Goal: Task Accomplishment & Management: Manage account settings

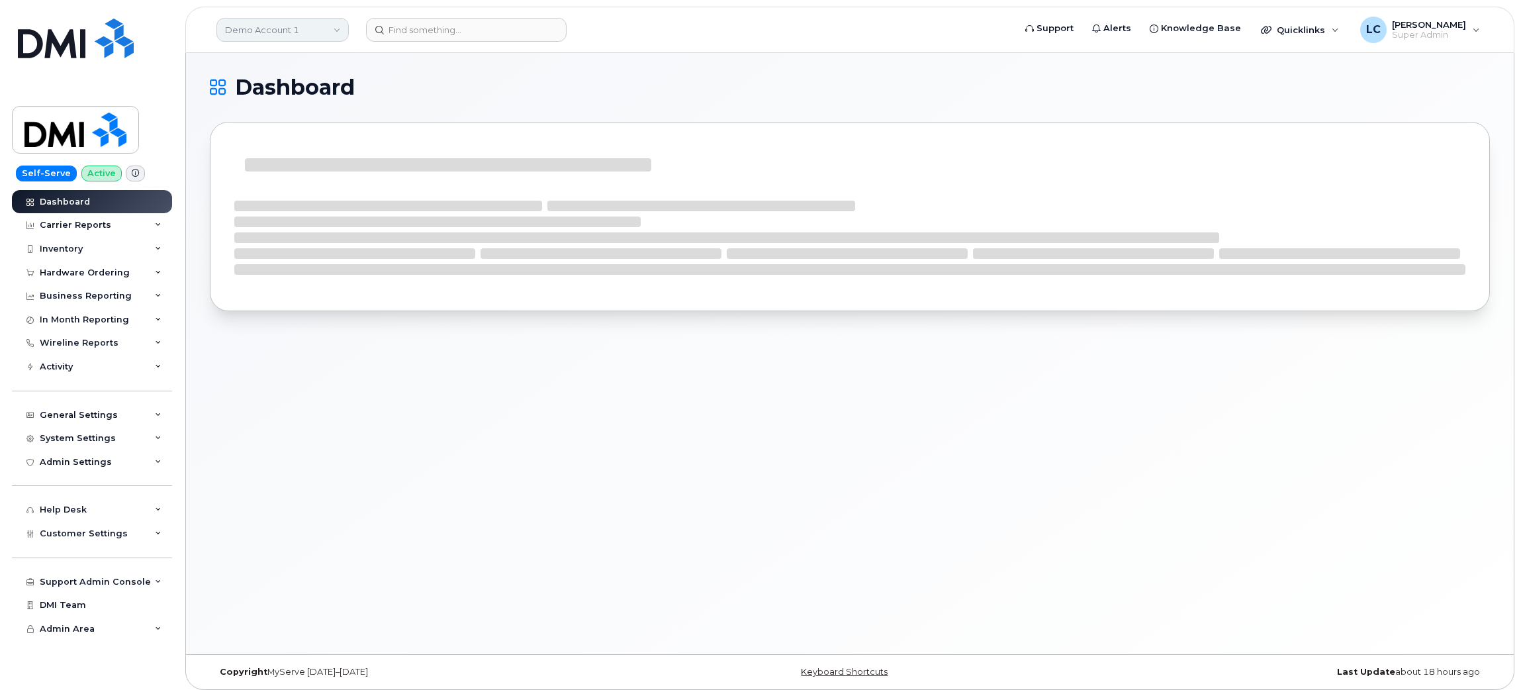
click at [301, 30] on link "Demo Account 1" at bounding box center [282, 30] width 132 height 24
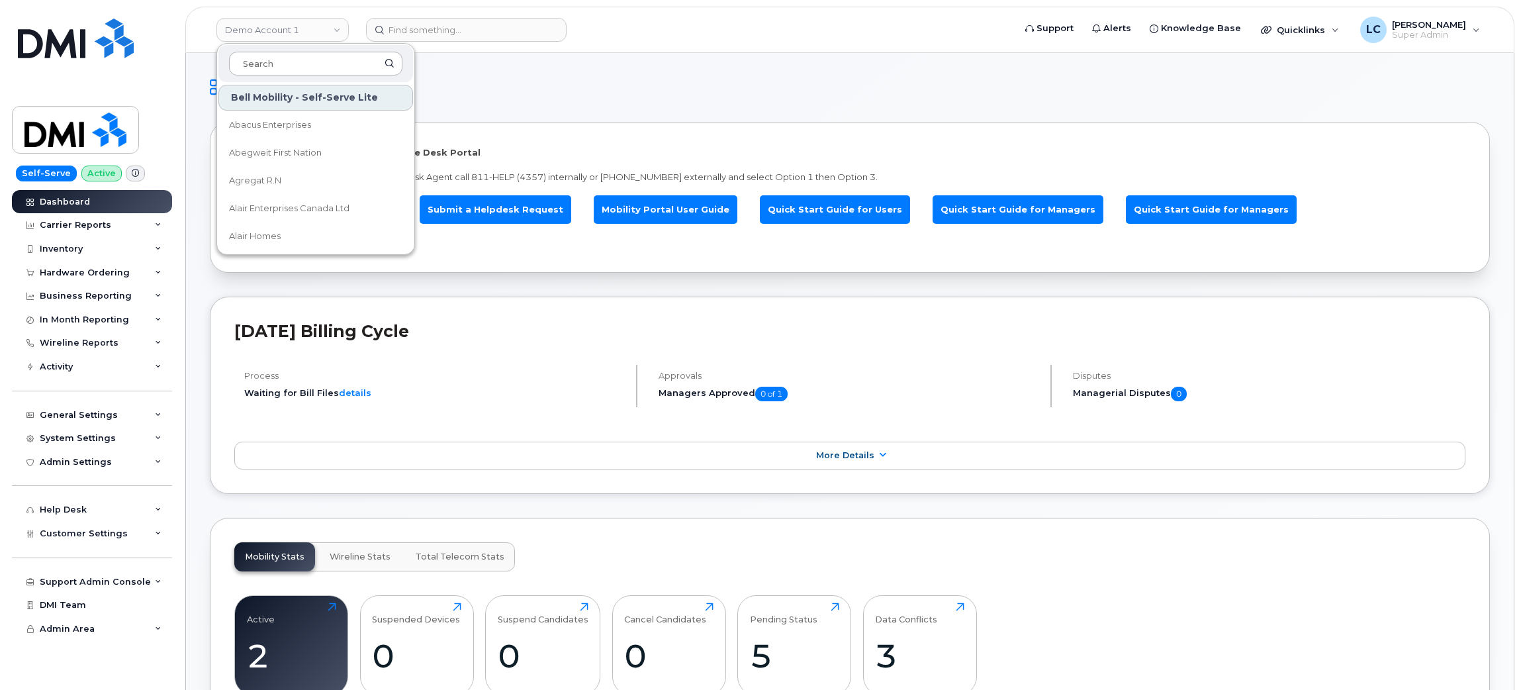
click at [300, 60] on input at bounding box center [315, 64] width 173 height 24
click at [361, 67] on input "Sh" at bounding box center [315, 64] width 173 height 24
type input "Sherritt"
click at [323, 120] on span "Sherritt International Corporation" at bounding box center [300, 124] width 143 height 13
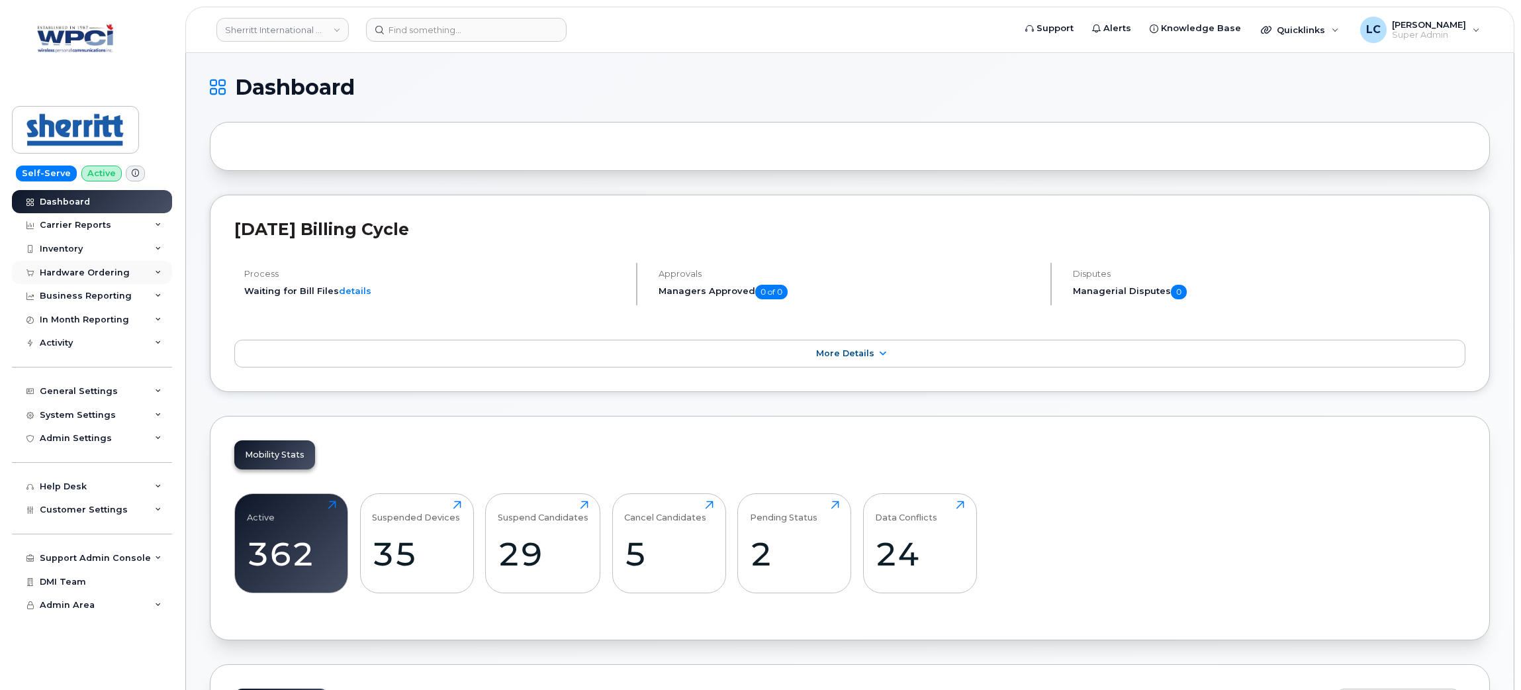
click at [116, 280] on div "Hardware Ordering" at bounding box center [92, 273] width 160 height 24
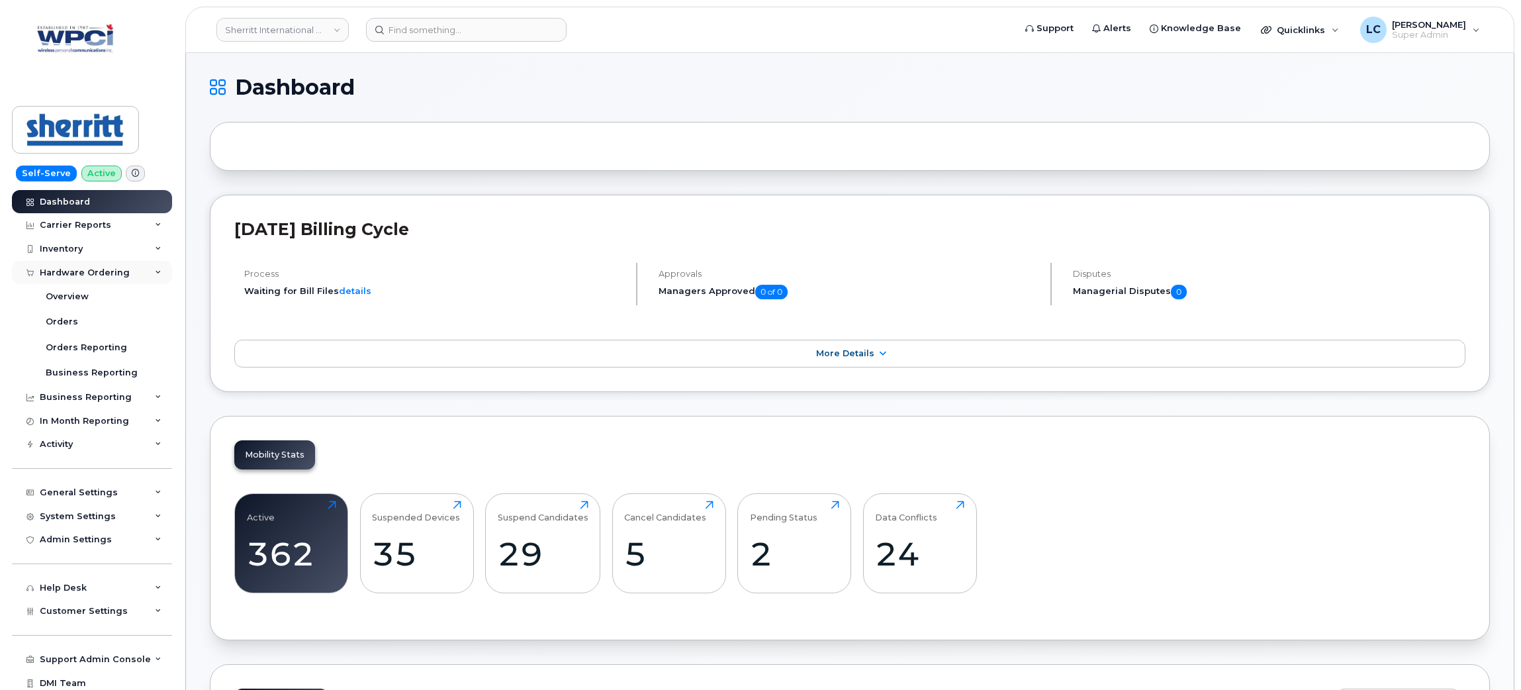
click at [117, 280] on div "Hardware Ordering" at bounding box center [92, 273] width 160 height 24
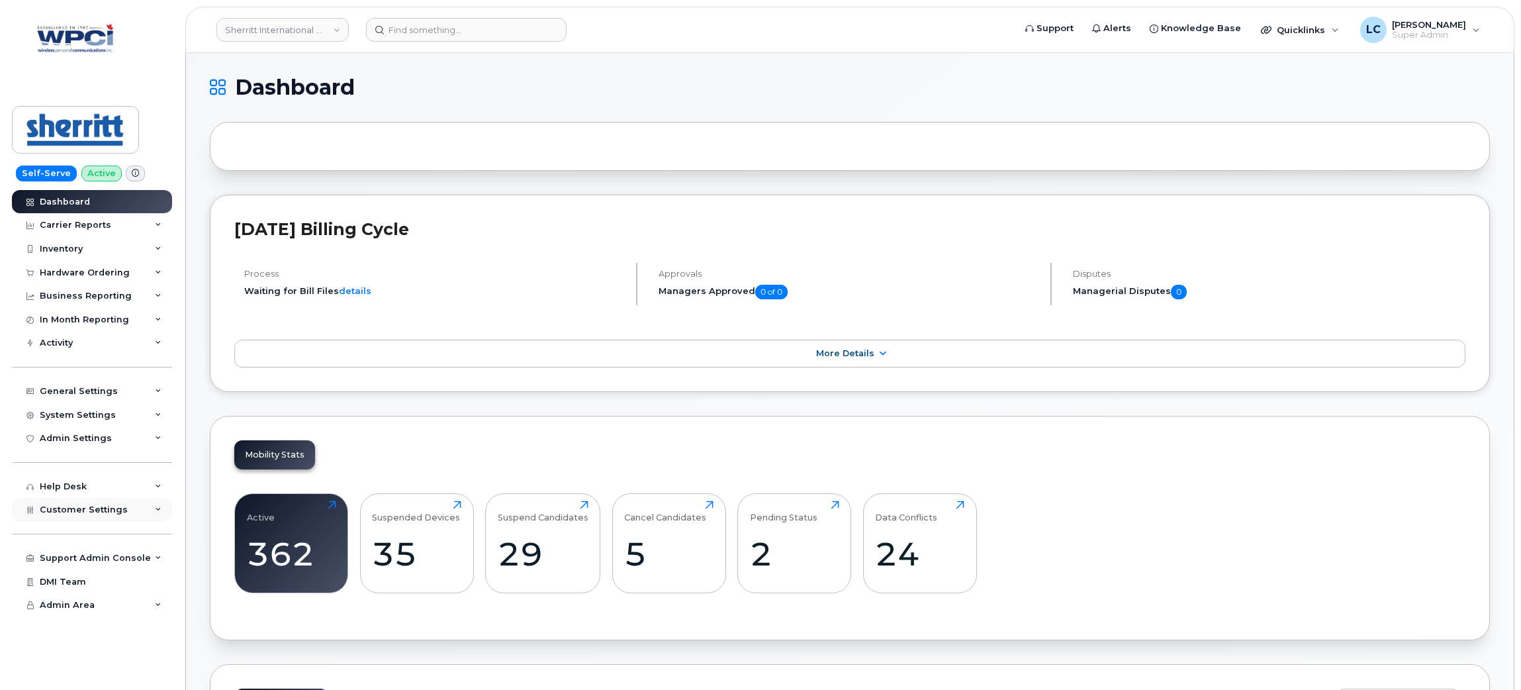
click at [105, 514] on span "Customer Settings" at bounding box center [84, 509] width 88 height 10
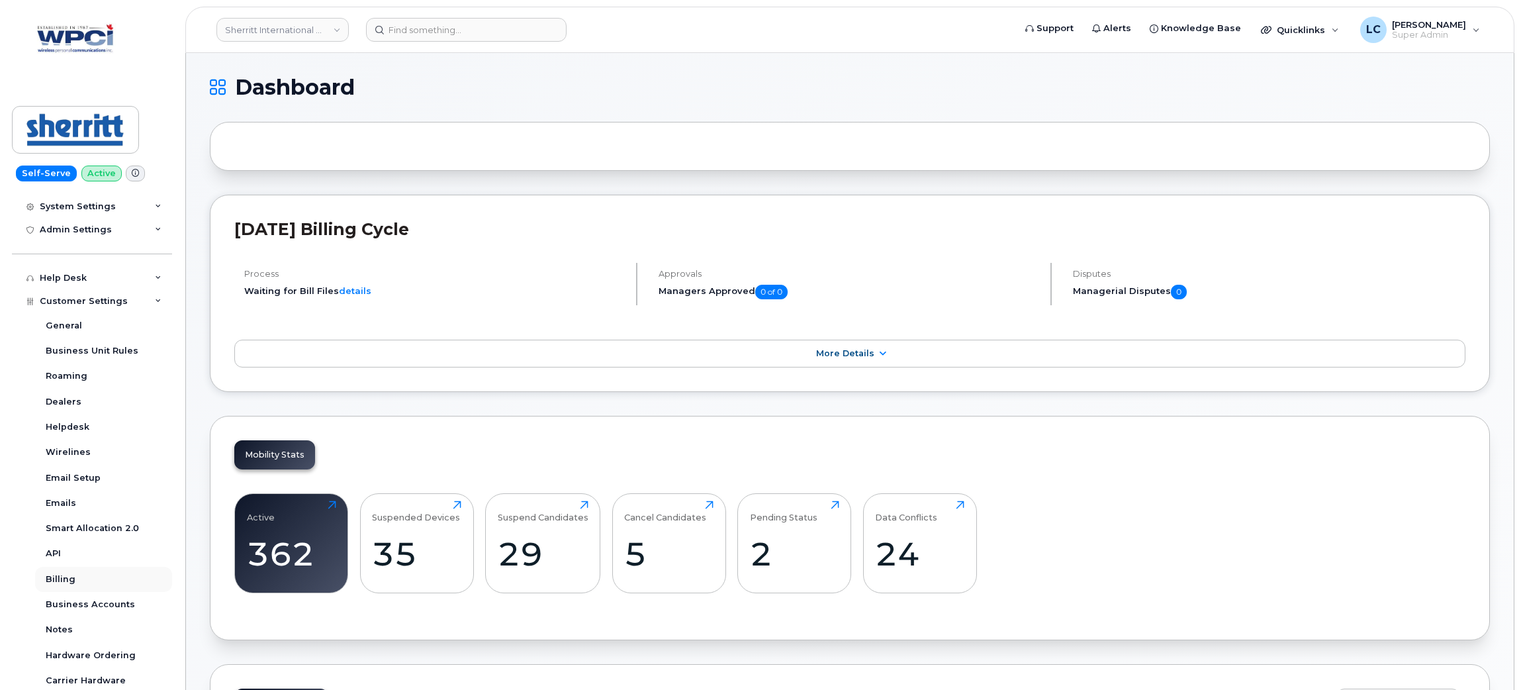
scroll to position [297, 0]
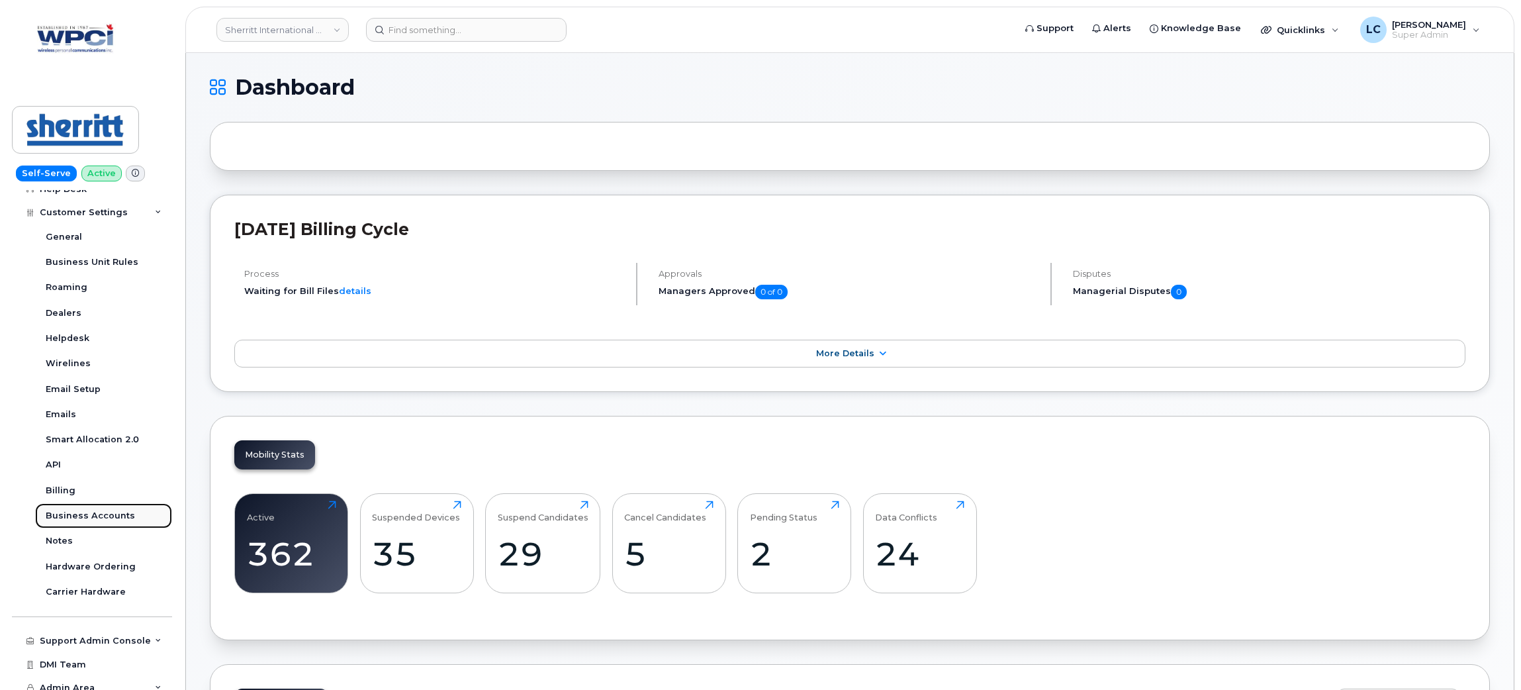
click at [100, 519] on div "Business Accounts" at bounding box center [90, 516] width 89 height 12
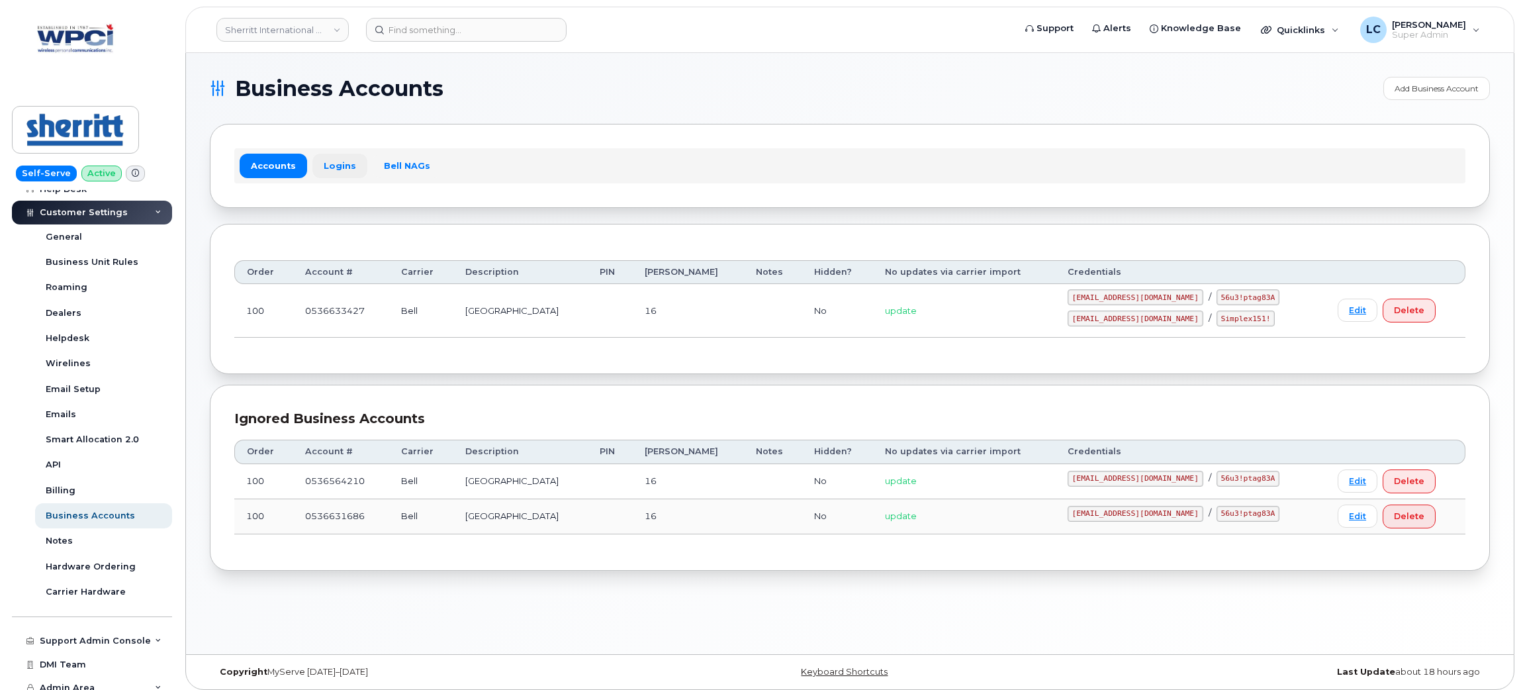
click at [337, 162] on link "Logins" at bounding box center [339, 166] width 55 height 24
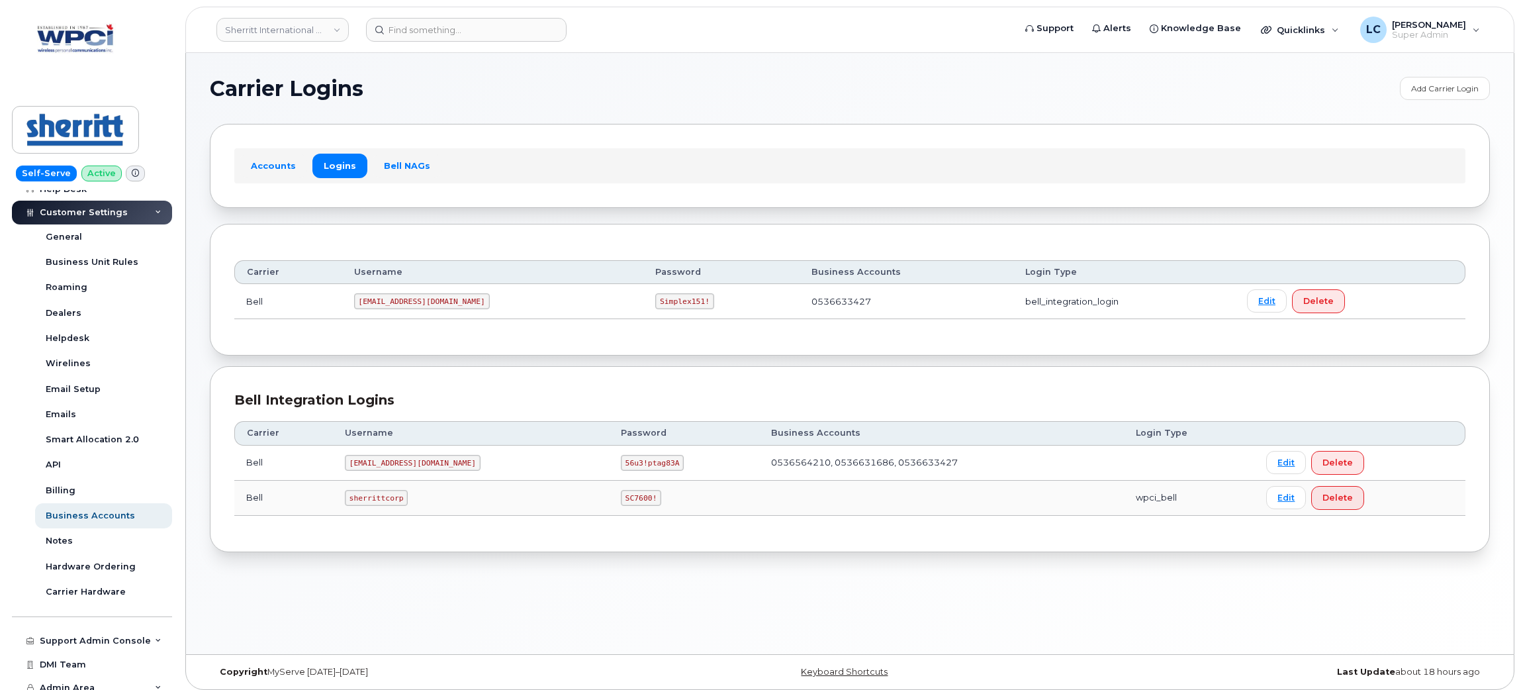
drag, startPoint x: 530, startPoint y: 300, endPoint x: 340, endPoint y: 303, distance: 190.0
click at [342, 304] on td "1SherrittInternationalCorporation@myserve.ca" at bounding box center [493, 301] width 302 height 35
copy code "1SherrittInternationalCorporation@myserve.ca"
drag, startPoint x: 777, startPoint y: 303, endPoint x: 729, endPoint y: 301, distance: 47.7
click at [714, 301] on code "Simplex151!" at bounding box center [684, 301] width 59 height 16
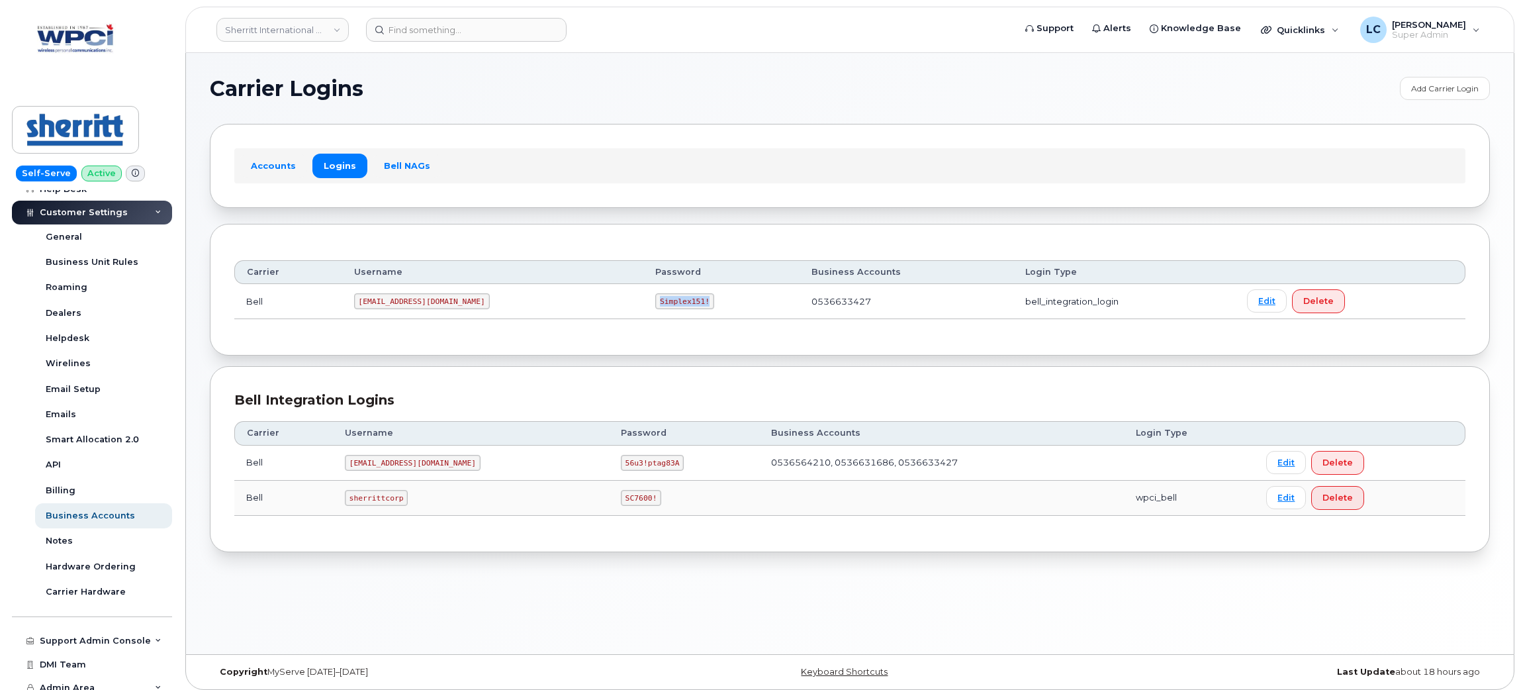
copy code "Simplex151!"
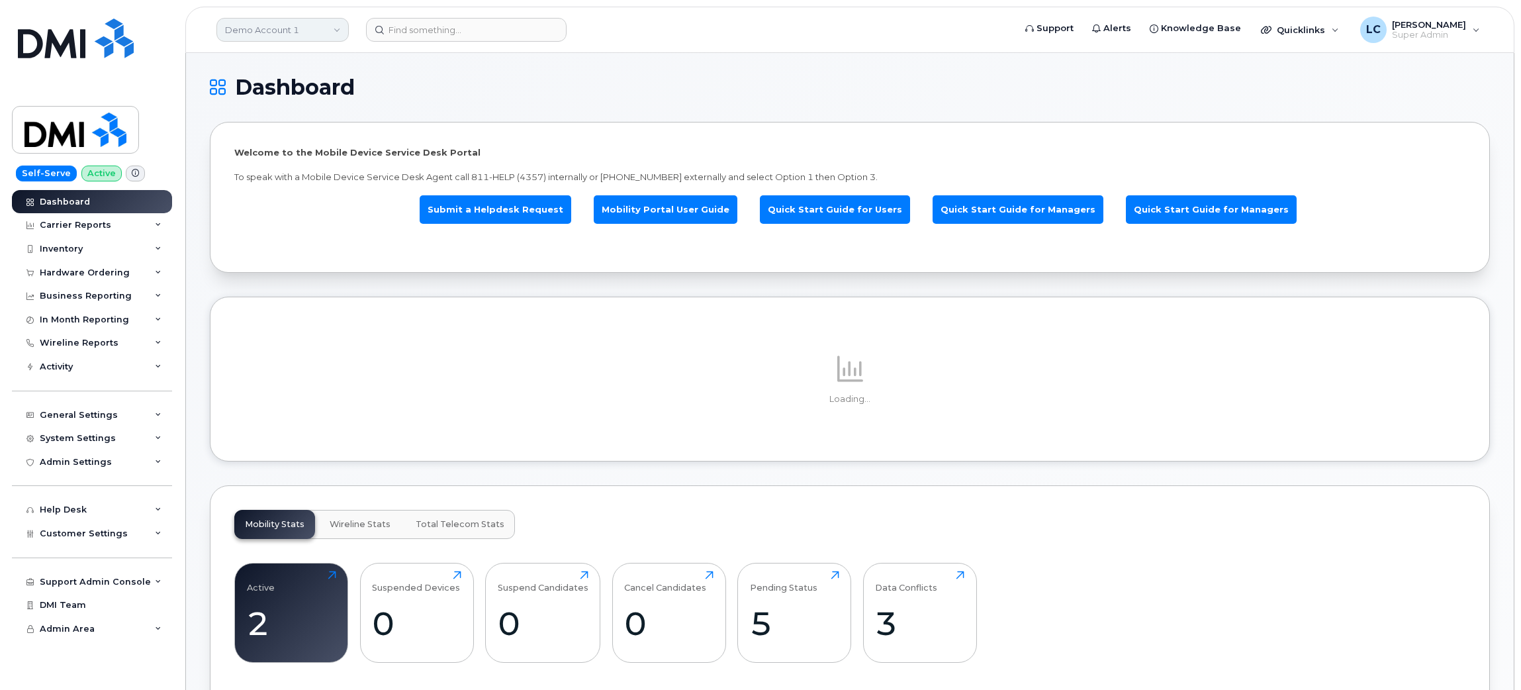
drag, startPoint x: 292, startPoint y: 46, endPoint x: 304, endPoint y: 37, distance: 15.1
click at [292, 46] on header "Demo Account 1 Support Alerts Knowledge Base Quicklinks Suspend / Cancel Device…" at bounding box center [849, 30] width 1329 height 46
click at [311, 28] on link "Demo Account 1" at bounding box center [282, 30] width 132 height 24
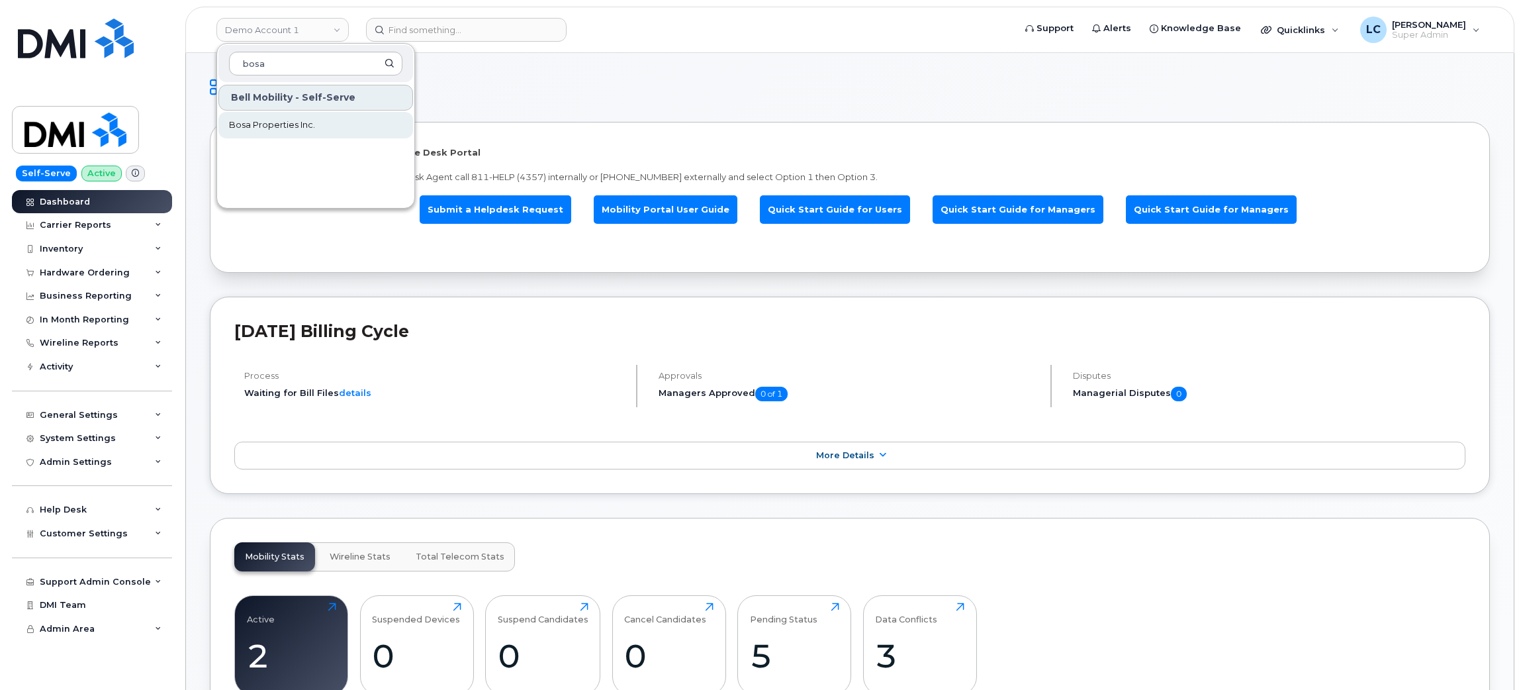
type input "bosa"
click at [323, 121] on link "Bosa Properties Inc." at bounding box center [315, 125] width 195 height 26
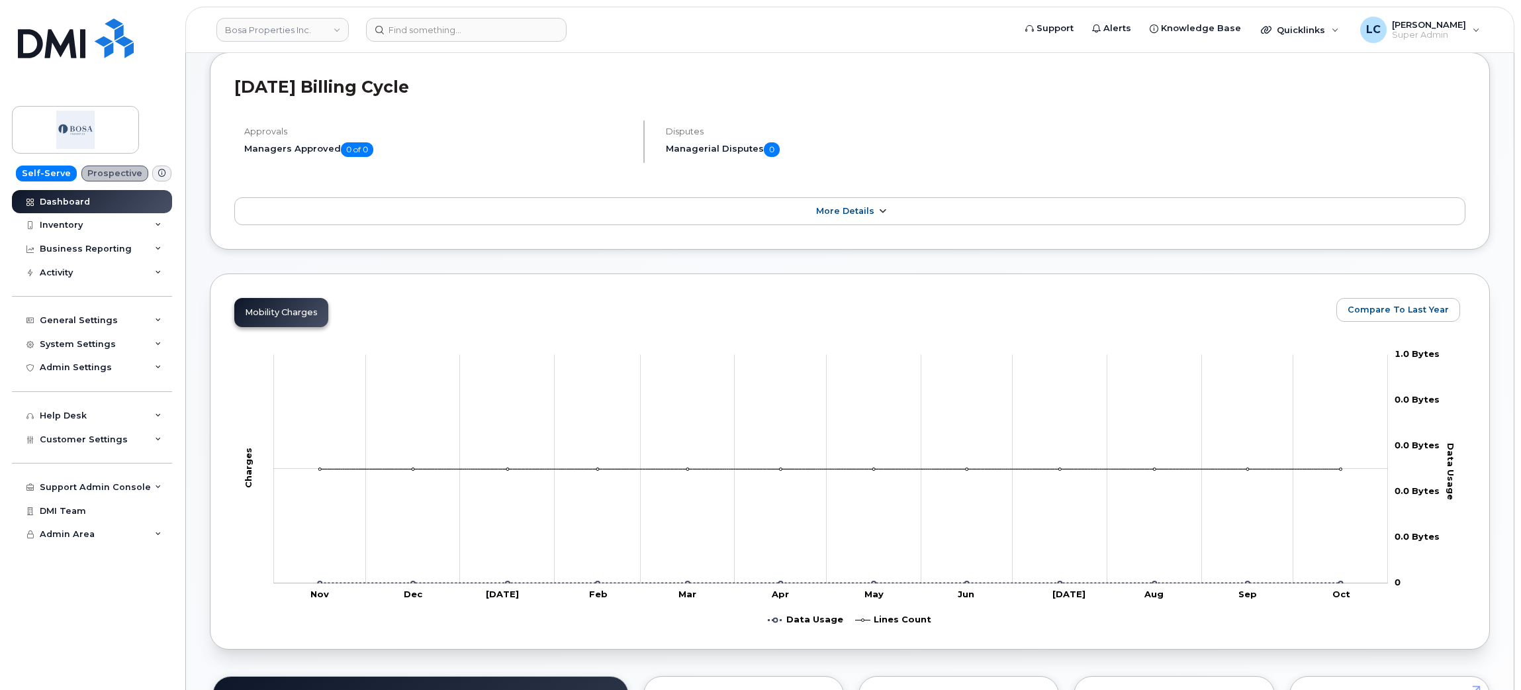
scroll to position [199, 0]
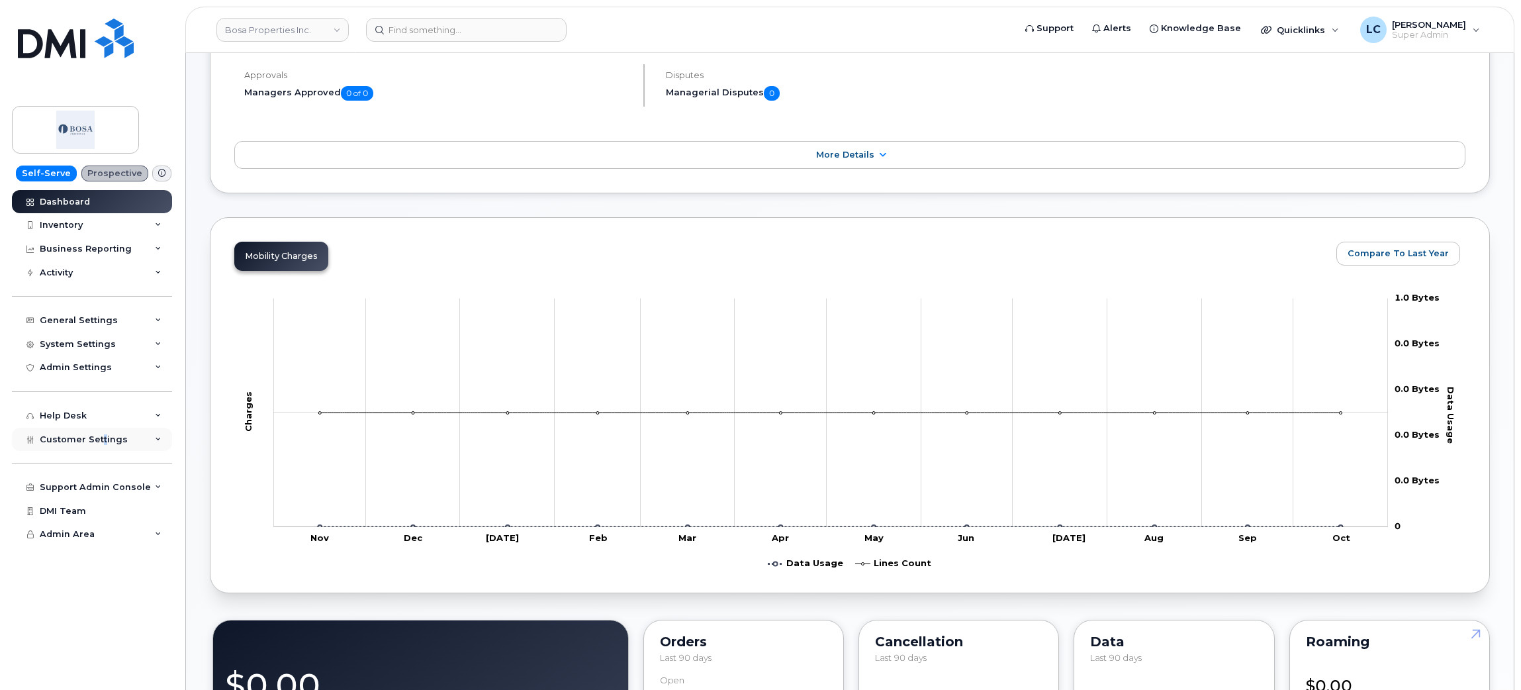
click at [101, 447] on div "Customer Settings" at bounding box center [92, 440] width 160 height 24
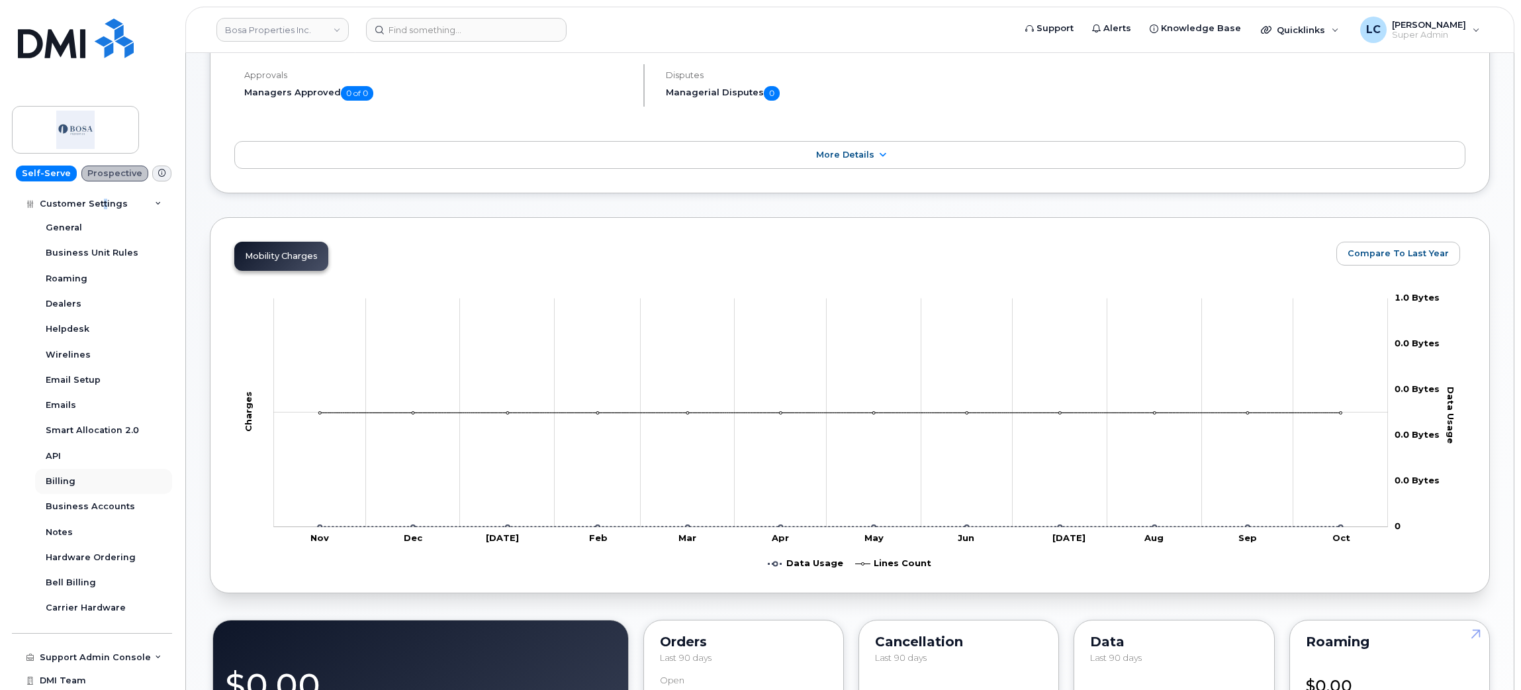
scroll to position [263, 0]
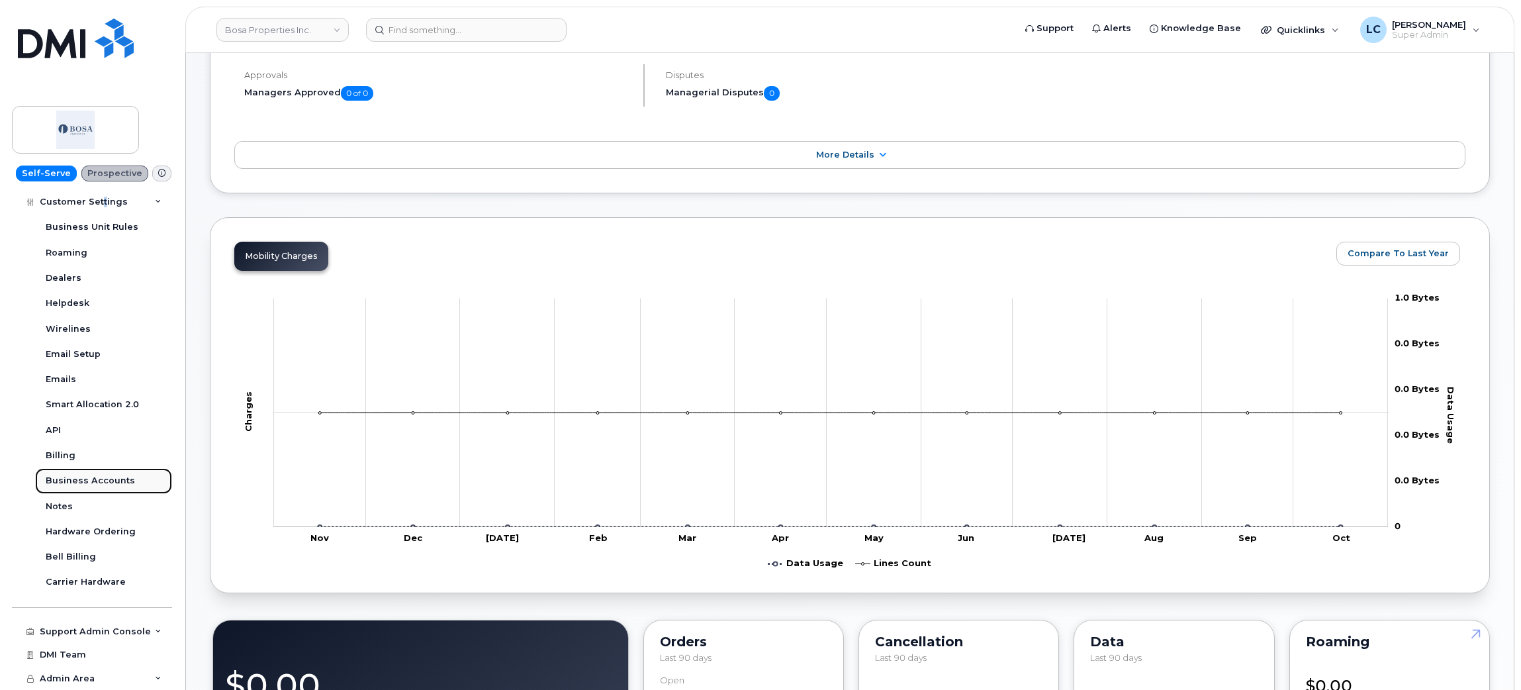
click at [102, 482] on div "Business Accounts" at bounding box center [90, 481] width 89 height 12
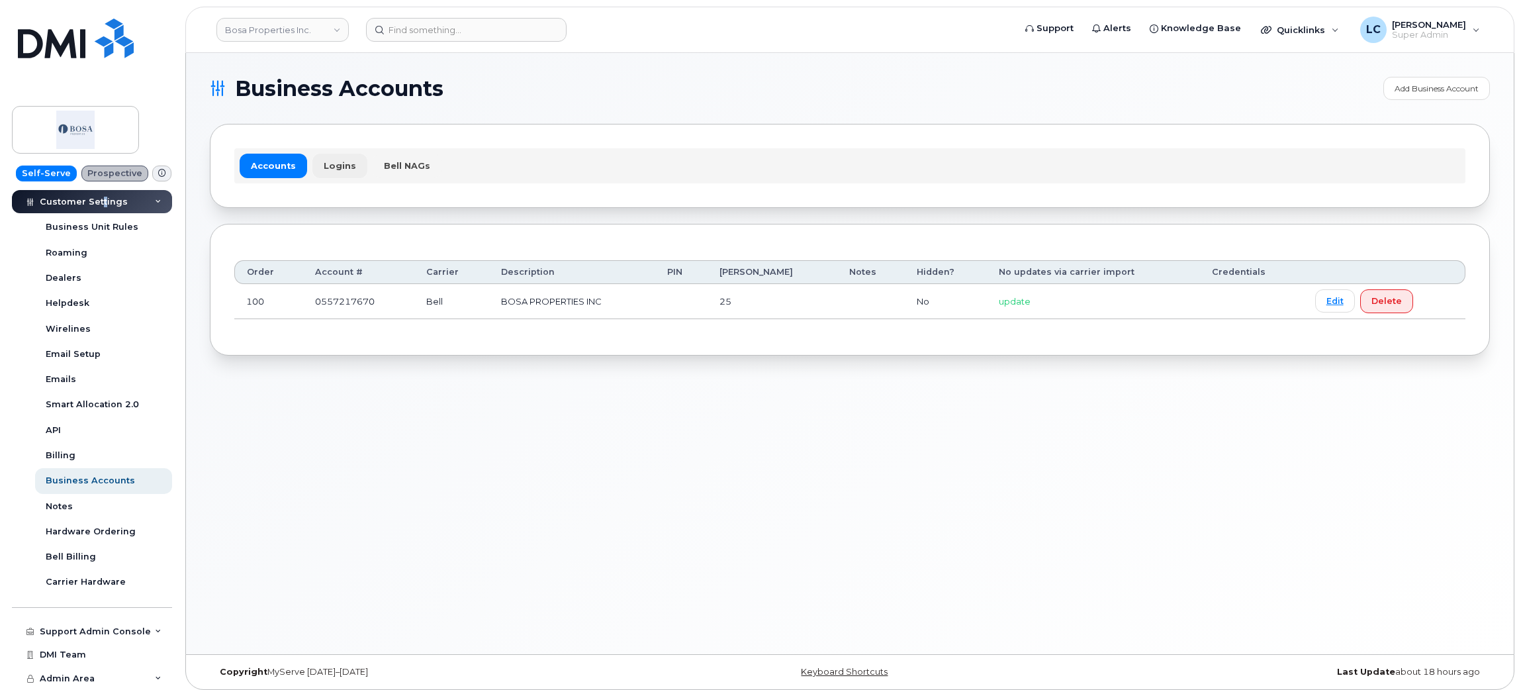
click at [336, 162] on link "Logins" at bounding box center [339, 166] width 55 height 24
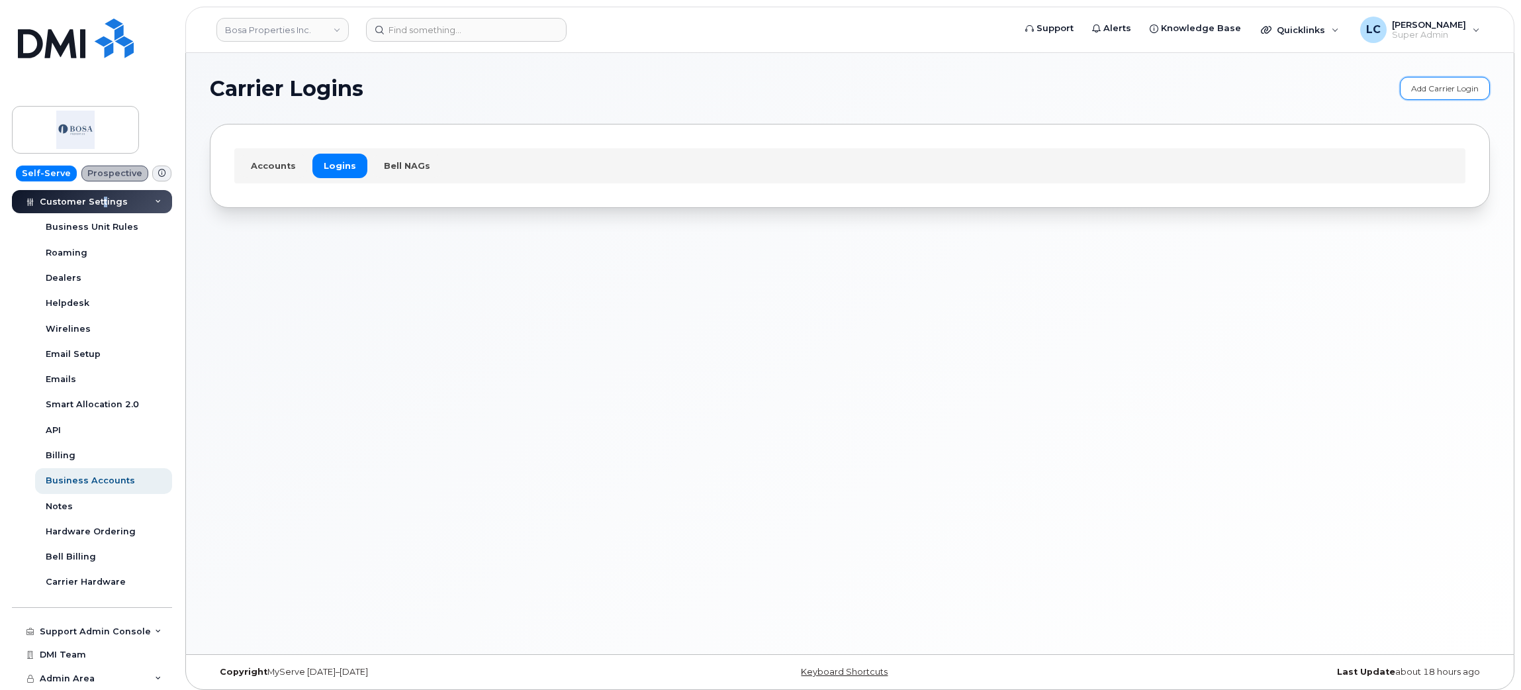
click at [1454, 89] on link "Add Carrier Login" at bounding box center [1445, 88] width 90 height 23
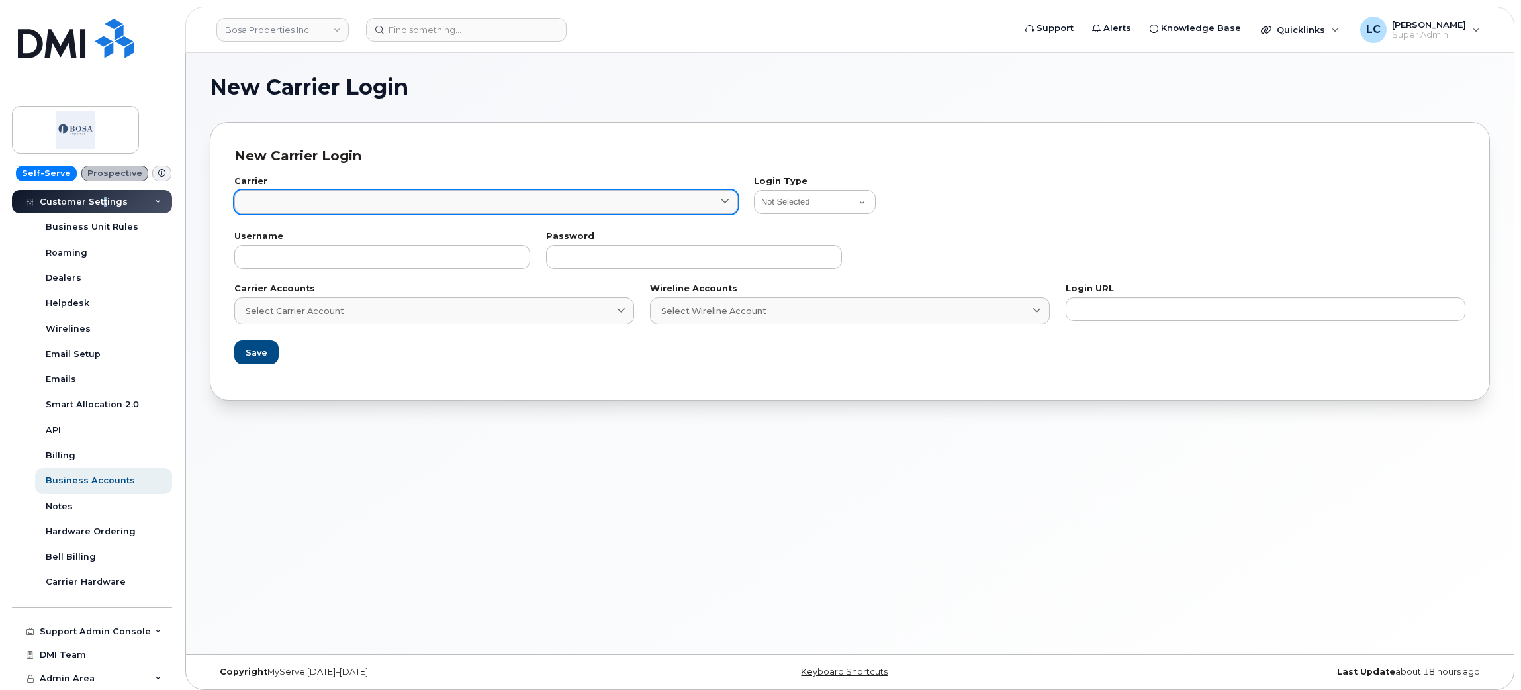
click at [384, 200] on link at bounding box center [486, 202] width 504 height 24
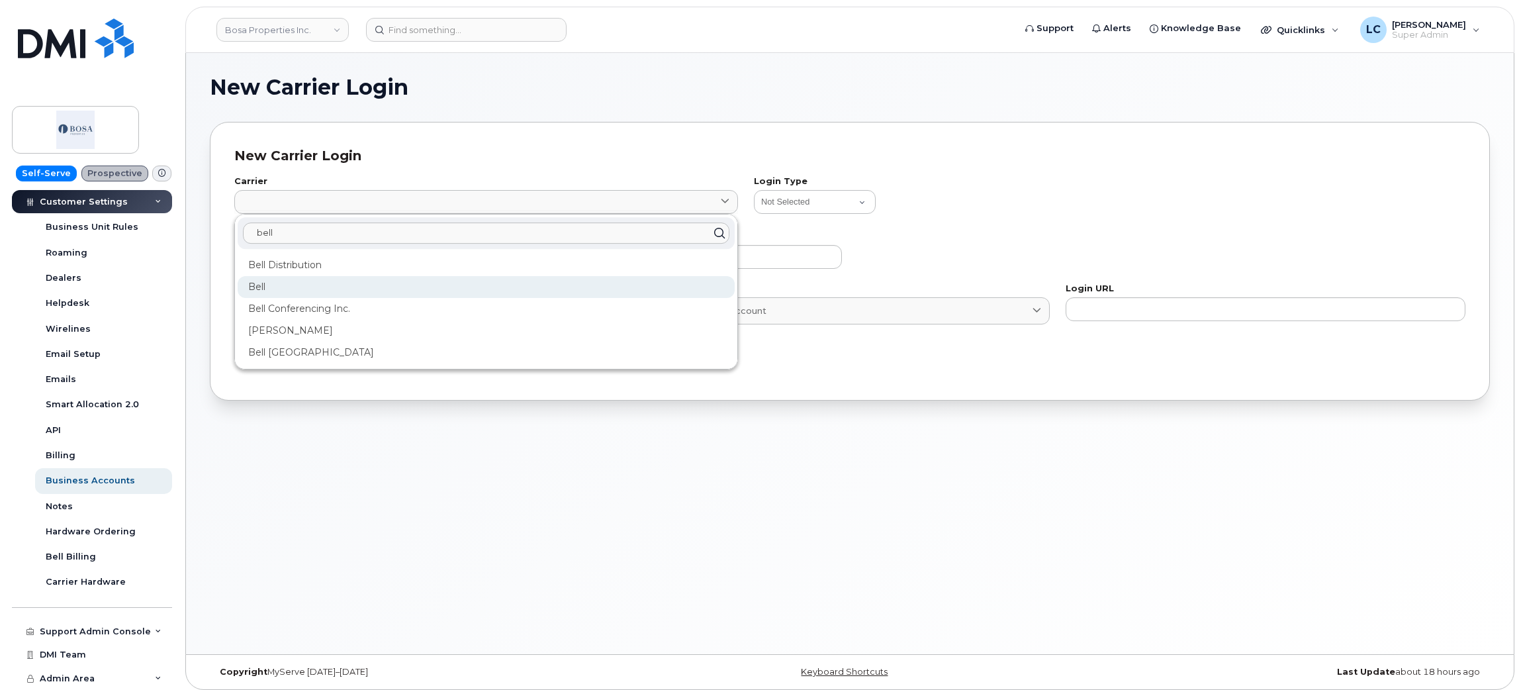
type input "bell"
click at [304, 284] on div "Bell" at bounding box center [486, 287] width 497 height 22
type input "1"
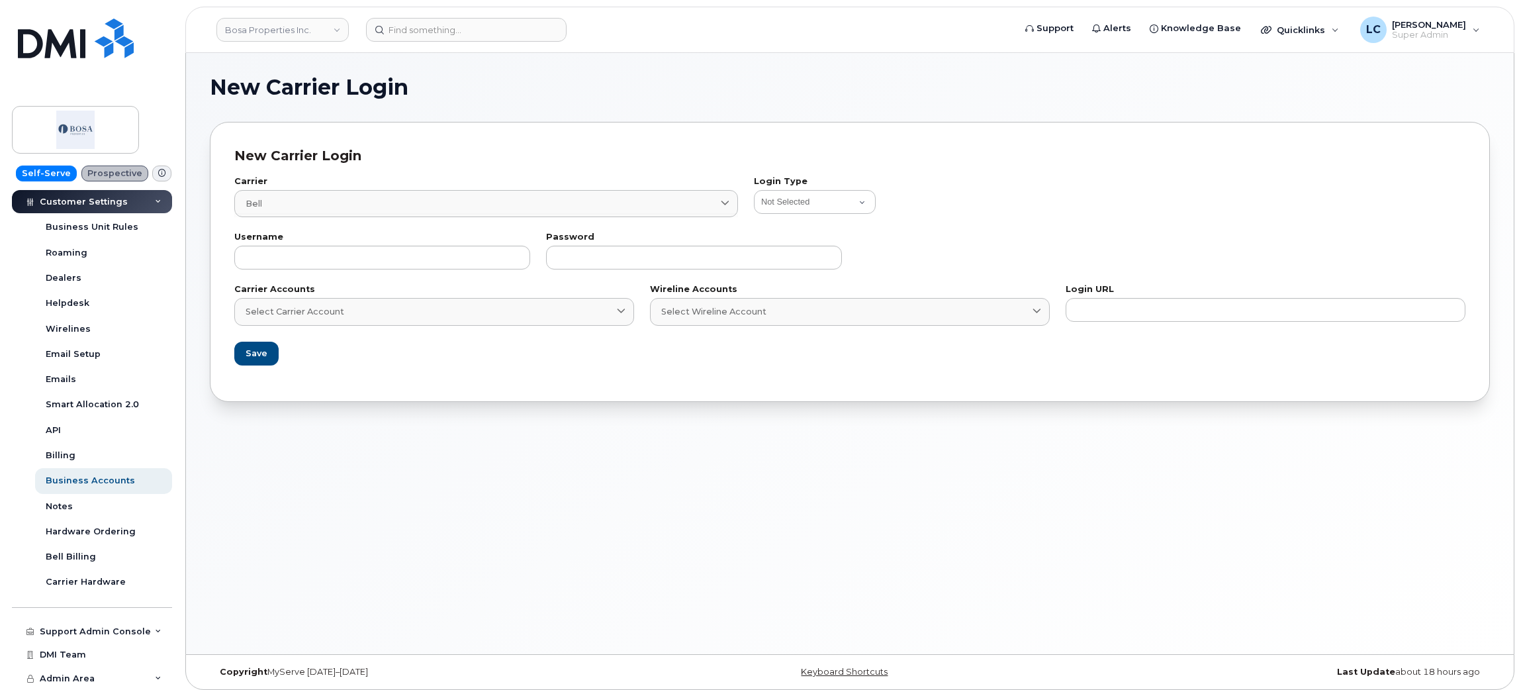
click at [804, 188] on div "Login Type Not Selected Bell Legacy eCare Login Telus IQ Telus IQ v2 Bell eOrde…" at bounding box center [1110, 196] width 712 height 39
click at [808, 200] on select "Not Selected Bell Legacy eCare Login Telus IQ Telus IQ v2 Bell eOrdering Clearw…" at bounding box center [815, 202] width 122 height 24
select select "bell_integration_login"
click at [754, 190] on select "Not Selected Bell Legacy eCare Login Telus IQ Telus IQ v2 Bell eOrdering Clearw…" at bounding box center [815, 202] width 122 height 24
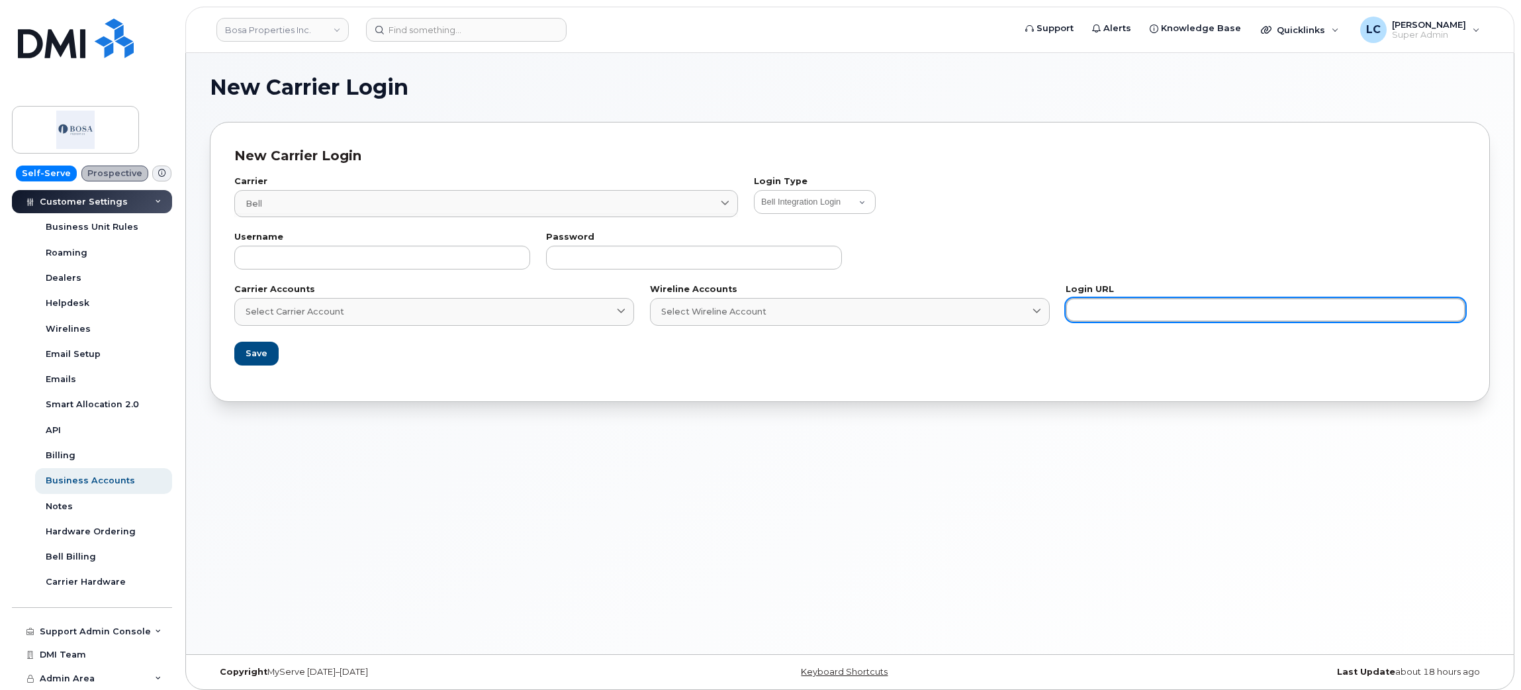
click at [1123, 319] on input "text" at bounding box center [1266, 310] width 400 height 24
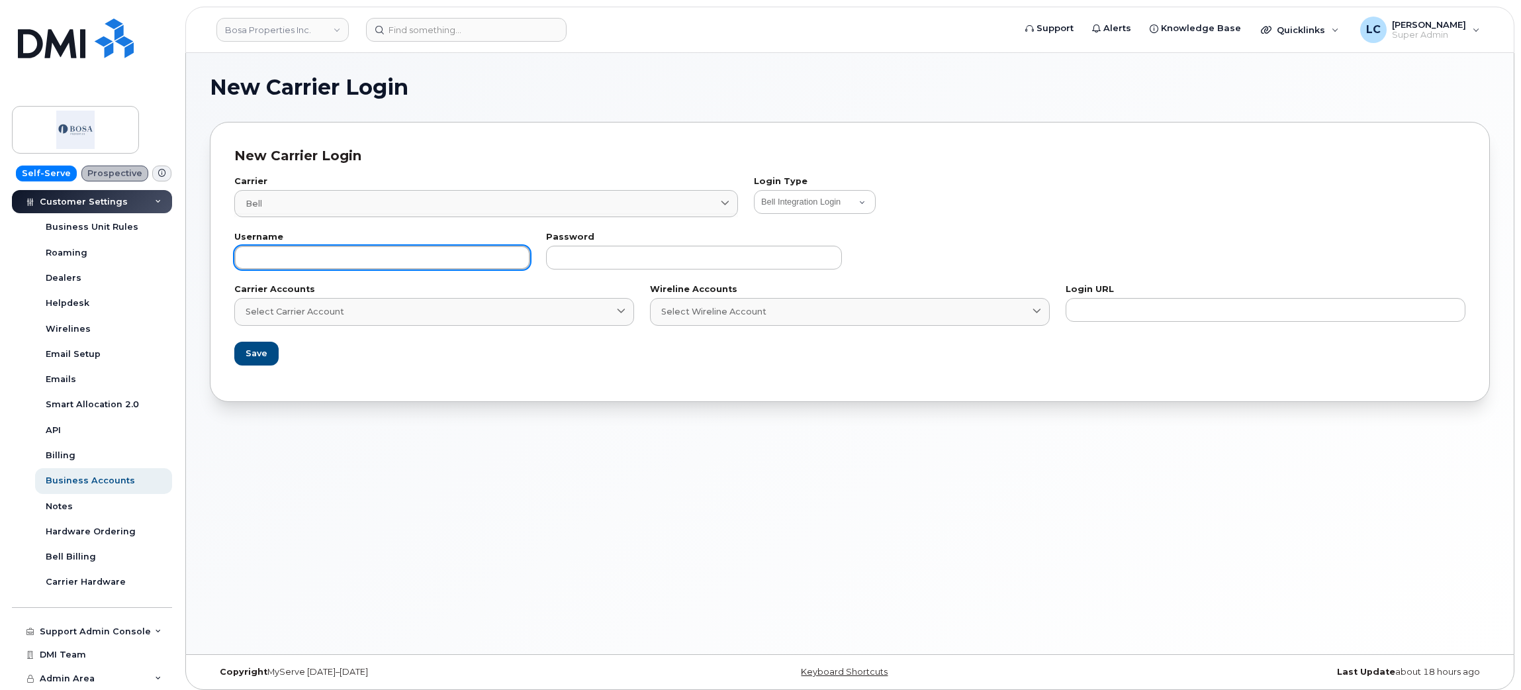
click at [402, 267] on input "text" at bounding box center [382, 258] width 296 height 24
type input "ms-bosa@dminc.com"
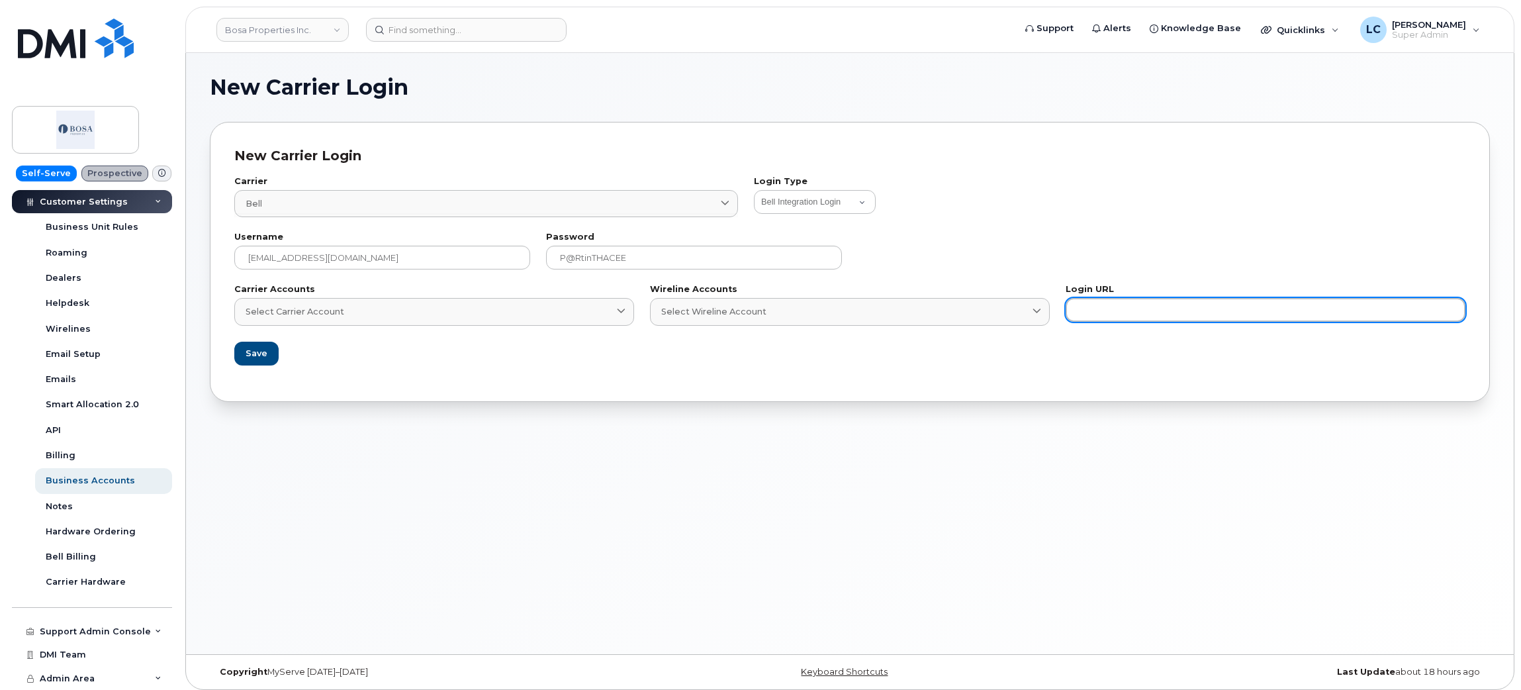
click at [1142, 302] on input "text" at bounding box center [1266, 310] width 400 height 24
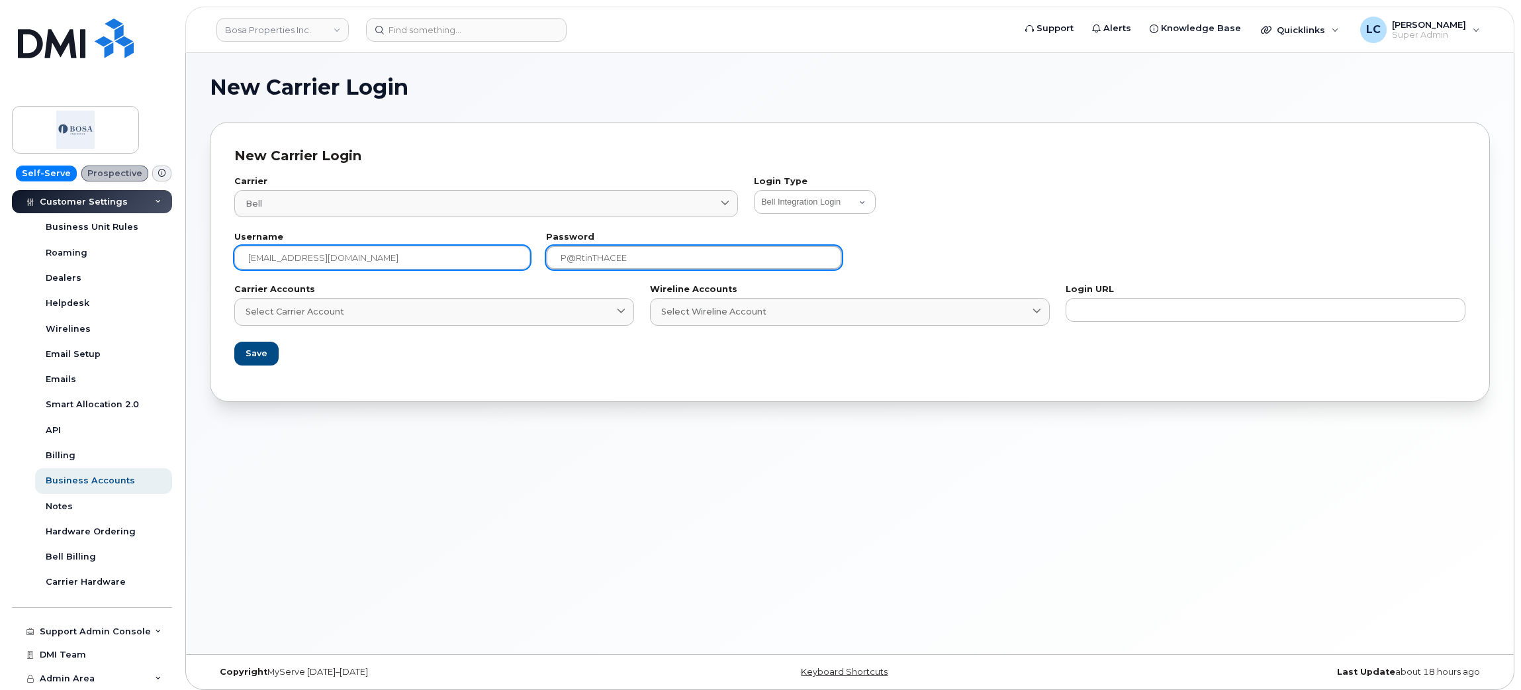
drag, startPoint x: 713, startPoint y: 259, endPoint x: 345, endPoint y: 265, distance: 368.1
click at [345, 265] on div "Username ms-bosa@dminc.com Password P@rtinTHACEE" at bounding box center [849, 251] width 1247 height 52
type input "P@rtinThaCEE"
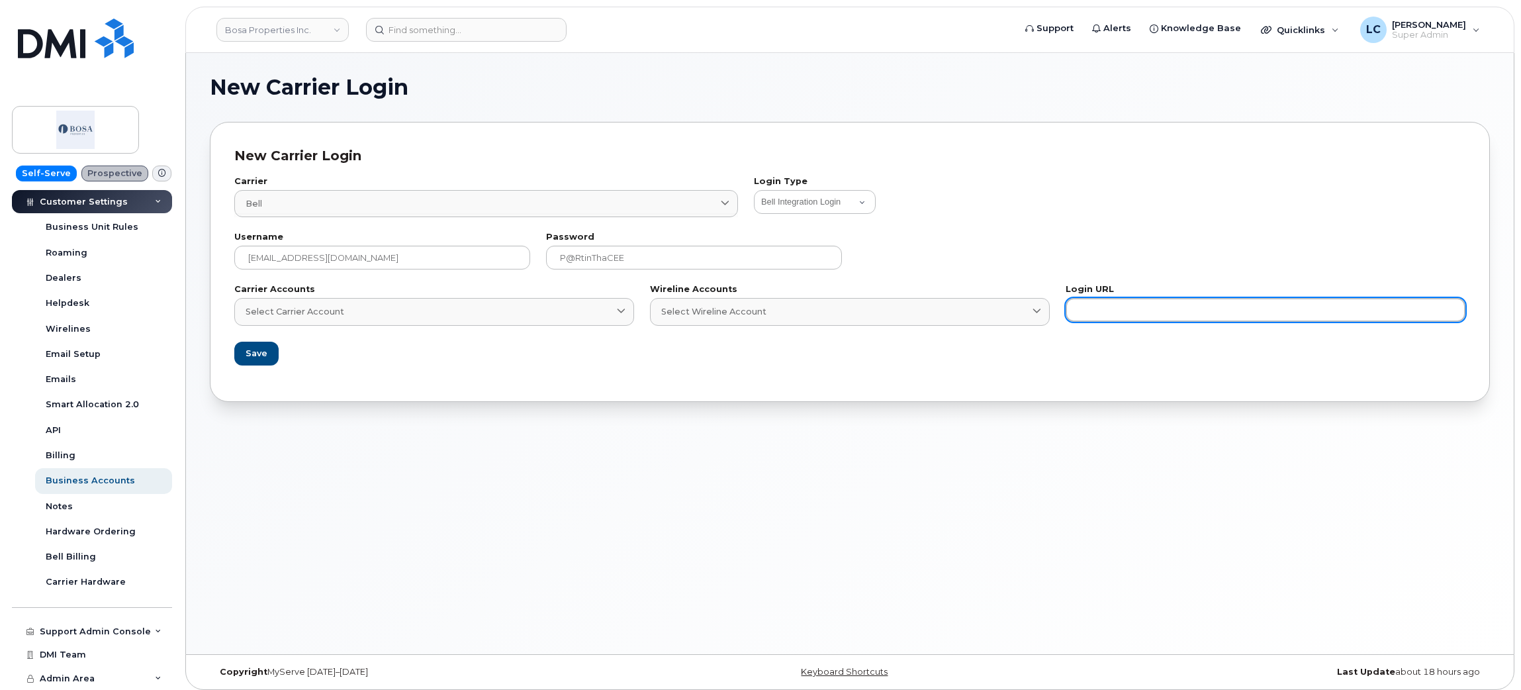
click at [1146, 314] on input "text" at bounding box center [1266, 310] width 400 height 24
paste input "https://business.bell.ca/corporateselfserve/Login"
type input "https://business.bell.ca/corporateselfserve/Login"
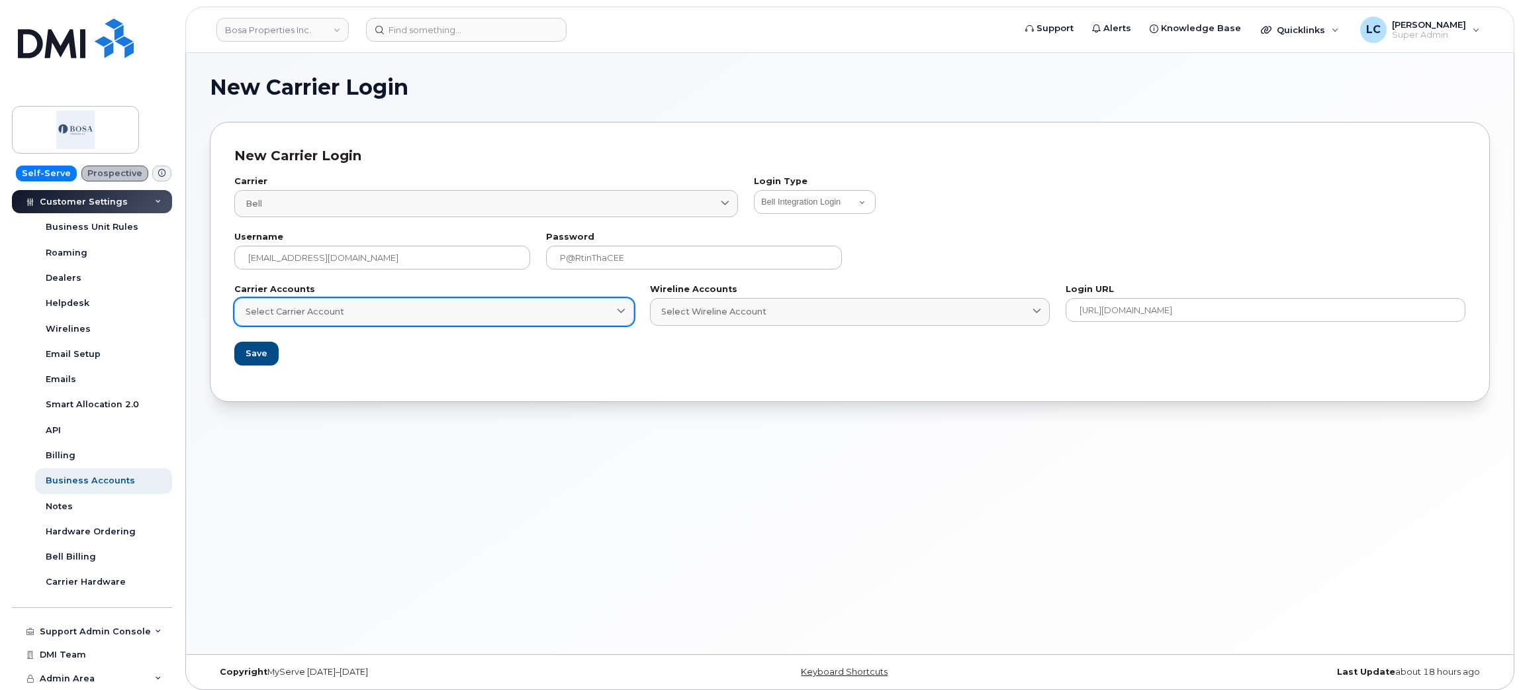
click at [584, 312] on div "Select Carrier Account" at bounding box center [434, 311] width 377 height 13
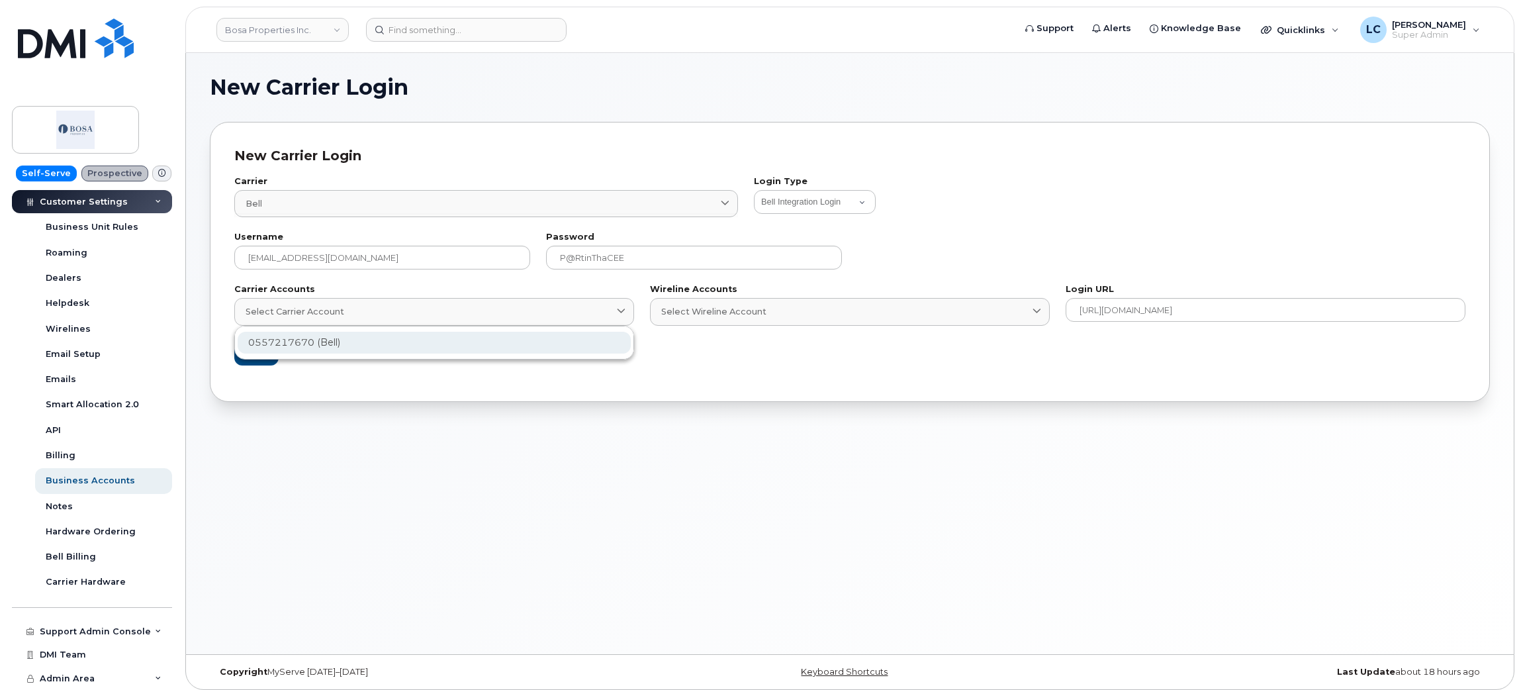
click at [442, 349] on div "0557217670 (Bell)" at bounding box center [434, 343] width 393 height 22
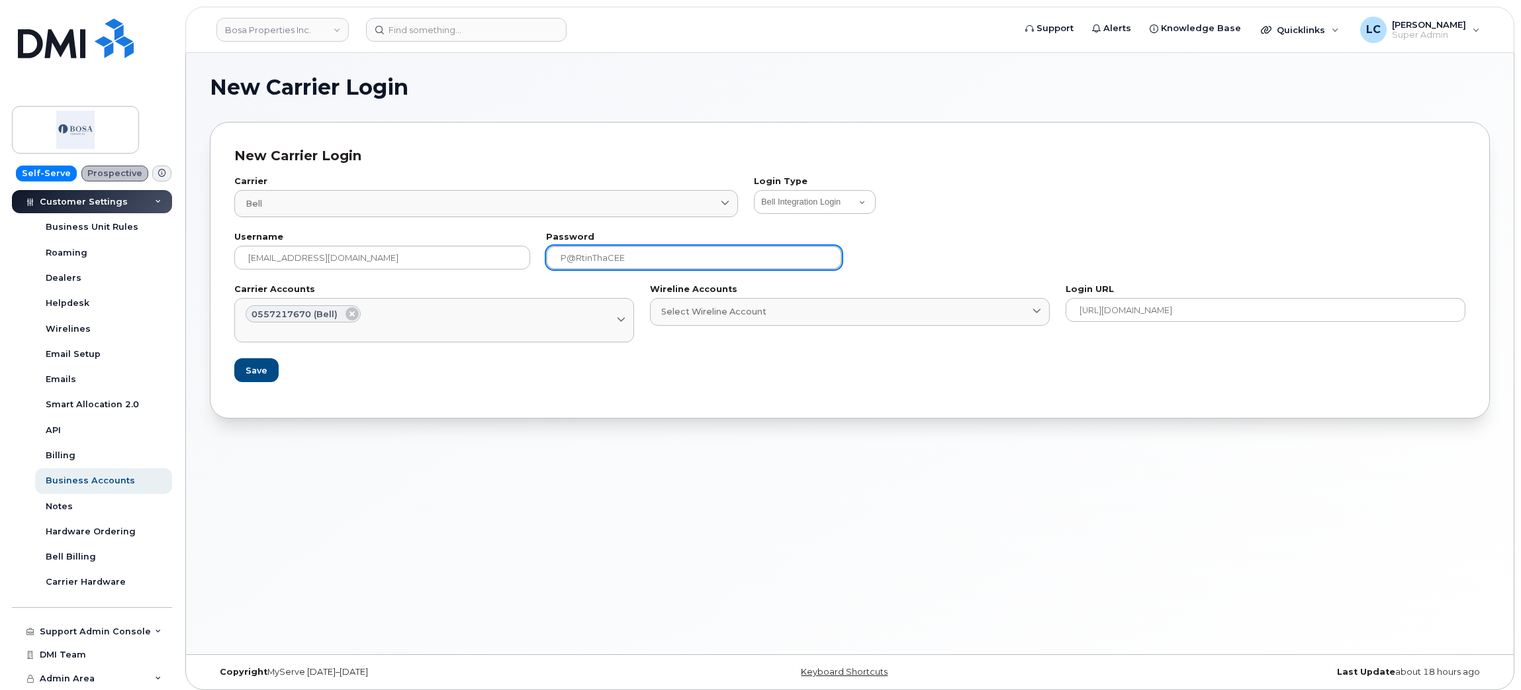
drag, startPoint x: 647, startPoint y: 256, endPoint x: 531, endPoint y: 256, distance: 115.8
click at [531, 256] on div "Username ms-bosa@dminc.com Password P@rtinThaCEE" at bounding box center [849, 251] width 1247 height 52
click at [256, 371] on span "Save" at bounding box center [256, 370] width 22 height 13
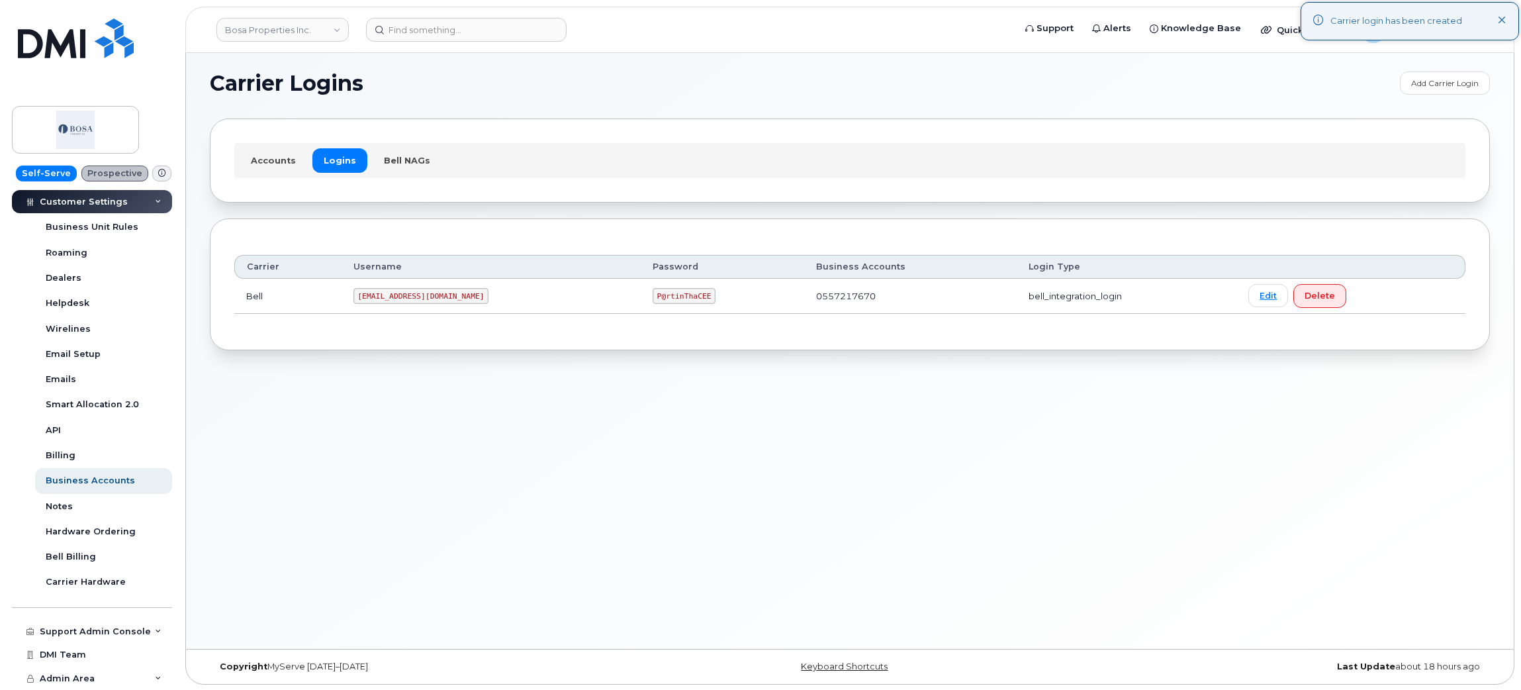
scroll to position [7, 0]
click at [268, 162] on link "Accounts" at bounding box center [274, 159] width 68 height 24
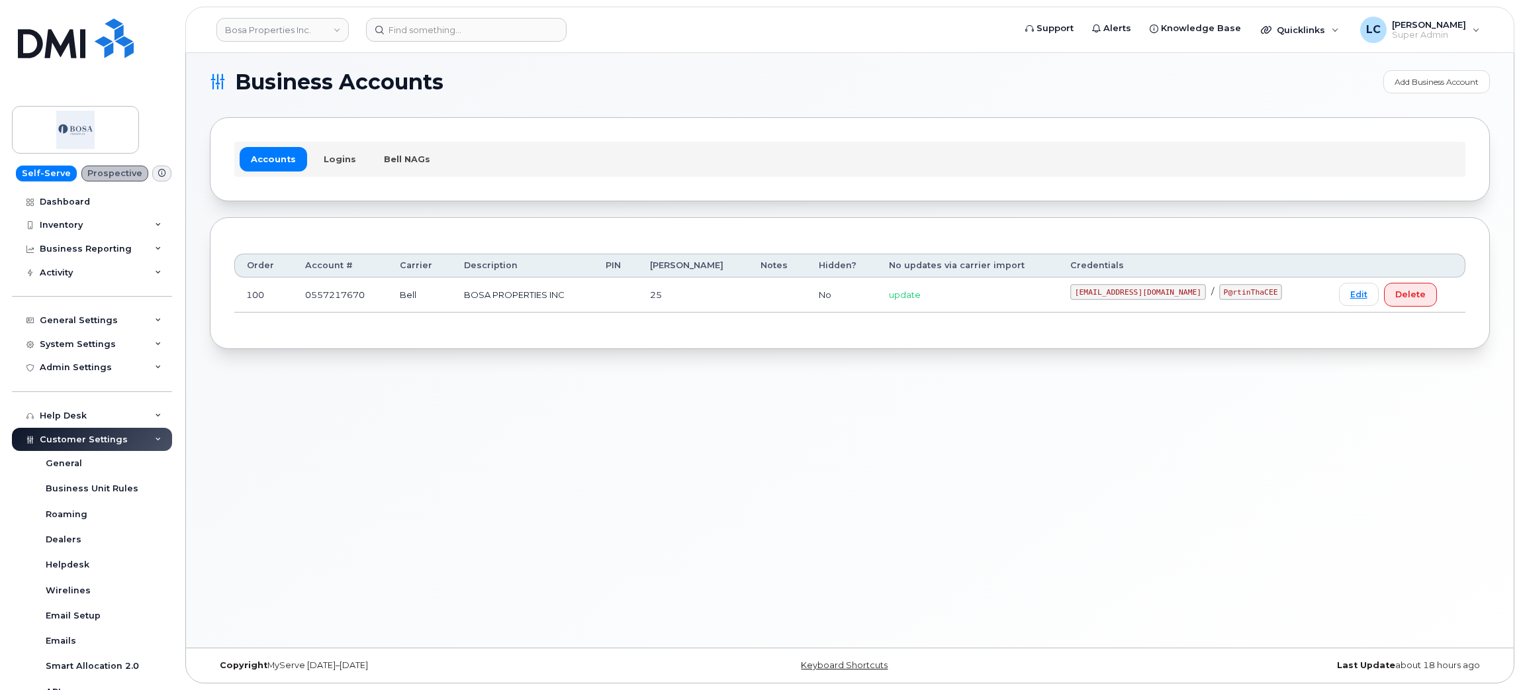
click at [704, 111] on section "Business Accounts Add Business Account Accounts Logins Bell NAGs Order Account …" at bounding box center [850, 209] width 1280 height 279
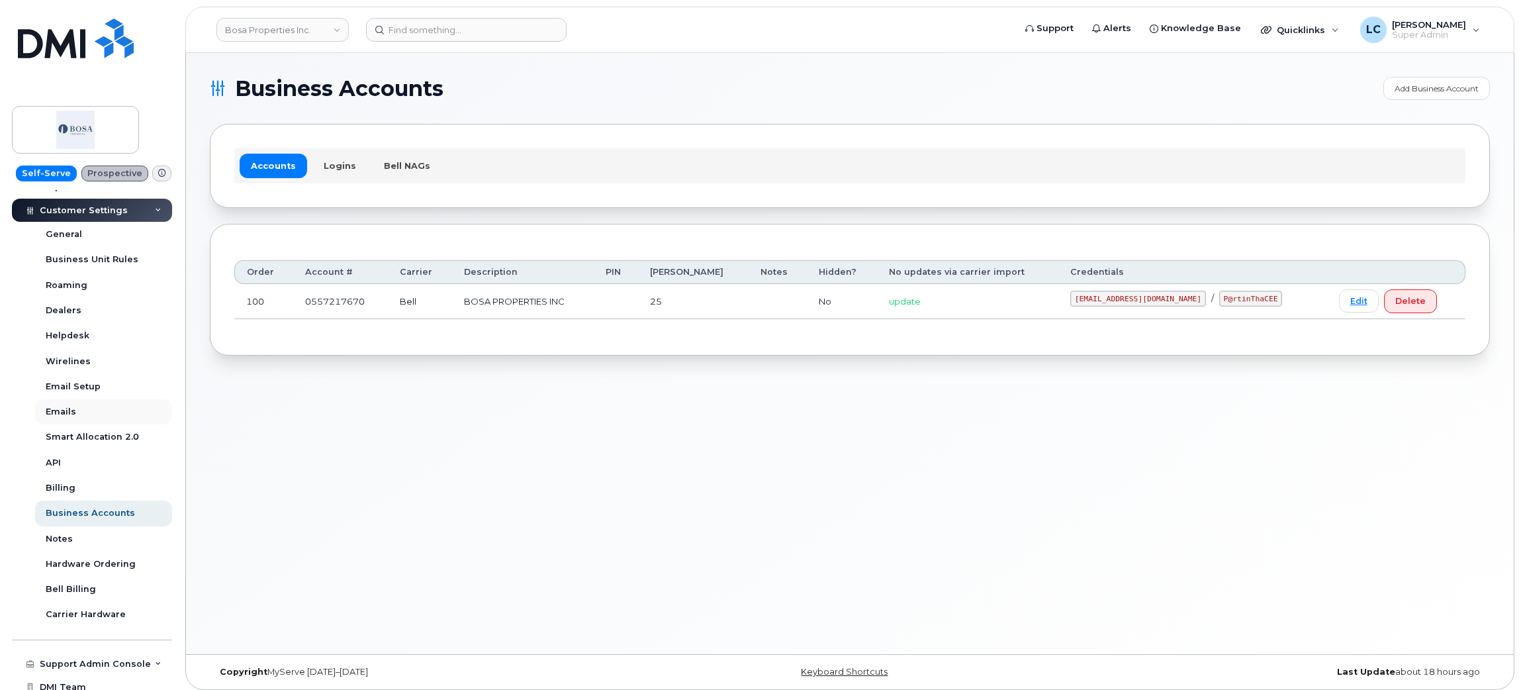
scroll to position [263, 0]
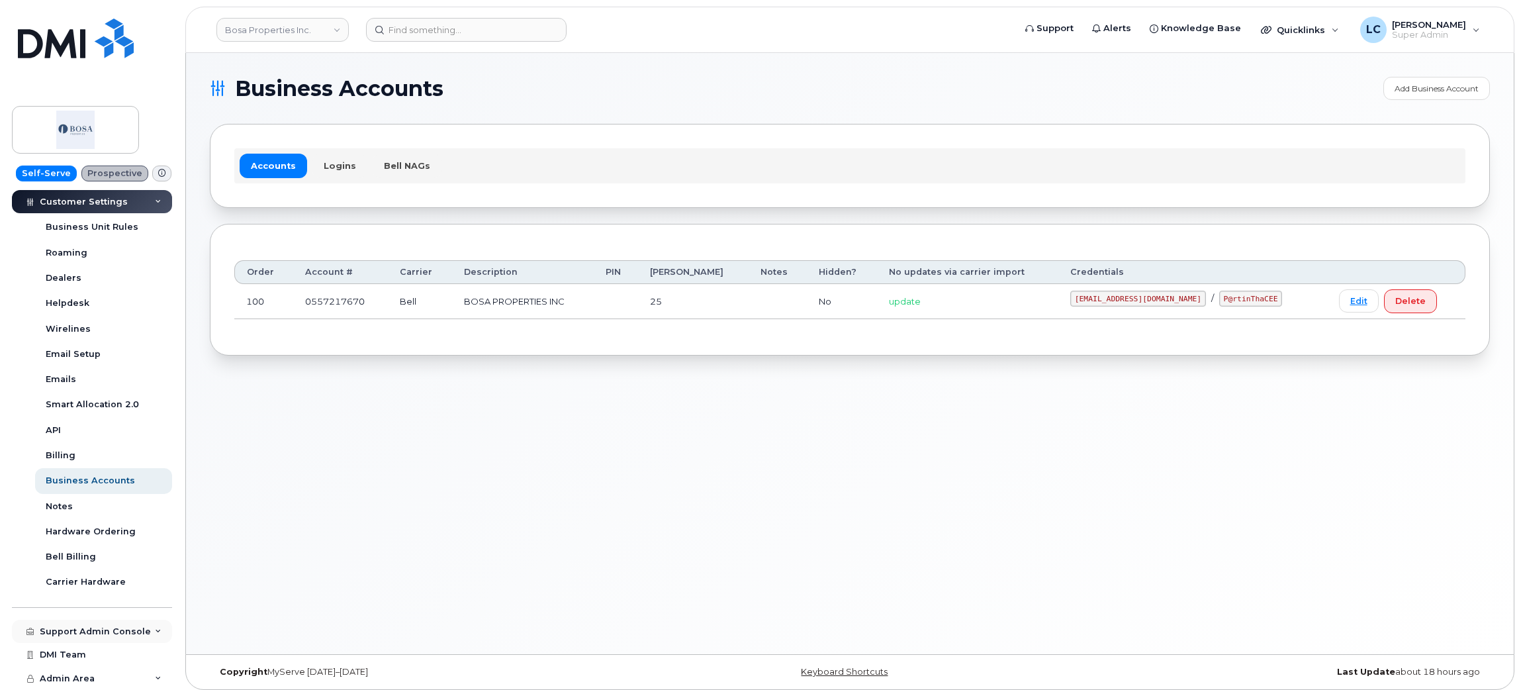
click at [136, 629] on div "Support Admin Console" at bounding box center [95, 631] width 111 height 11
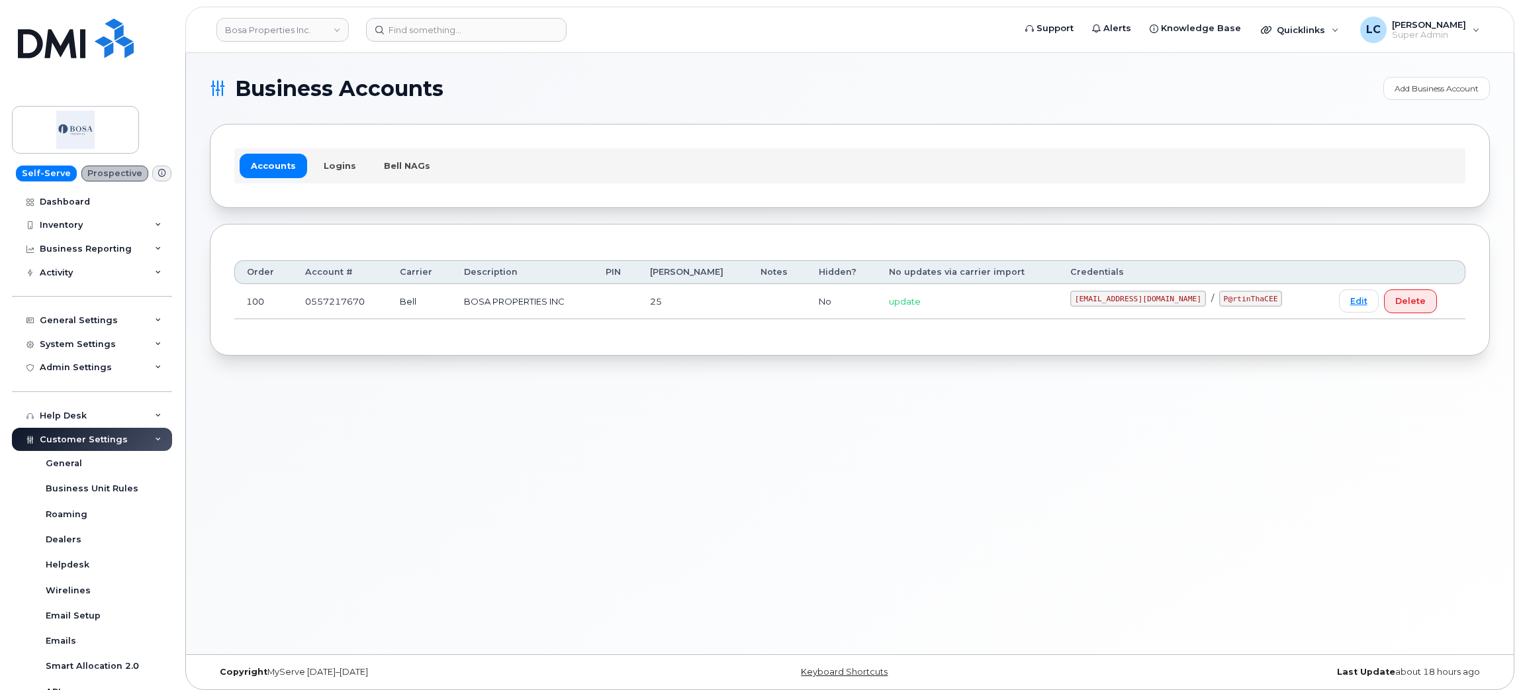
scroll to position [99, 0]
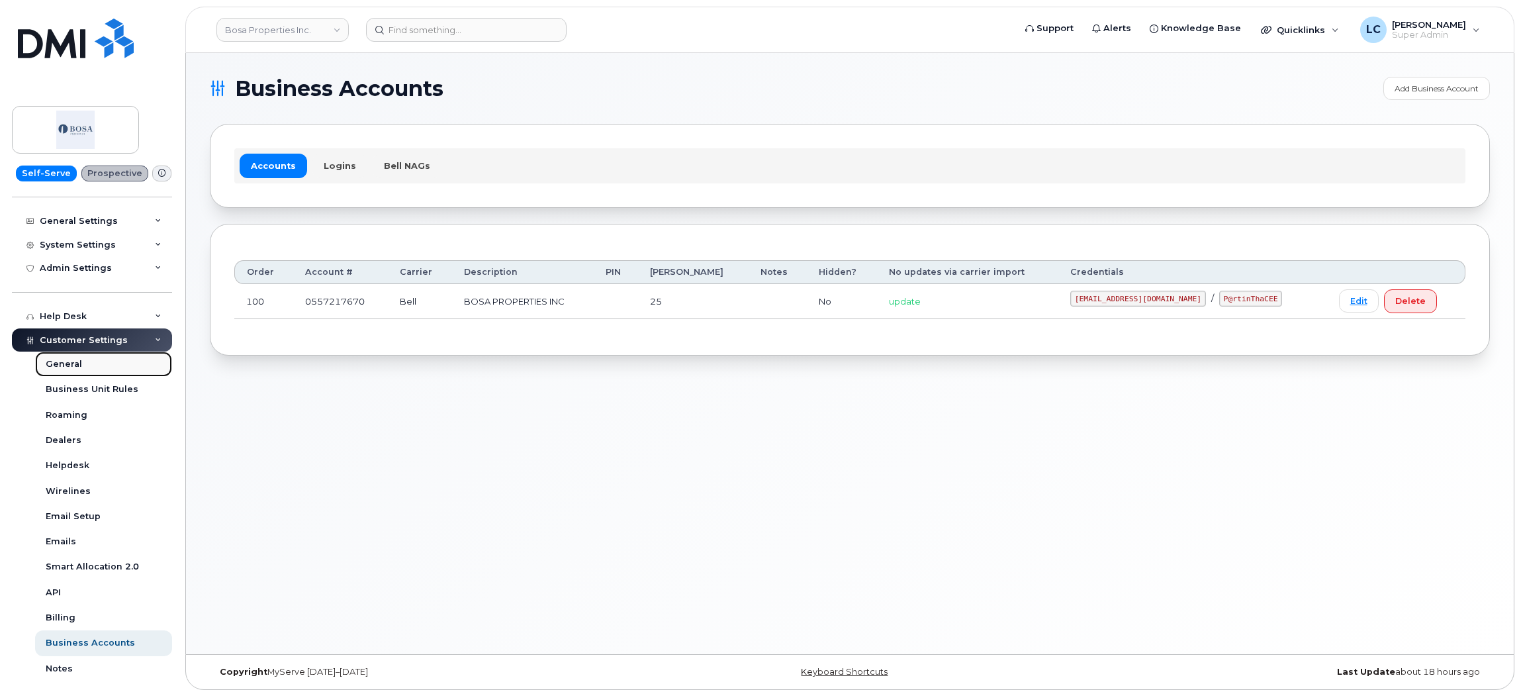
click at [81, 364] on link "General" at bounding box center [103, 363] width 137 height 25
click at [84, 365] on link "General" at bounding box center [103, 363] width 137 height 25
click at [80, 364] on link "General" at bounding box center [103, 363] width 137 height 25
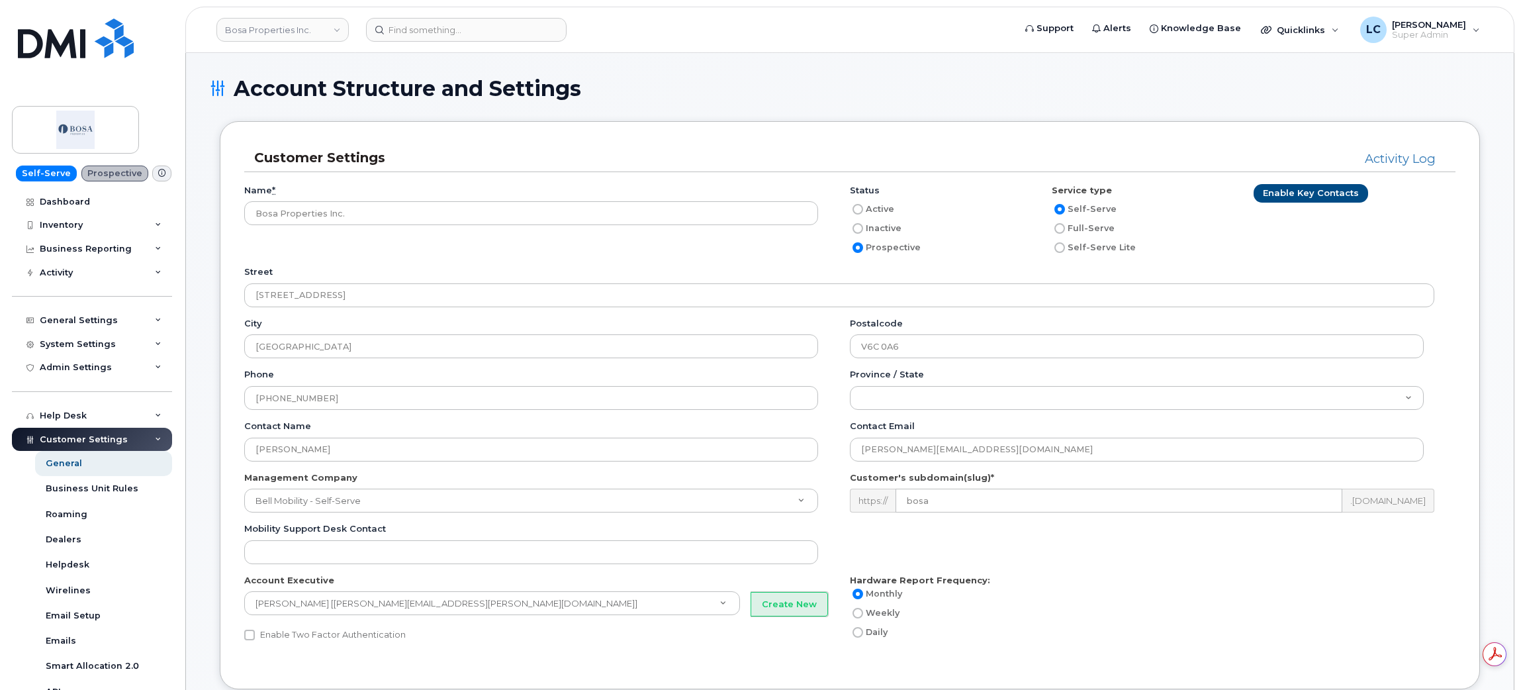
click at [882, 212] on label "Active" at bounding box center [872, 209] width 44 height 16
click at [863, 212] on input "Active" at bounding box center [858, 209] width 11 height 11
radio input "true"
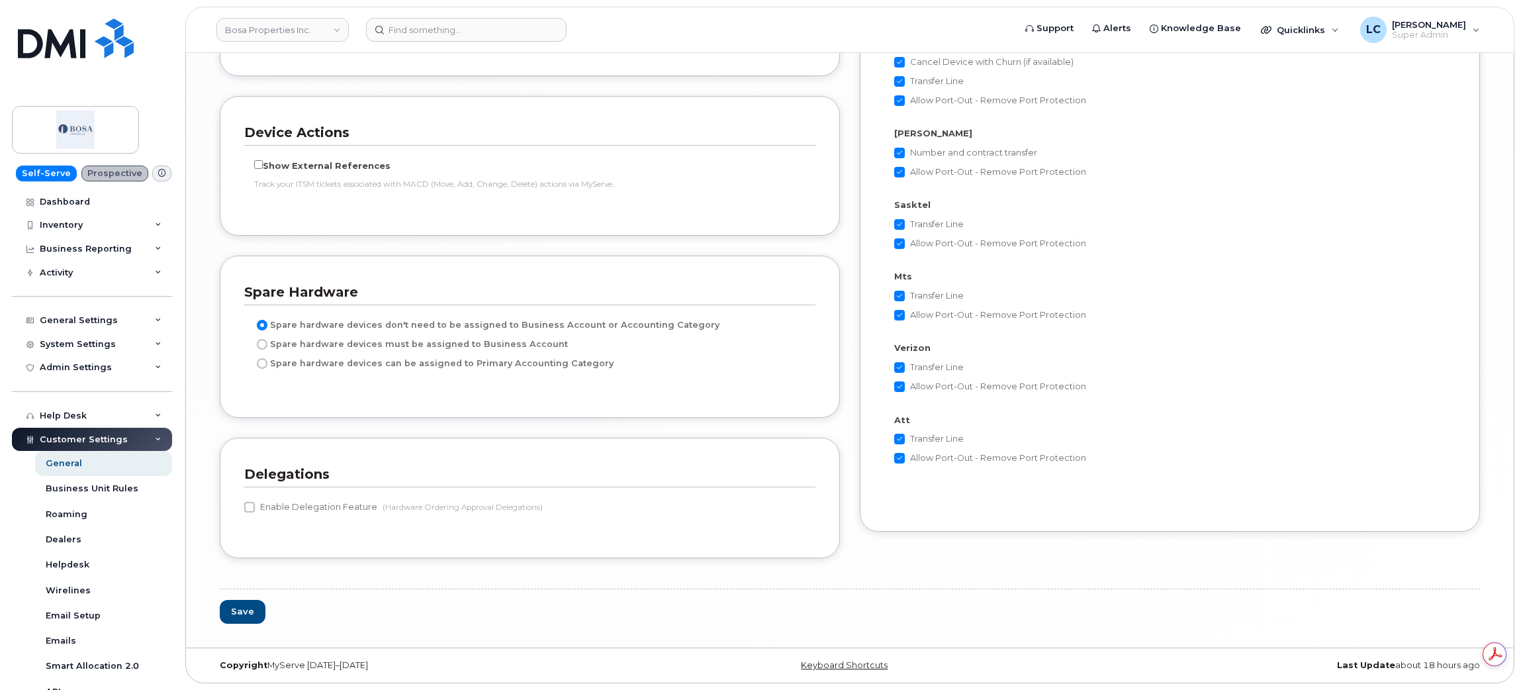
scroll to position [2517, 0]
click at [232, 600] on button "Save" at bounding box center [243, 612] width 46 height 24
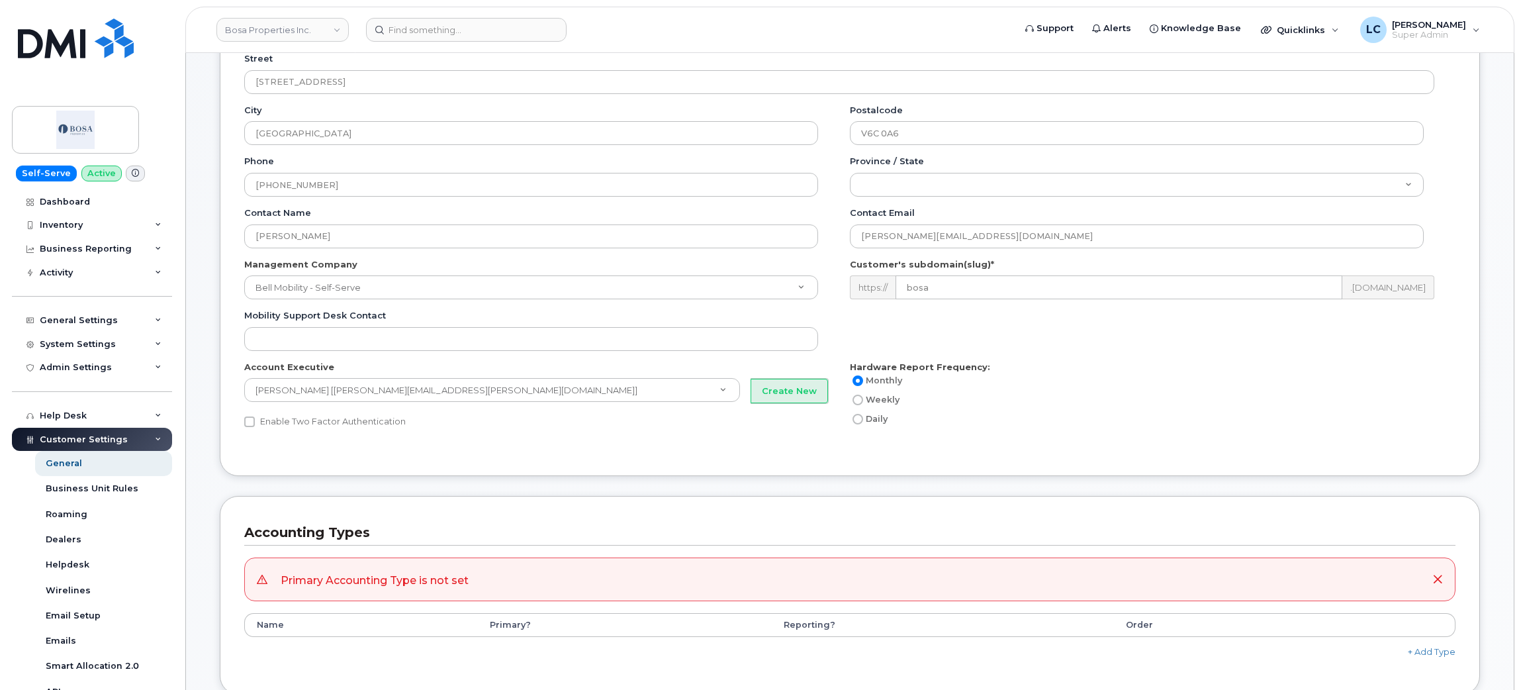
scroll to position [199, 0]
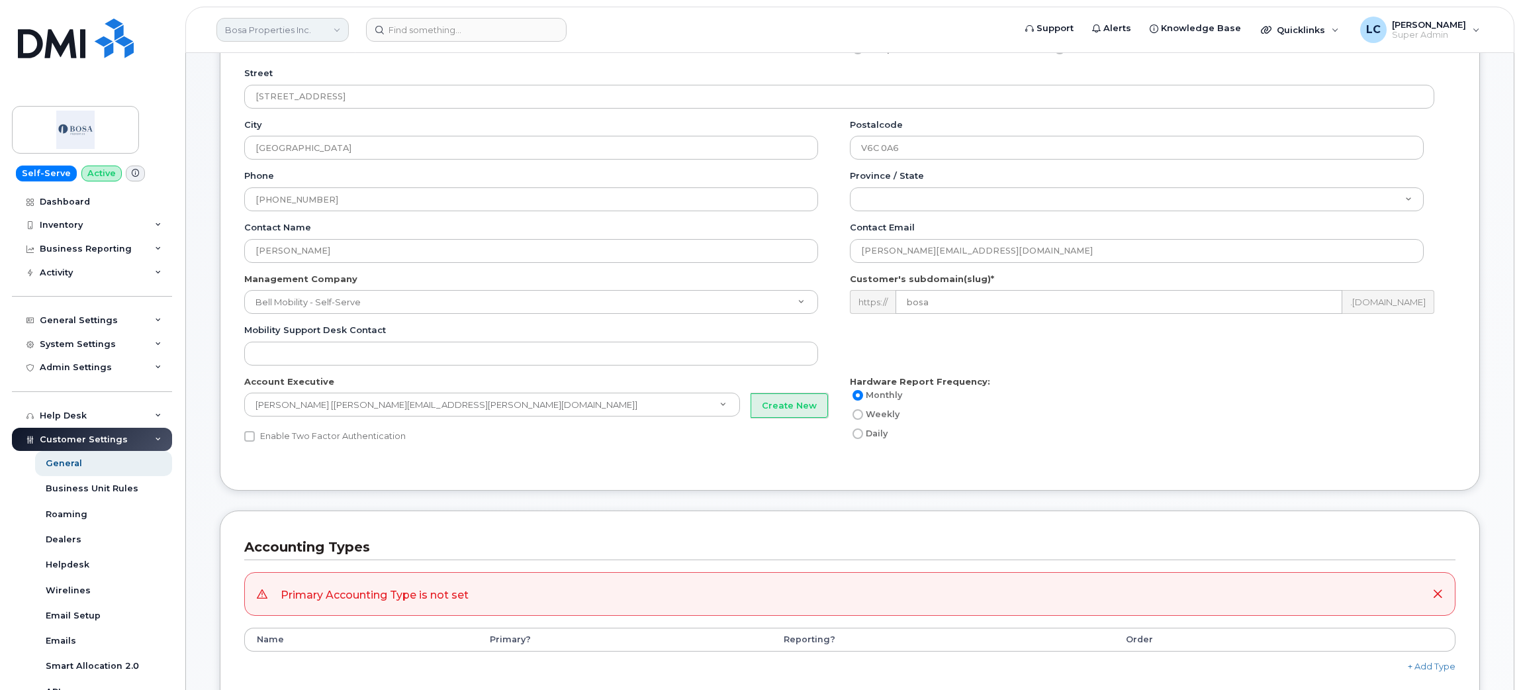
click at [279, 22] on link "Bosa Properties Inc." at bounding box center [282, 30] width 132 height 24
click at [293, 56] on input at bounding box center [315, 64] width 173 height 24
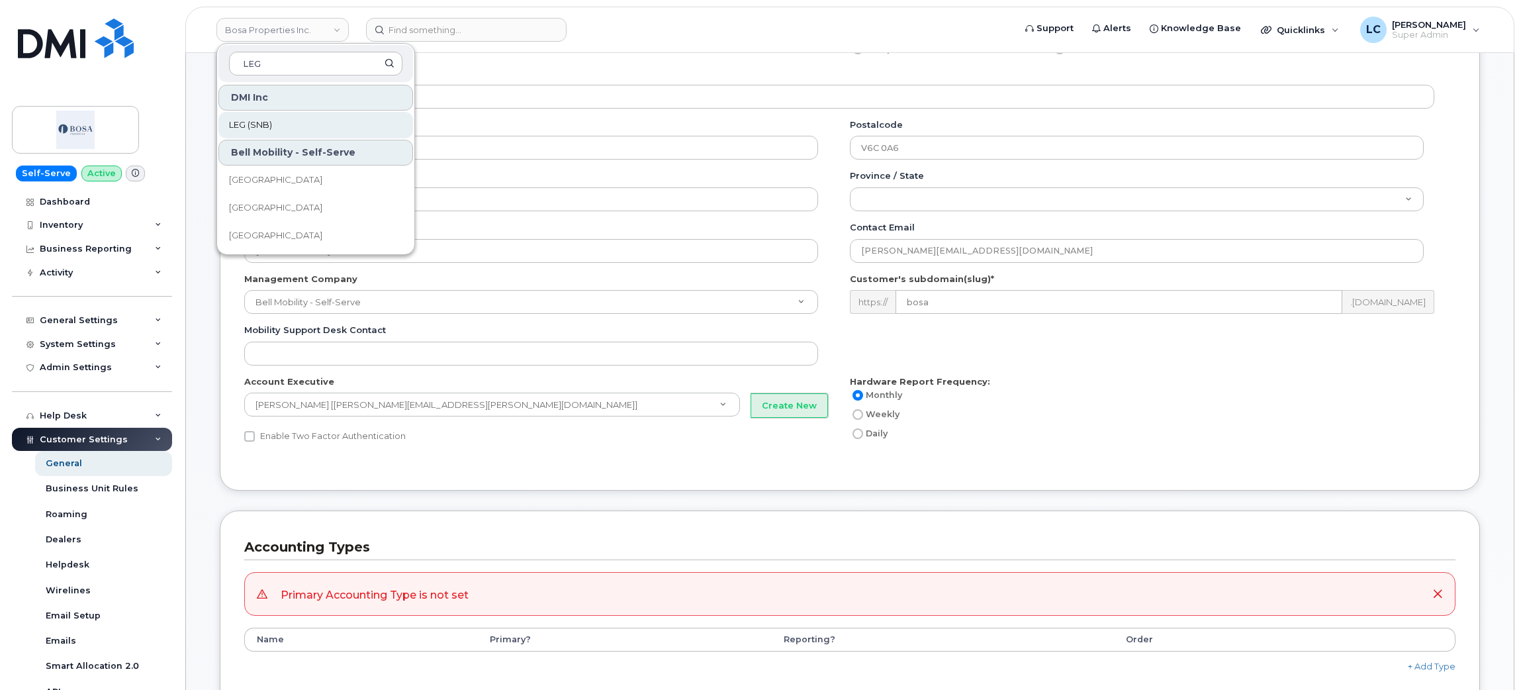
type input "LEG"
click at [301, 122] on link "LEG (SNB)" at bounding box center [315, 125] width 195 height 26
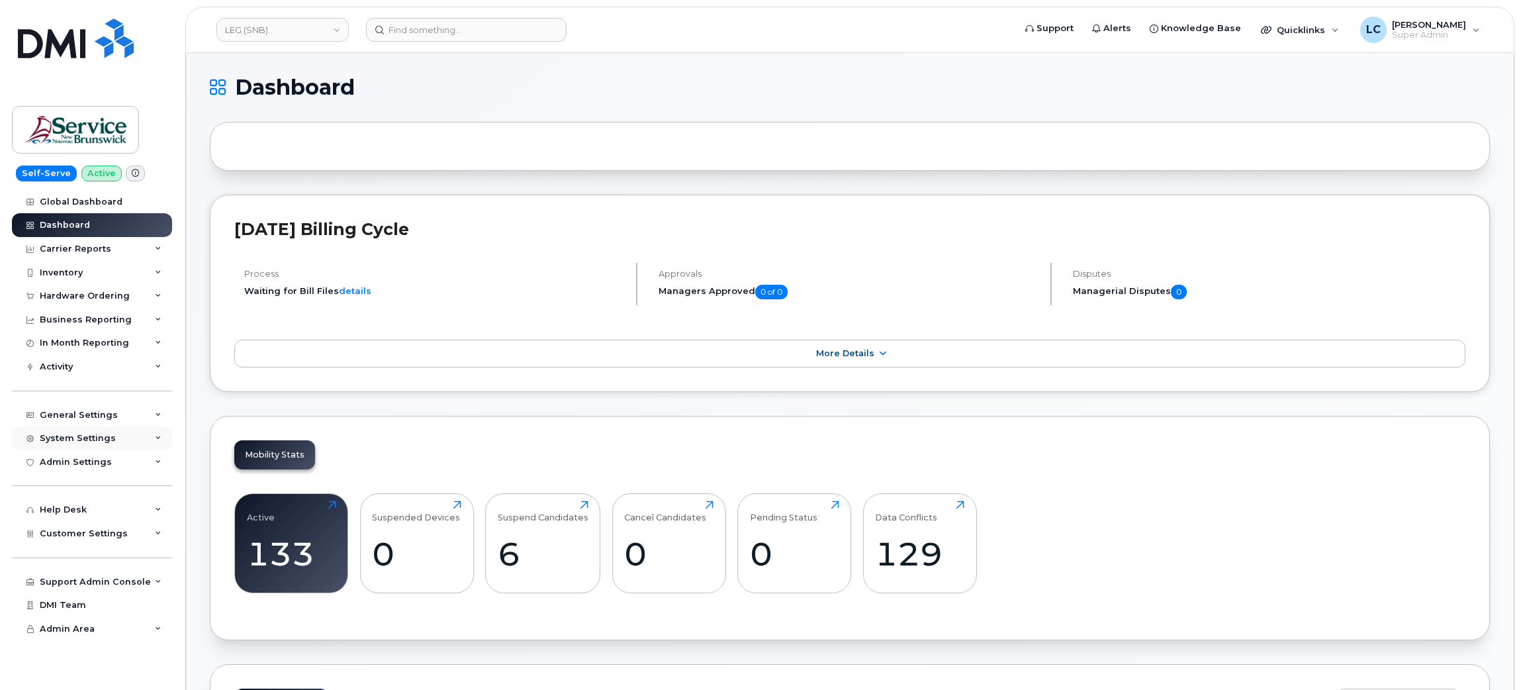
click at [114, 446] on div "System Settings" at bounding box center [92, 438] width 160 height 24
click at [118, 427] on div "General Settings" at bounding box center [92, 415] width 160 height 24
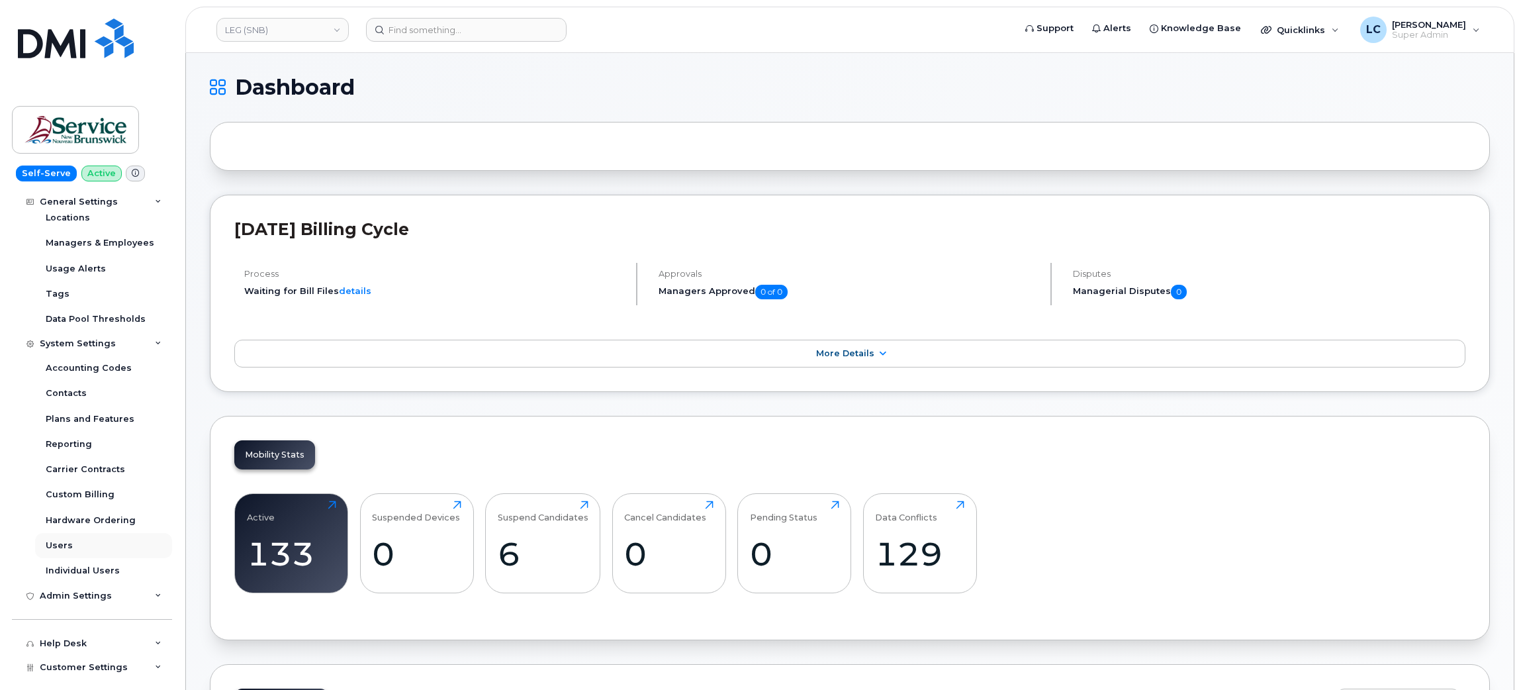
scroll to position [383, 0]
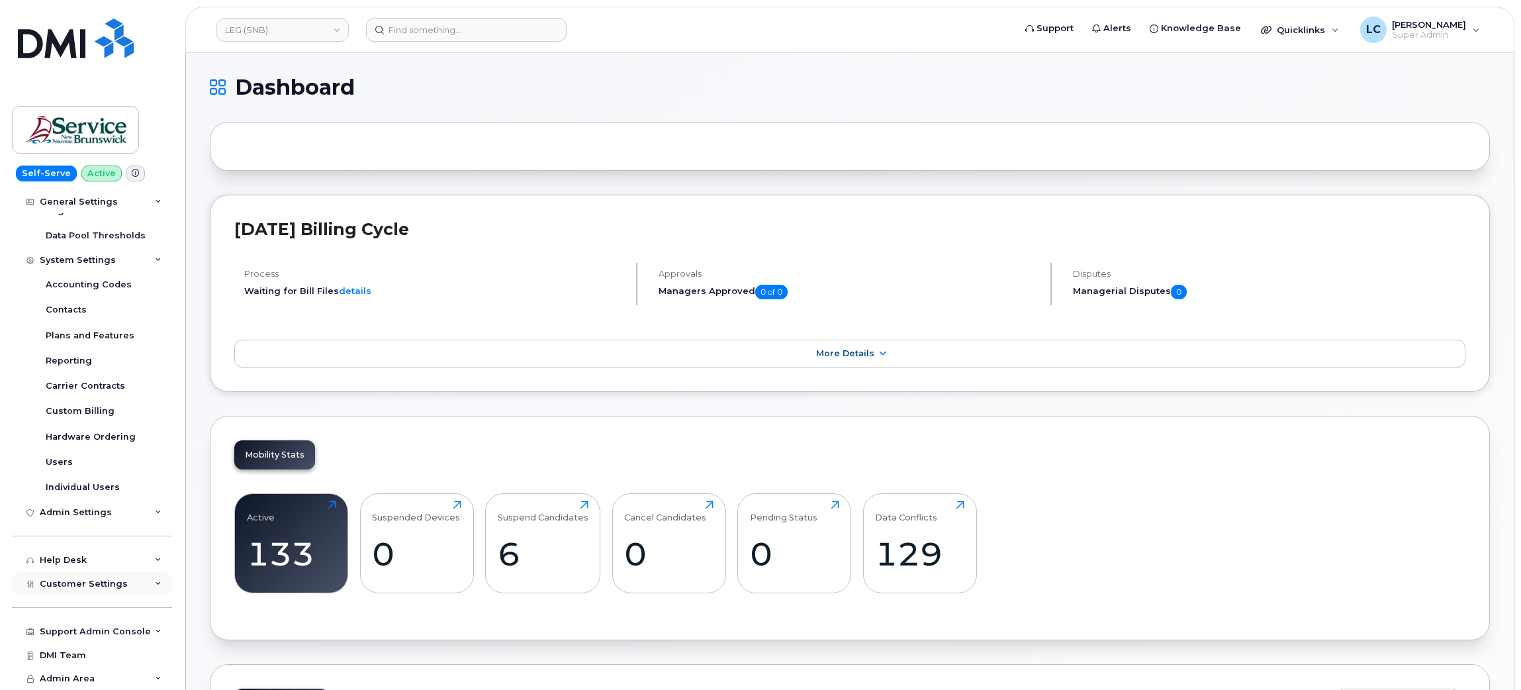
click at [85, 585] on span "Customer Settings" at bounding box center [84, 584] width 88 height 10
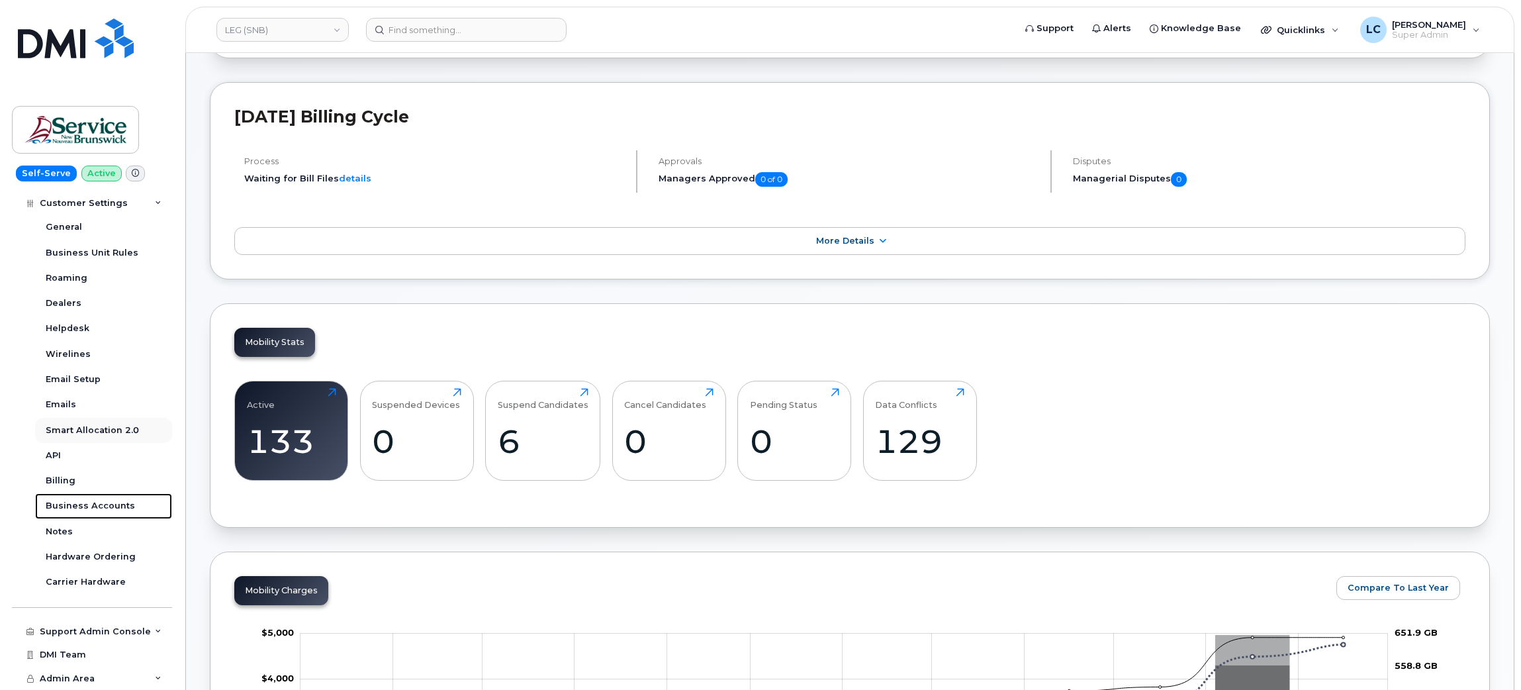
scroll to position [199, 0]
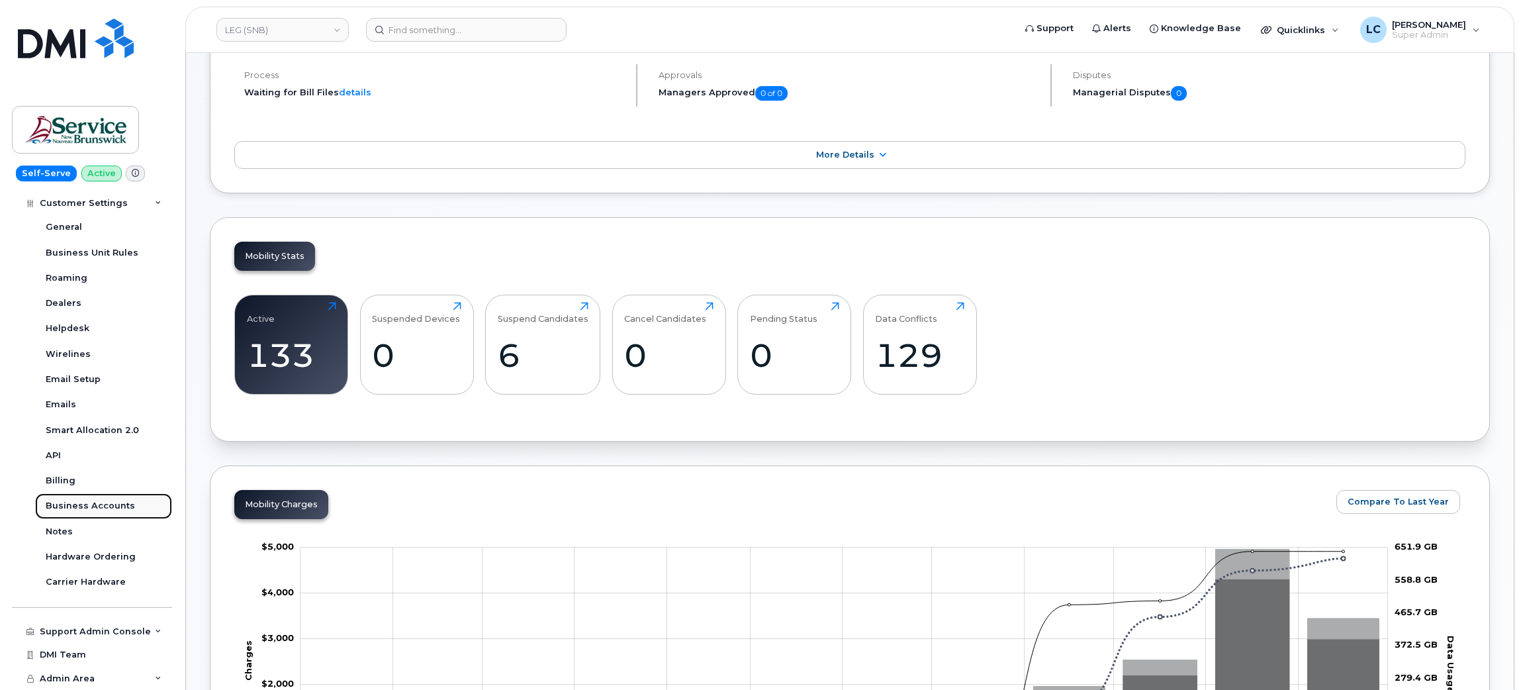
click at [109, 504] on div "Business Accounts" at bounding box center [90, 506] width 89 height 12
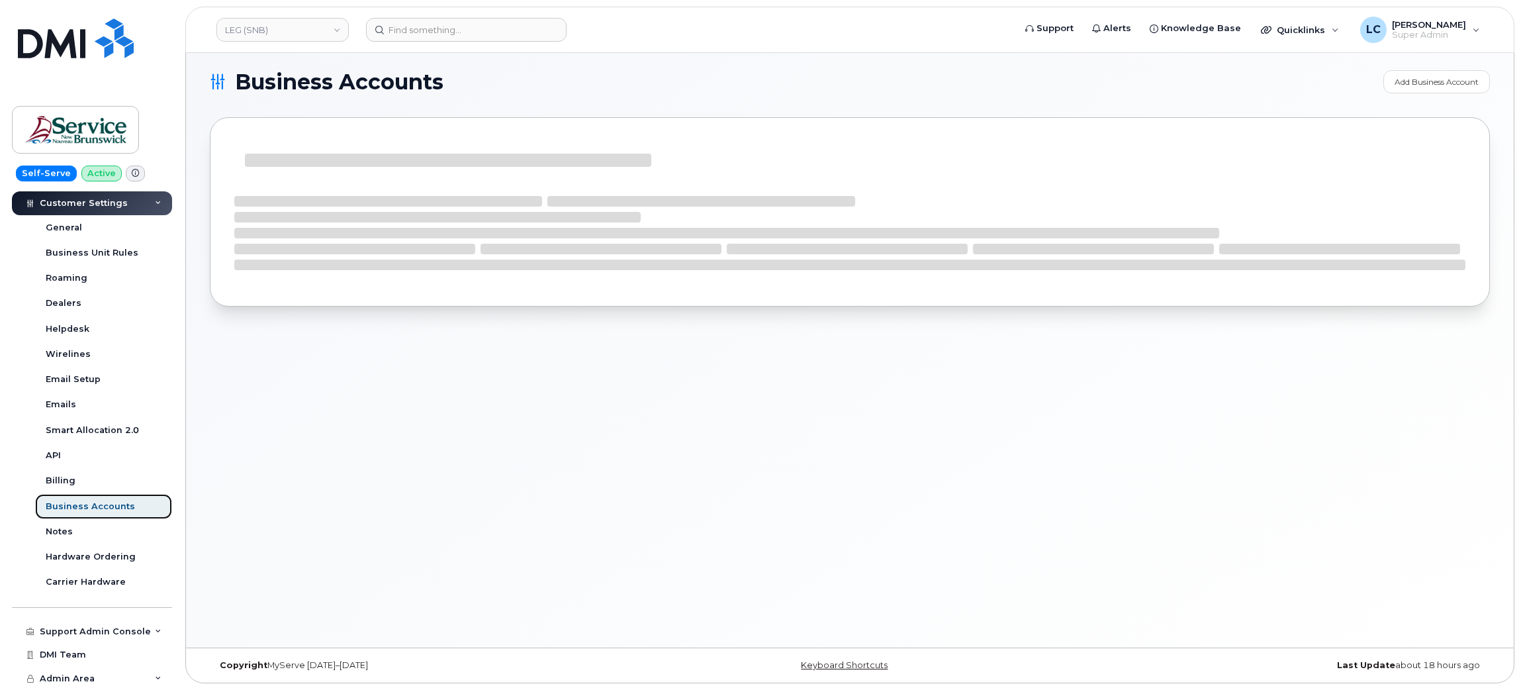
scroll to position [332, 0]
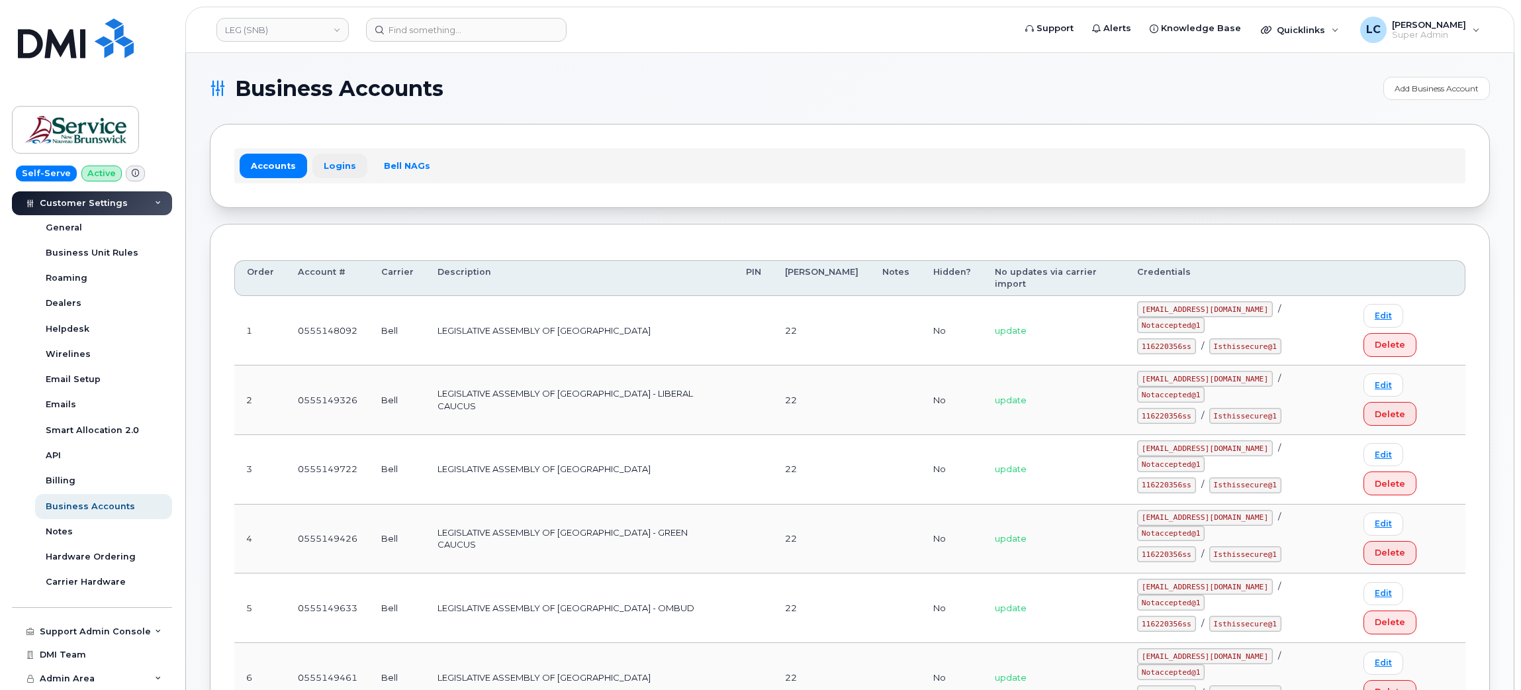
click at [336, 163] on link "Logins" at bounding box center [339, 166] width 55 height 24
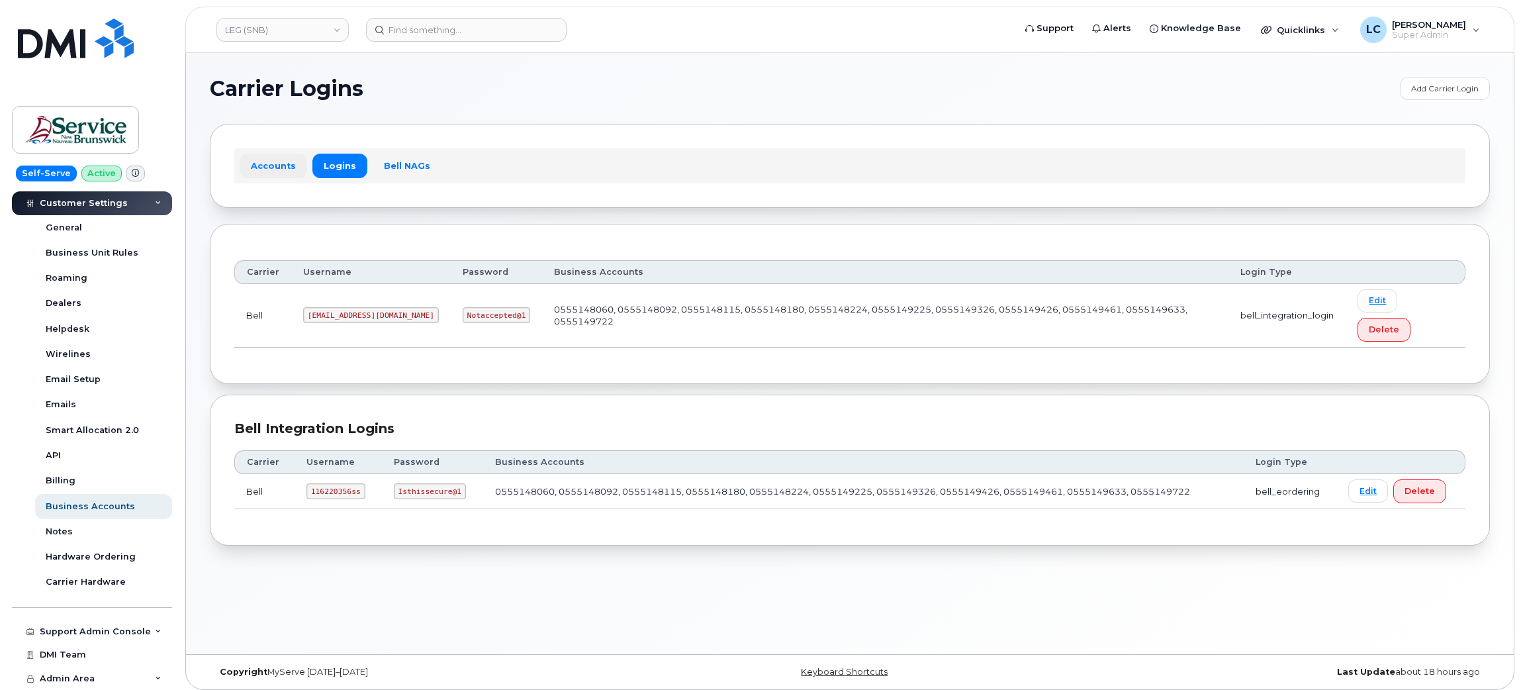
click at [277, 172] on link "Accounts" at bounding box center [274, 166] width 68 height 24
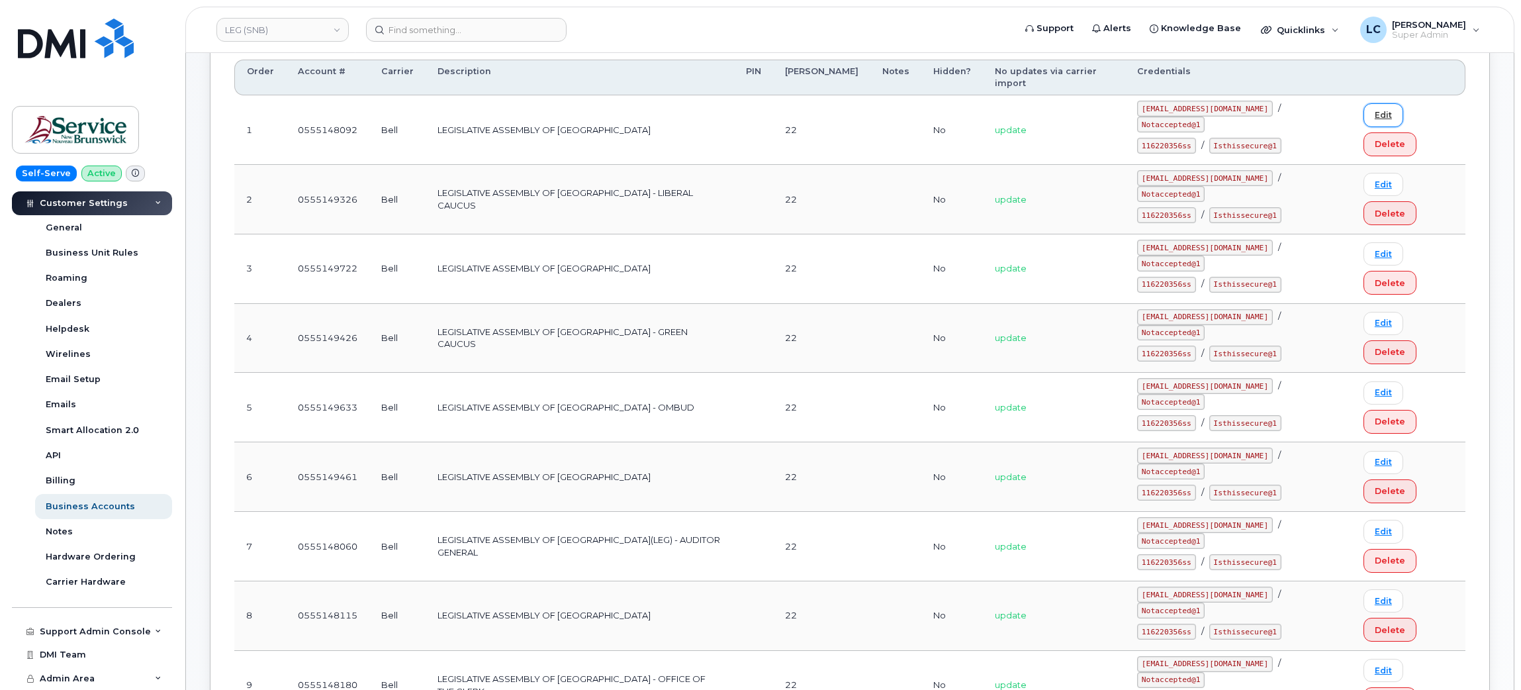
scroll to position [231, 0]
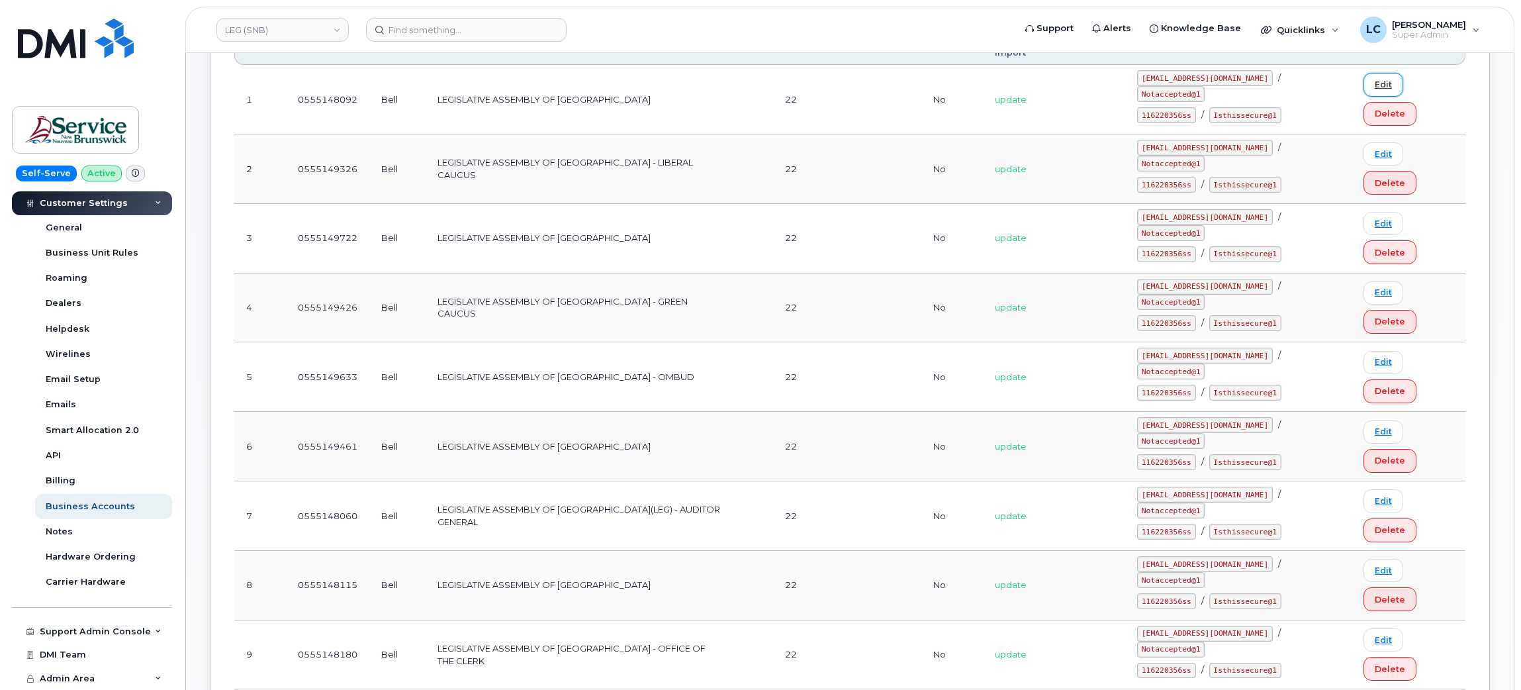
click at [1375, 87] on link "Edit" at bounding box center [1384, 84] width 40 height 23
click at [1377, 142] on link "Edit" at bounding box center [1384, 153] width 40 height 23
click at [1364, 212] on link "Edit" at bounding box center [1384, 223] width 40 height 23
click at [1368, 281] on link "Edit" at bounding box center [1384, 292] width 40 height 23
click at [1375, 351] on link "Edit" at bounding box center [1384, 362] width 40 height 23
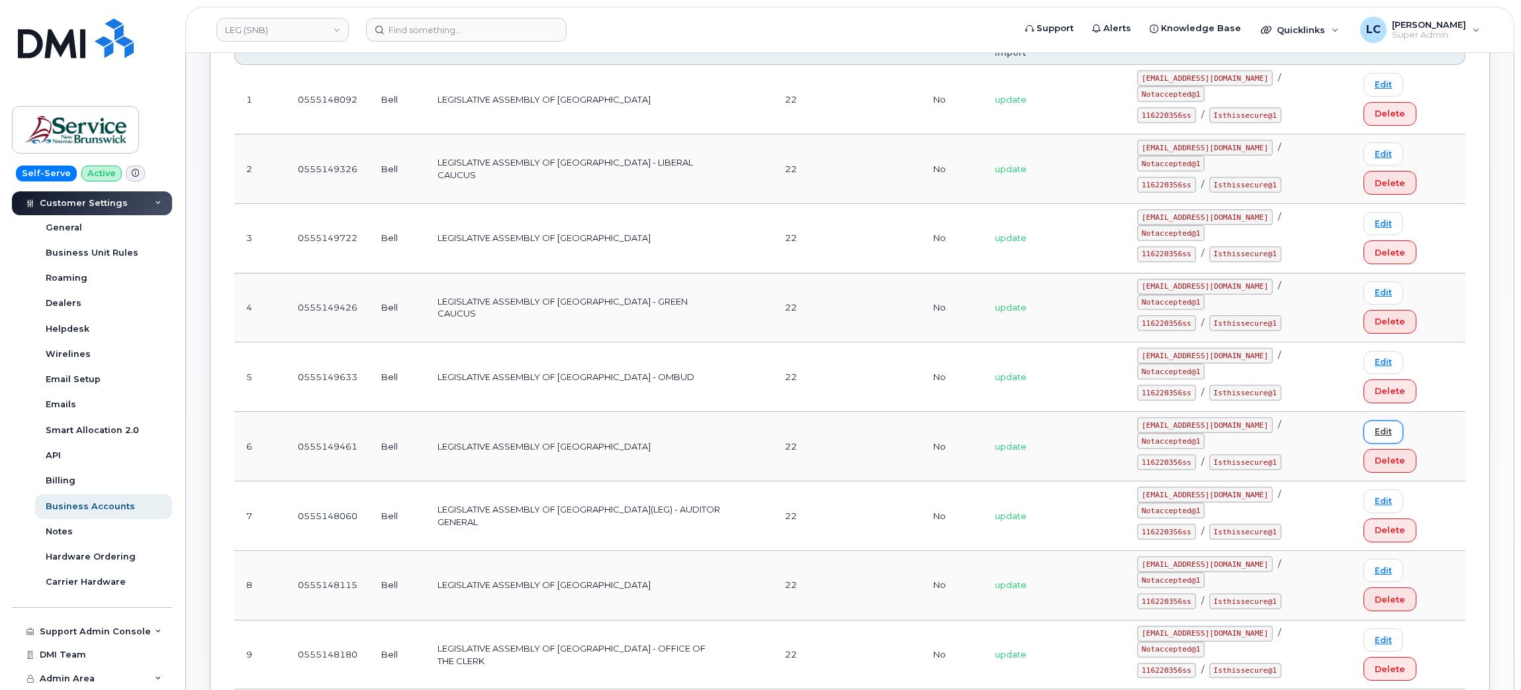
click at [1375, 420] on link "Edit" at bounding box center [1384, 431] width 40 height 23
click at [1373, 489] on link "Edit" at bounding box center [1384, 500] width 40 height 23
click at [1371, 559] on link "Edit" at bounding box center [1384, 570] width 40 height 23
click at [1364, 628] on link "Edit" at bounding box center [1384, 639] width 40 height 23
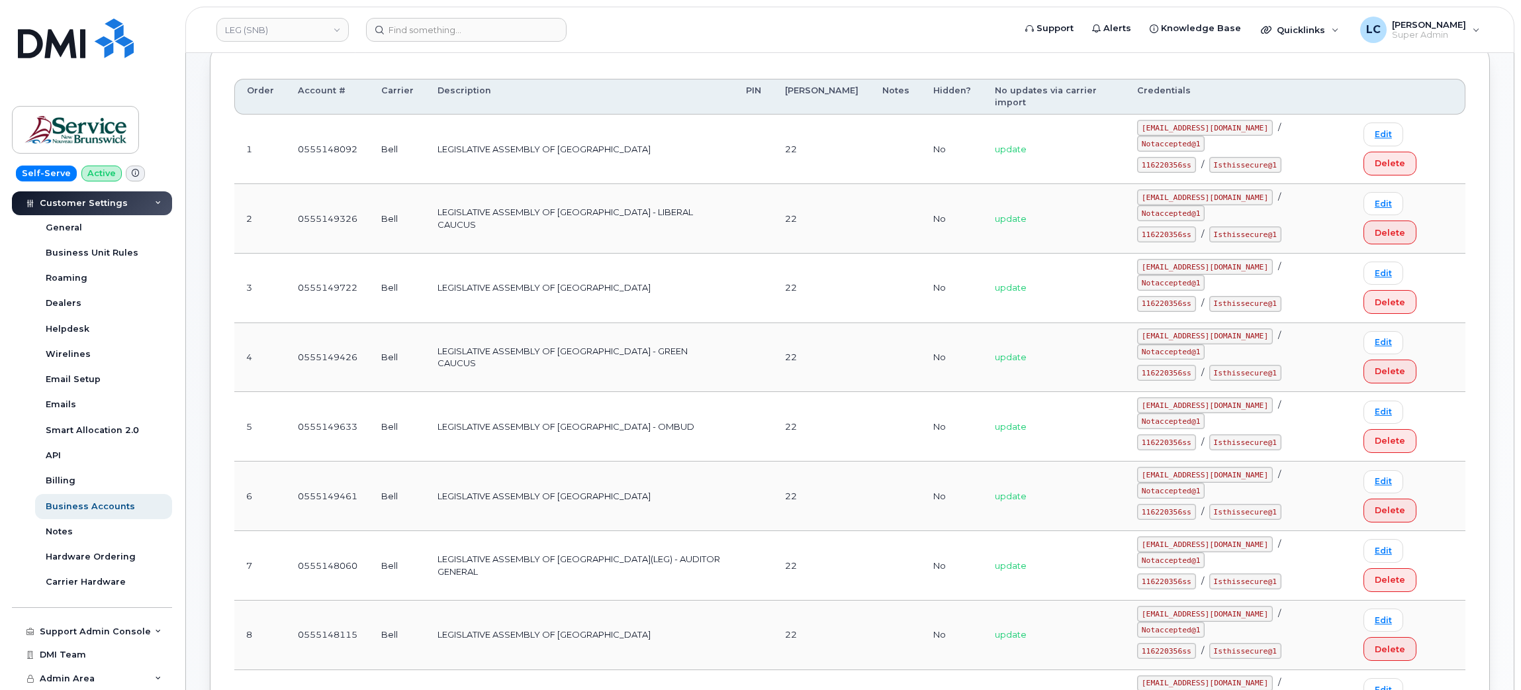
scroll to position [297, 0]
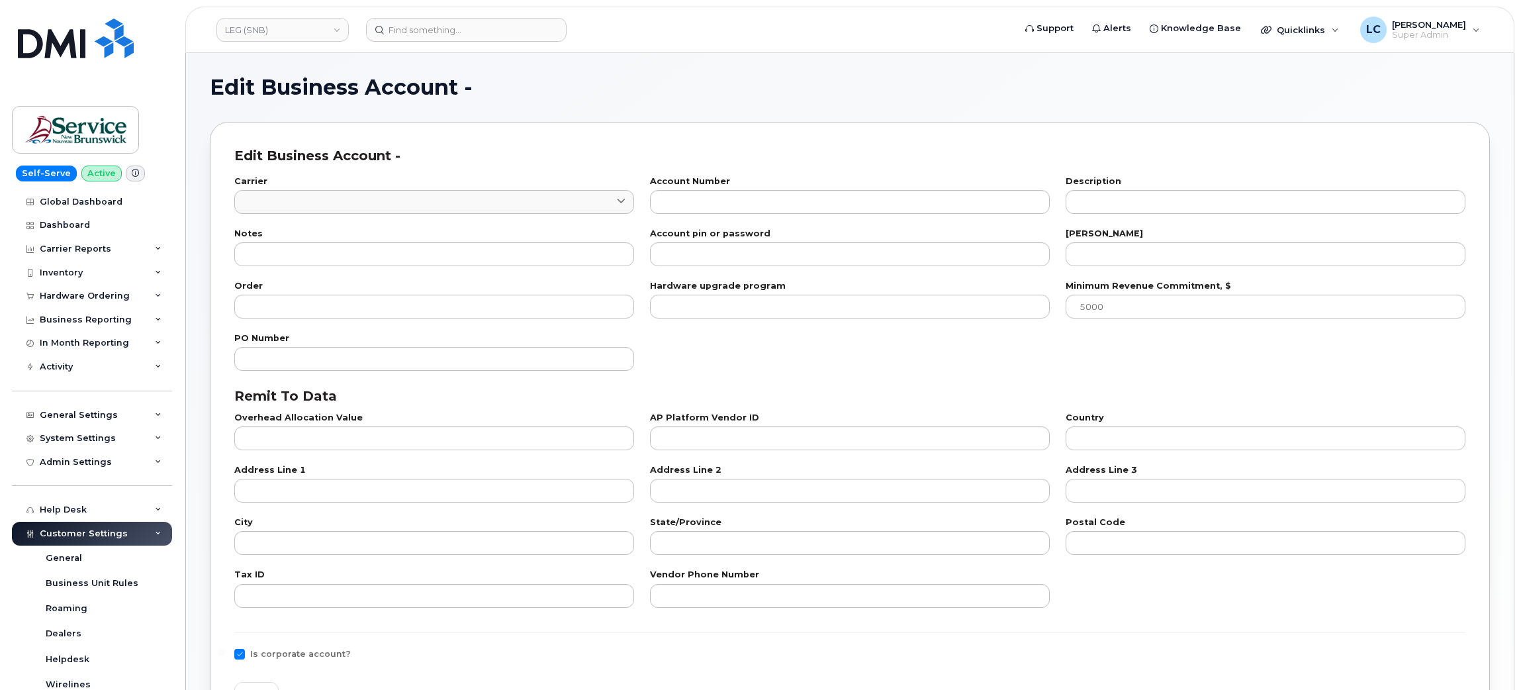
type input "1"
type input "0555148092"
type input "LEGISLATIVE ASSEMBLY OF [GEOGRAPHIC_DATA]"
type input "22"
type input "1"
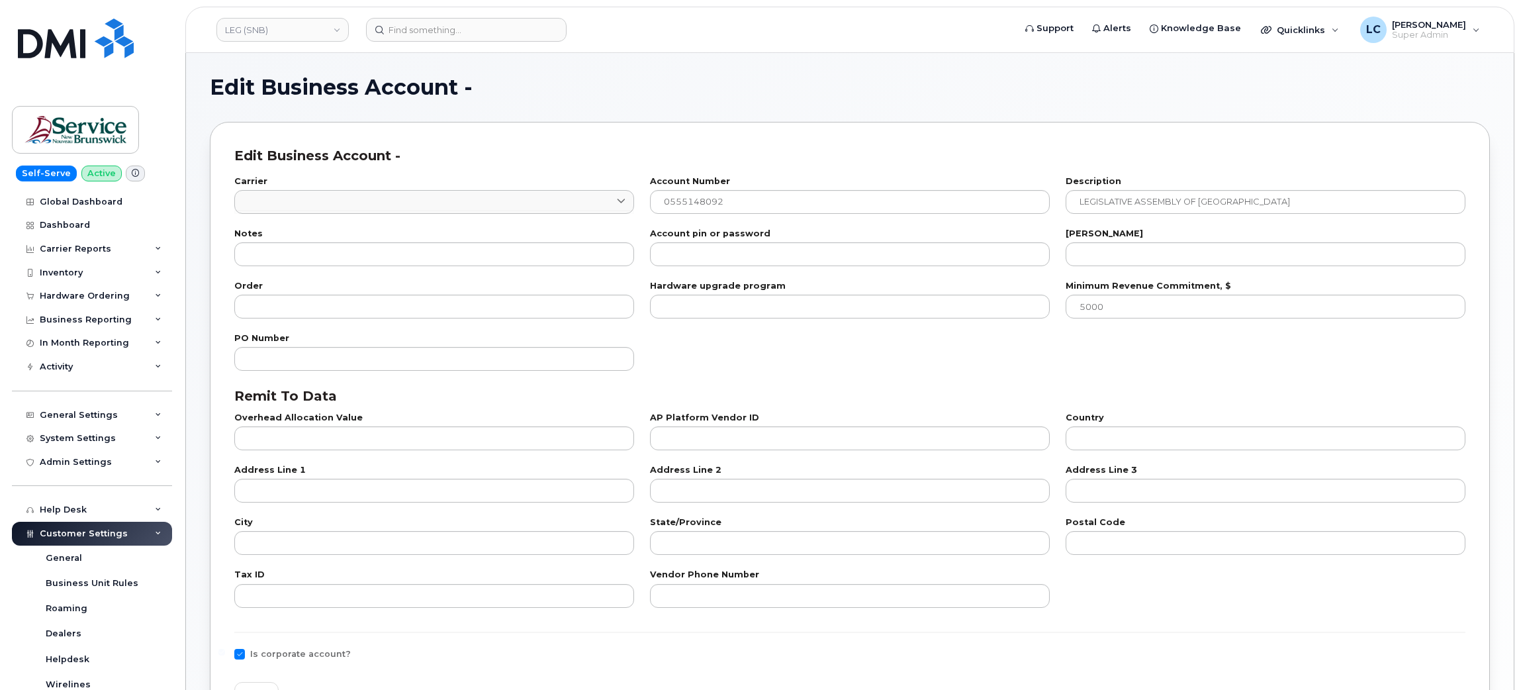
checkbox input "true"
select select "1752"
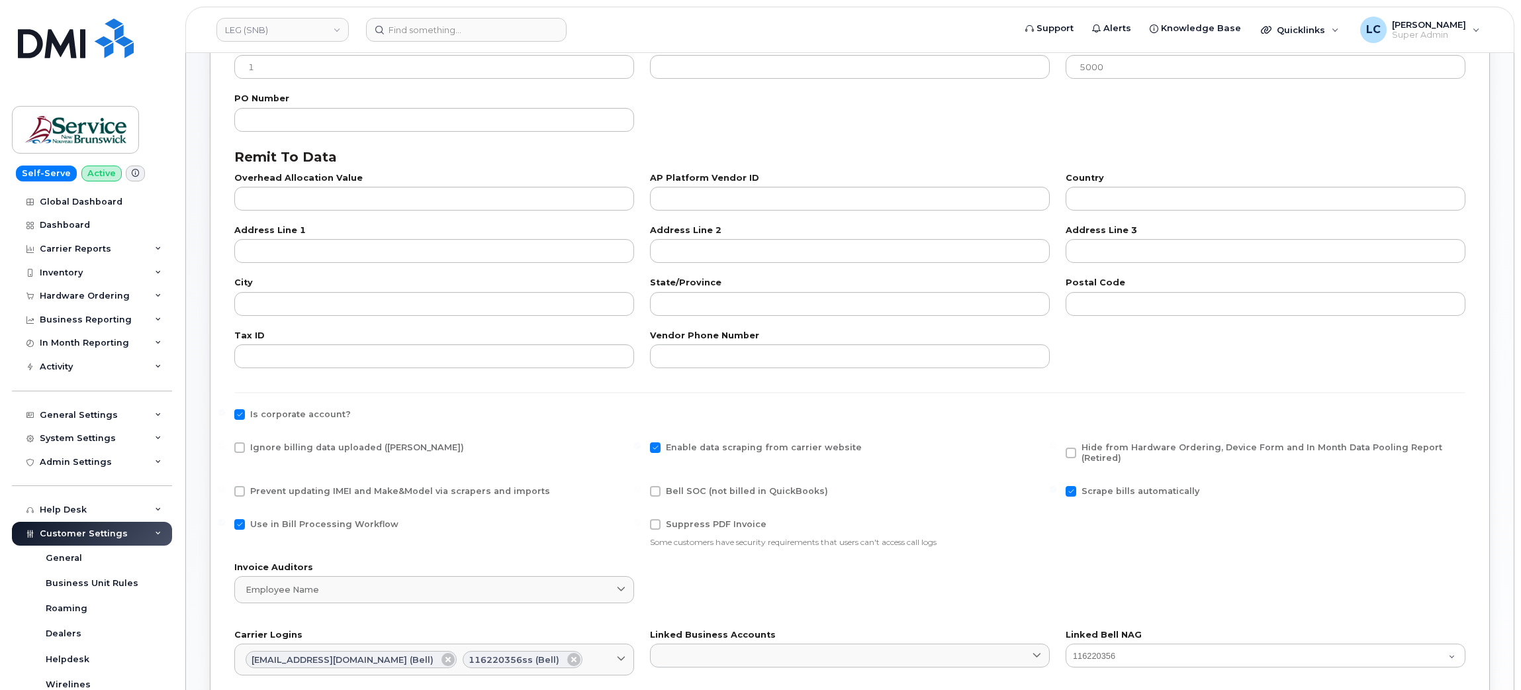
scroll to position [199, 0]
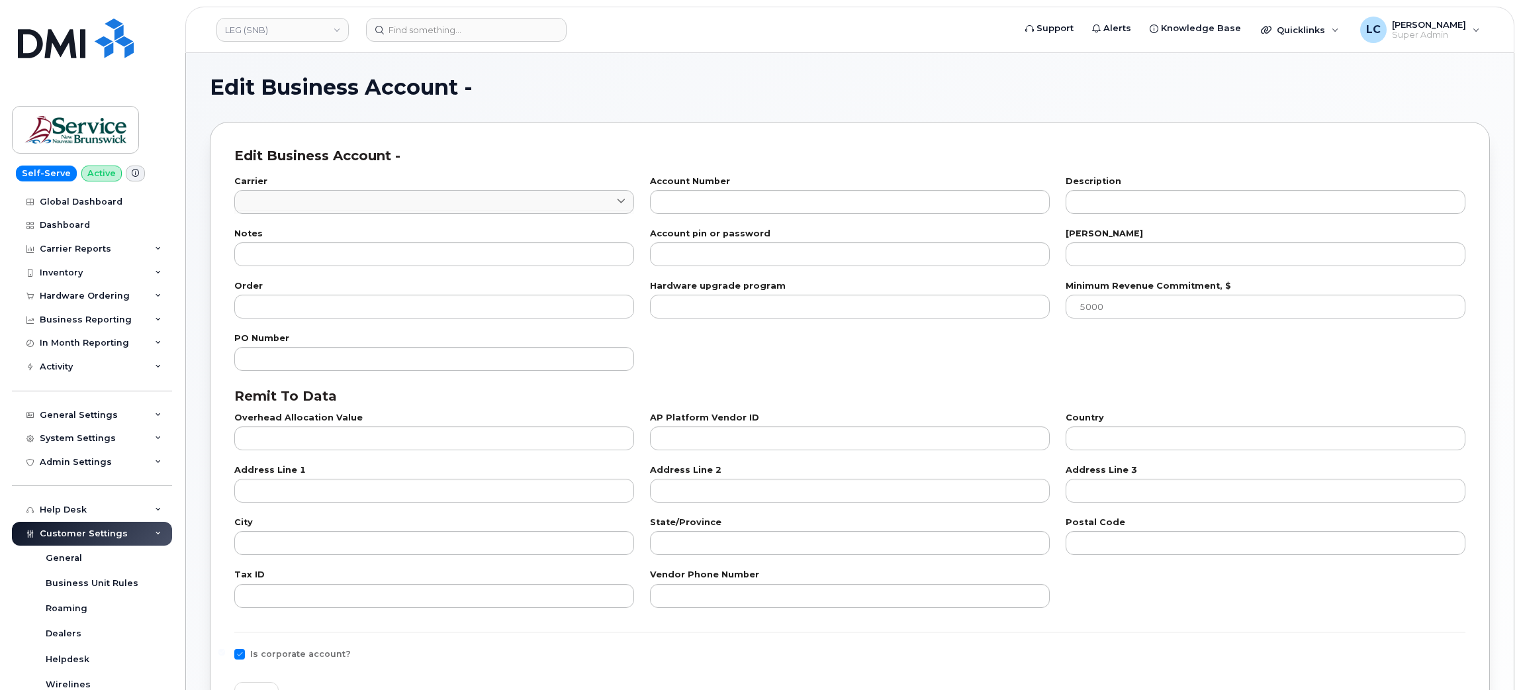
type input "1"
type input "0555149722"
type input "LEGISLATIVE ASSEMBLY OF [GEOGRAPHIC_DATA]"
type input "22"
type input "3"
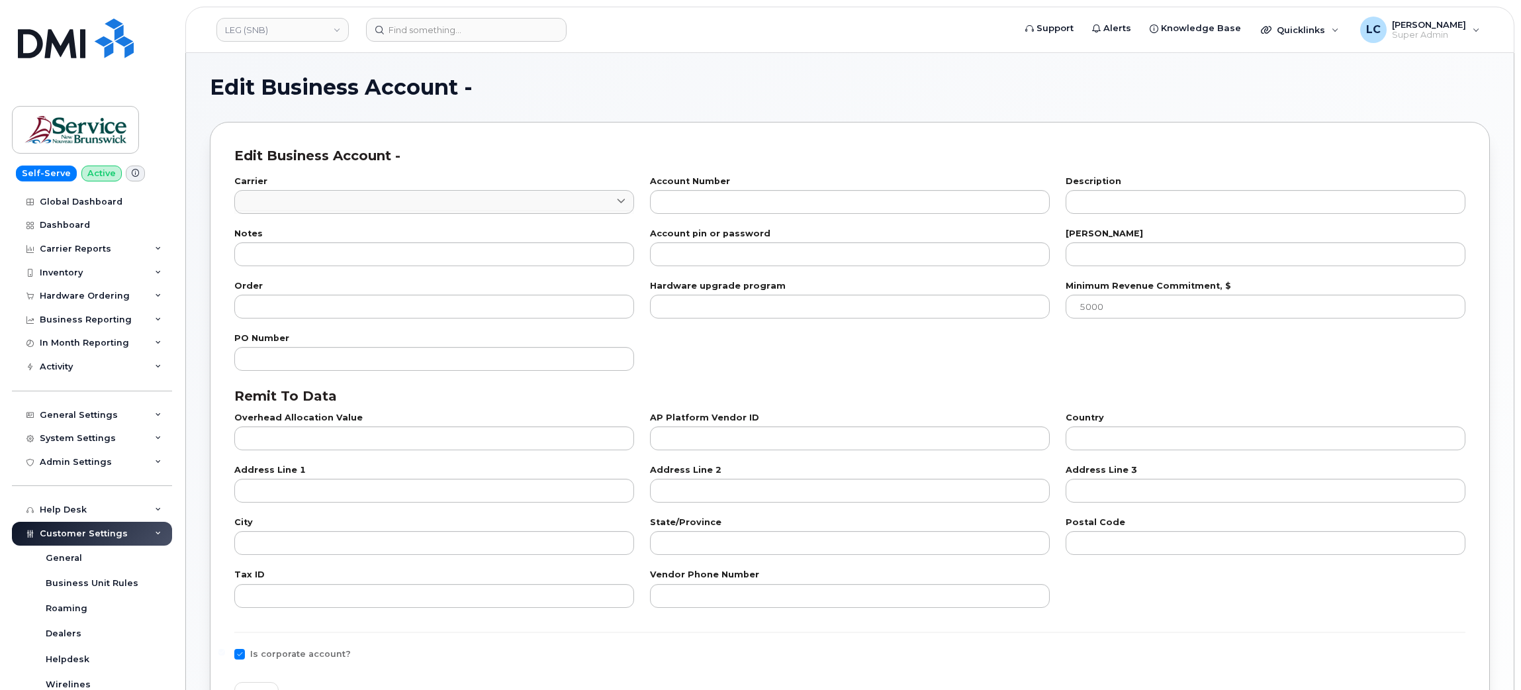
checkbox input "true"
select select "1752"
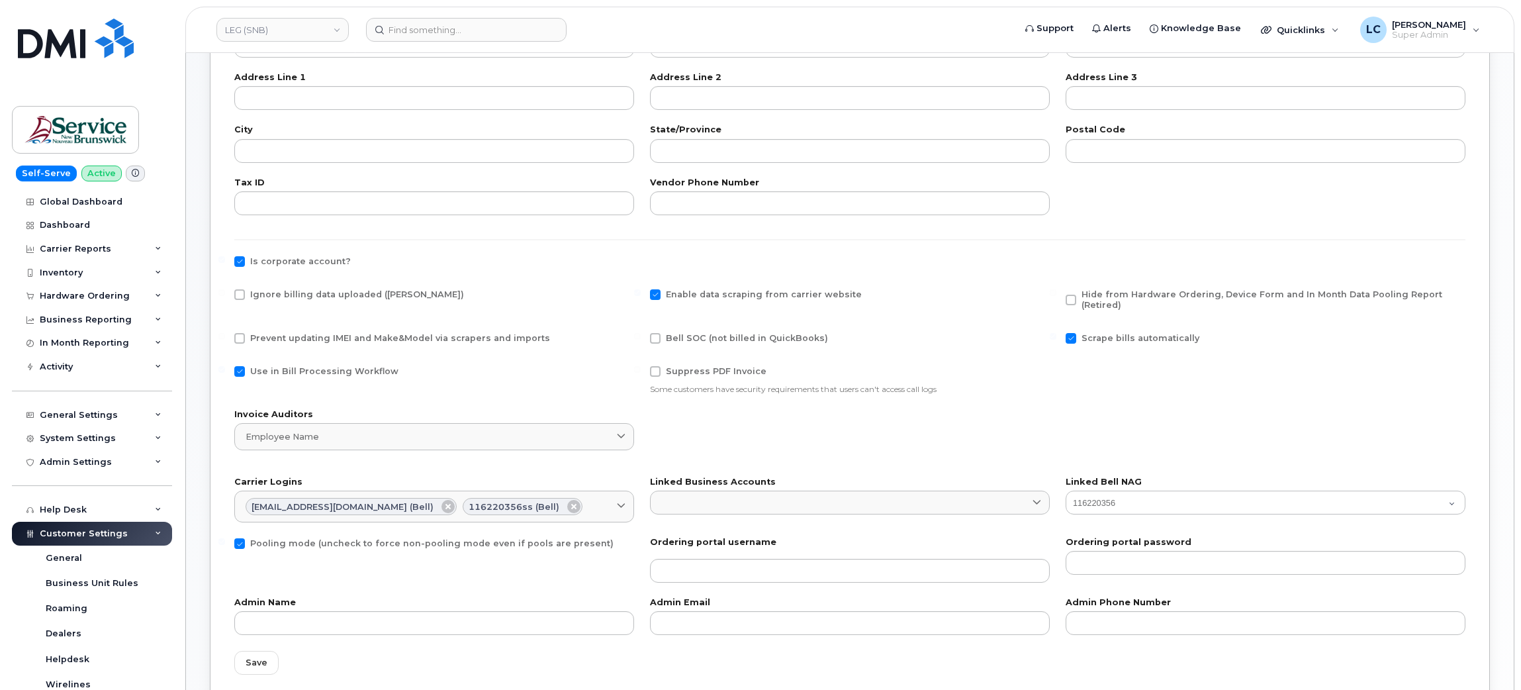
scroll to position [397, 0]
click at [1170, 494] on select "- 116220356" at bounding box center [1266, 501] width 400 height 24
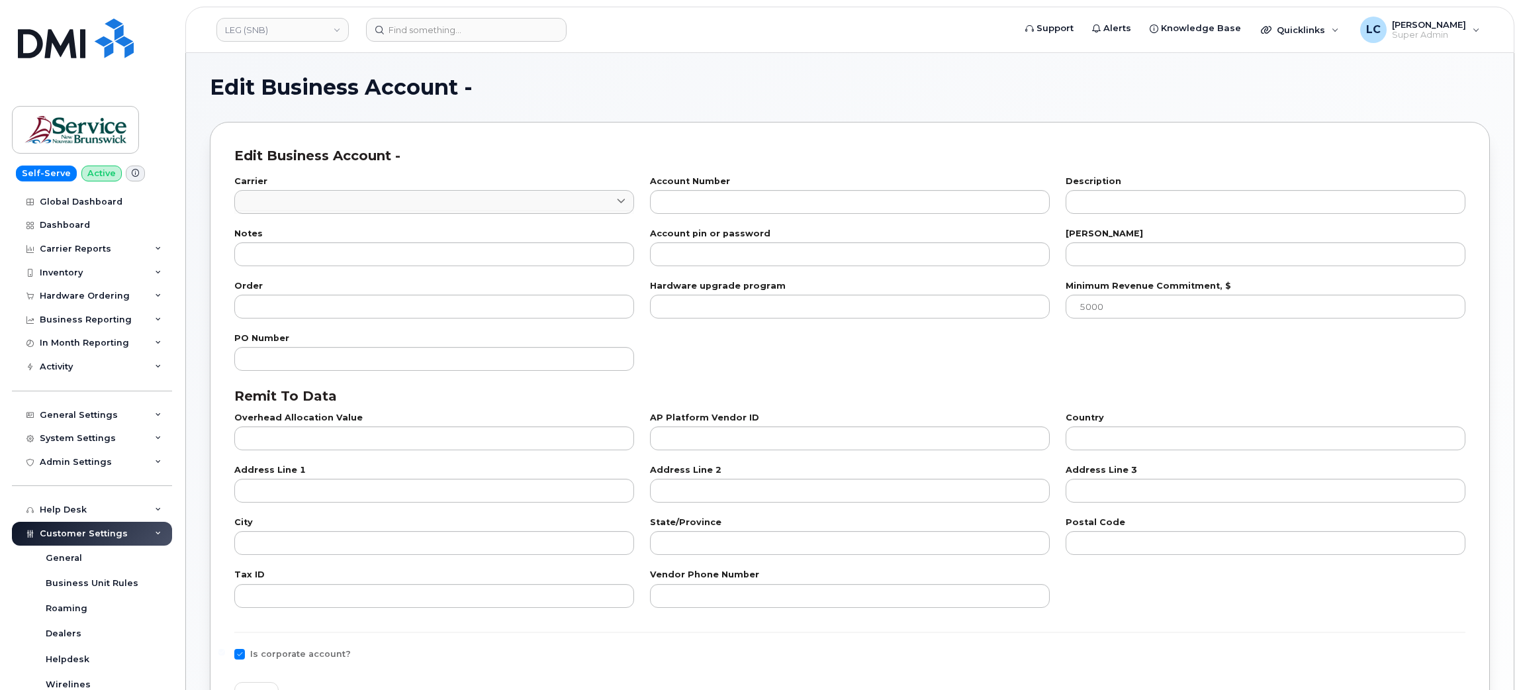
type input "1"
type input "0555149426"
type input "LEGISLATIVE ASSEMBLY OF [GEOGRAPHIC_DATA] - GREEN CAUCUS"
type input "22"
type input "4"
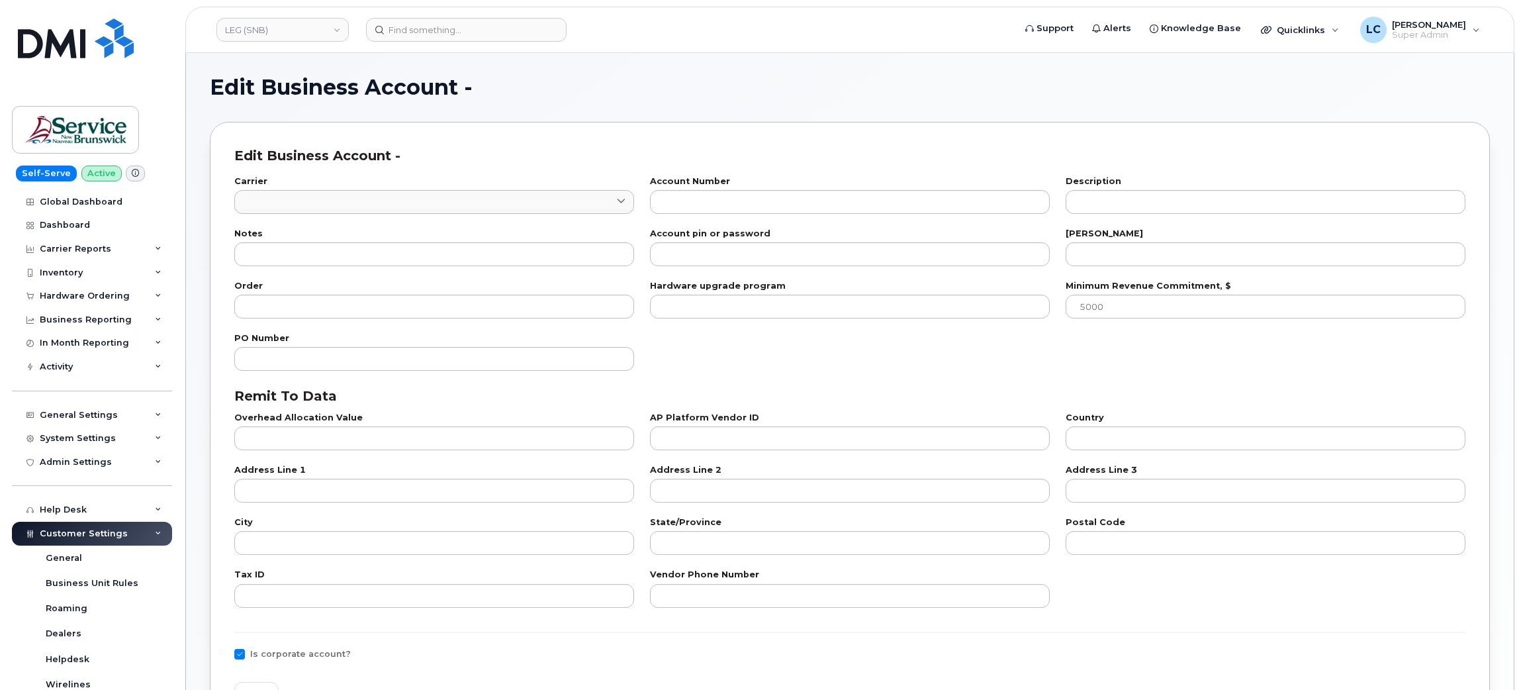
checkbox input "true"
select select "1752"
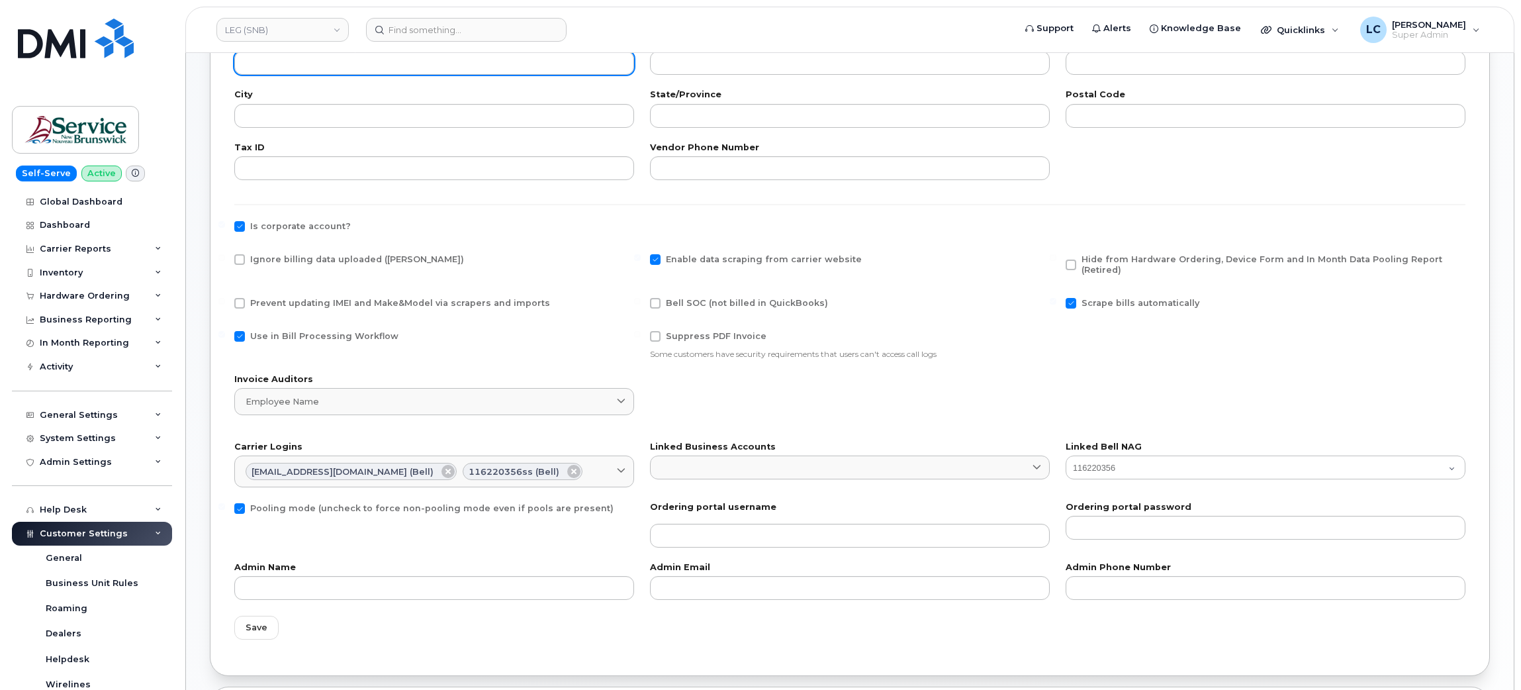
scroll to position [397, 0]
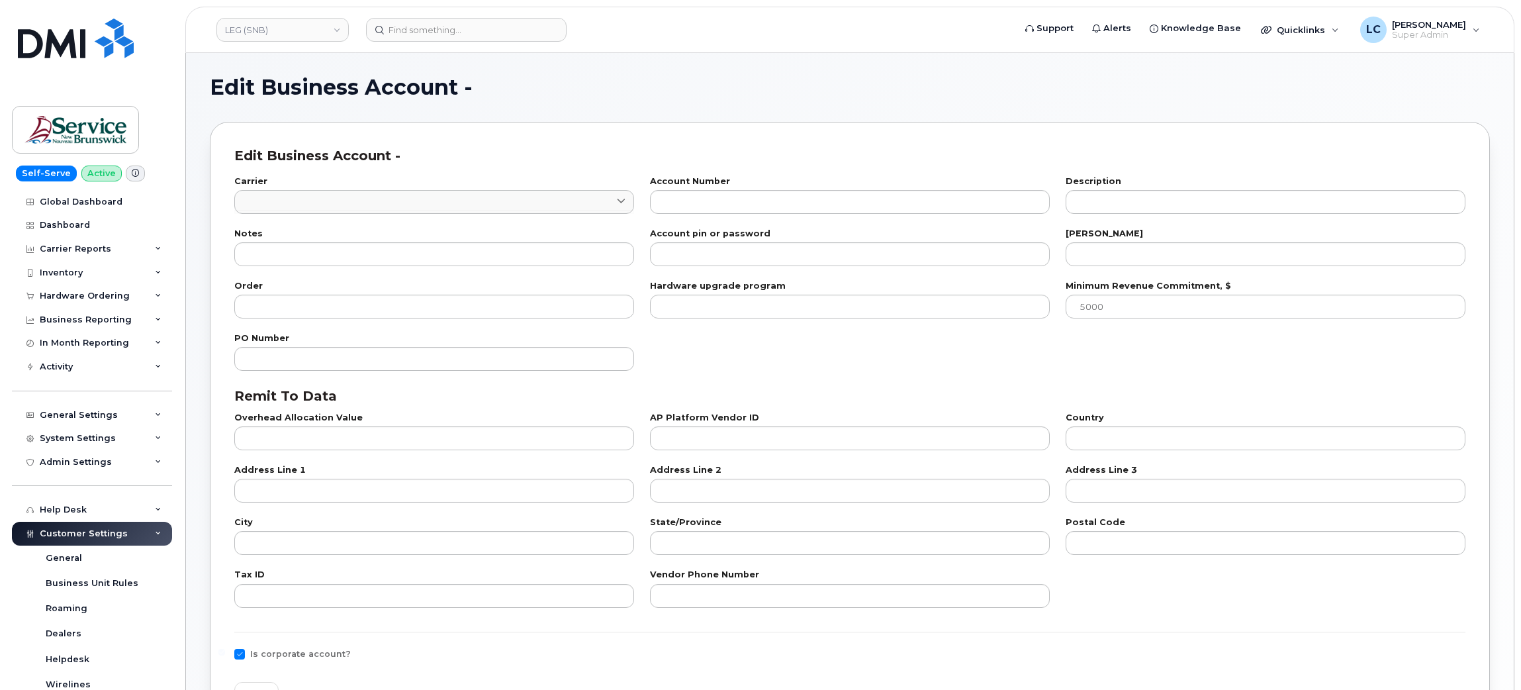
type input "1"
type input "0555149326"
type input "LEGISLATIVE ASSEMBLY OF [GEOGRAPHIC_DATA] - LIBERAL CAUCUS"
type input "22"
type input "2"
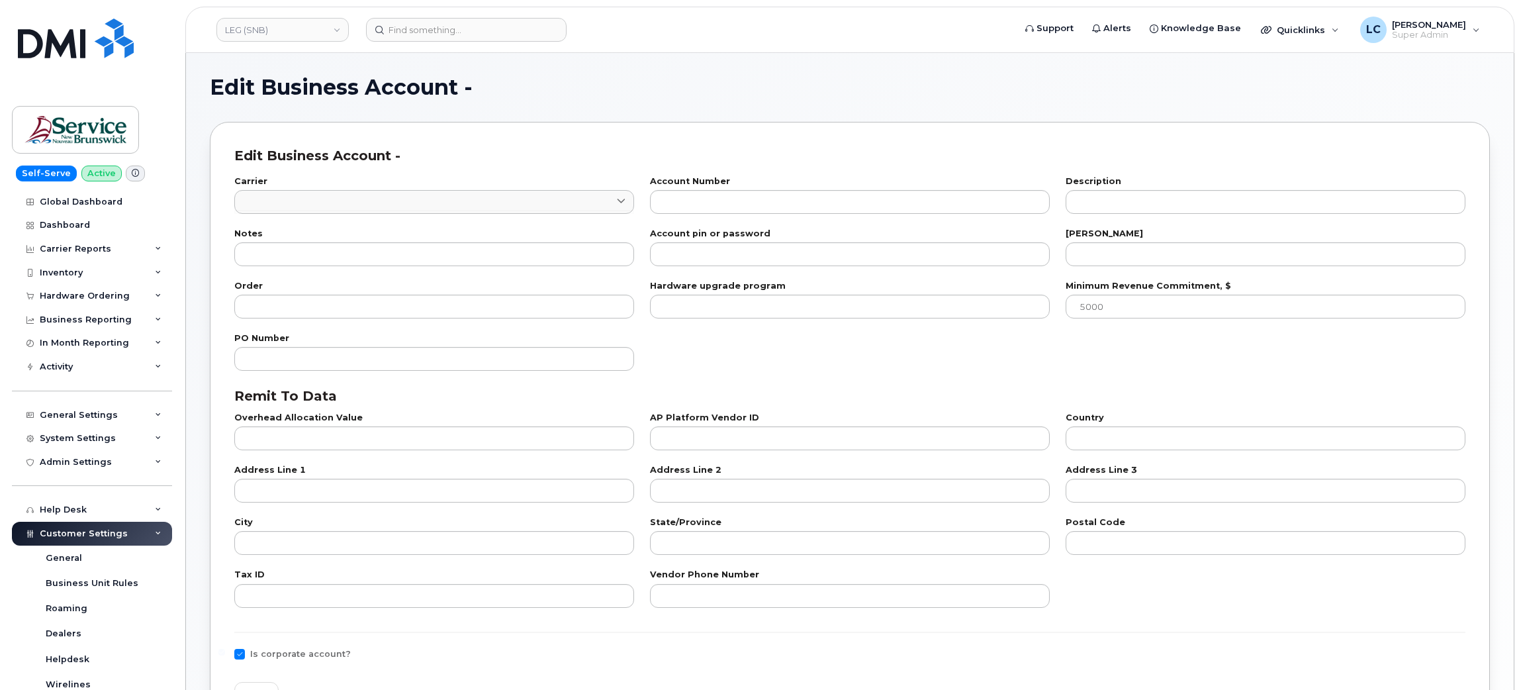
checkbox input "true"
select select "1752"
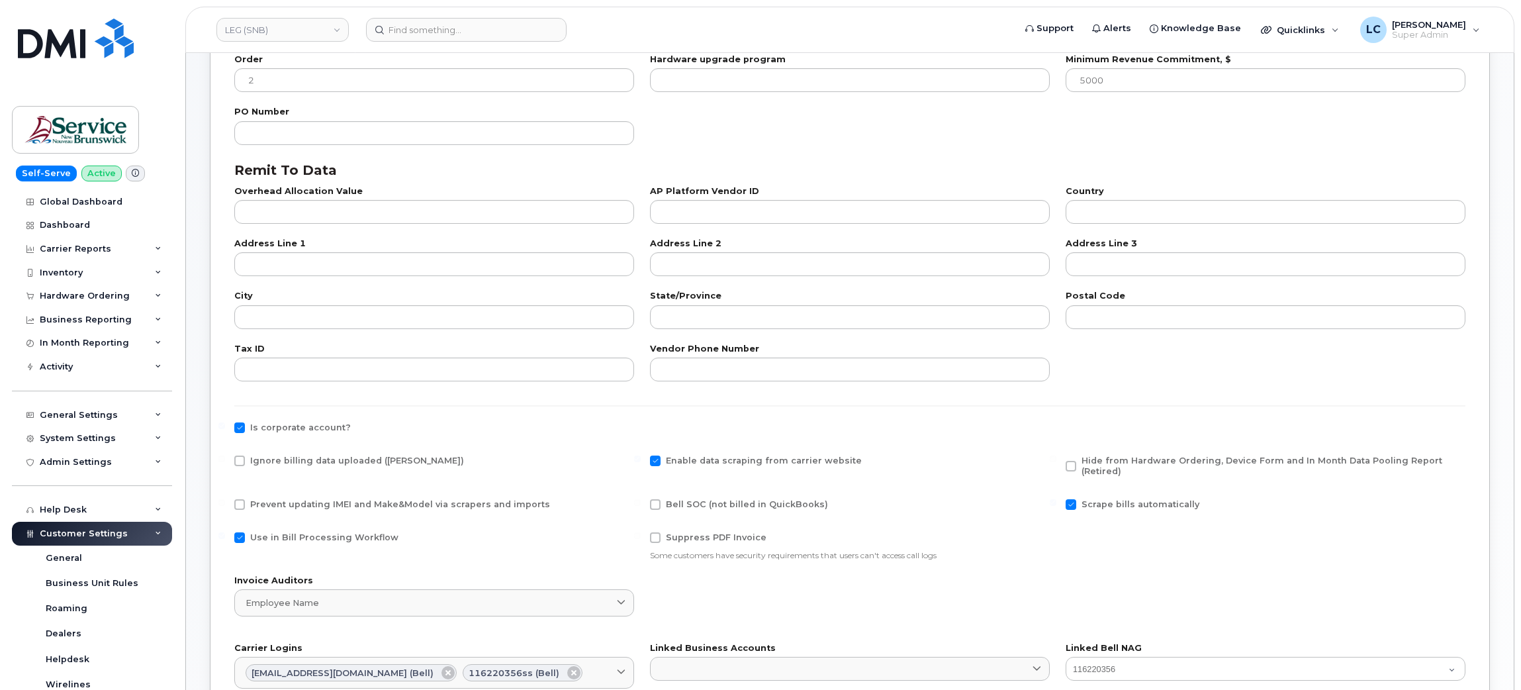
scroll to position [297, 0]
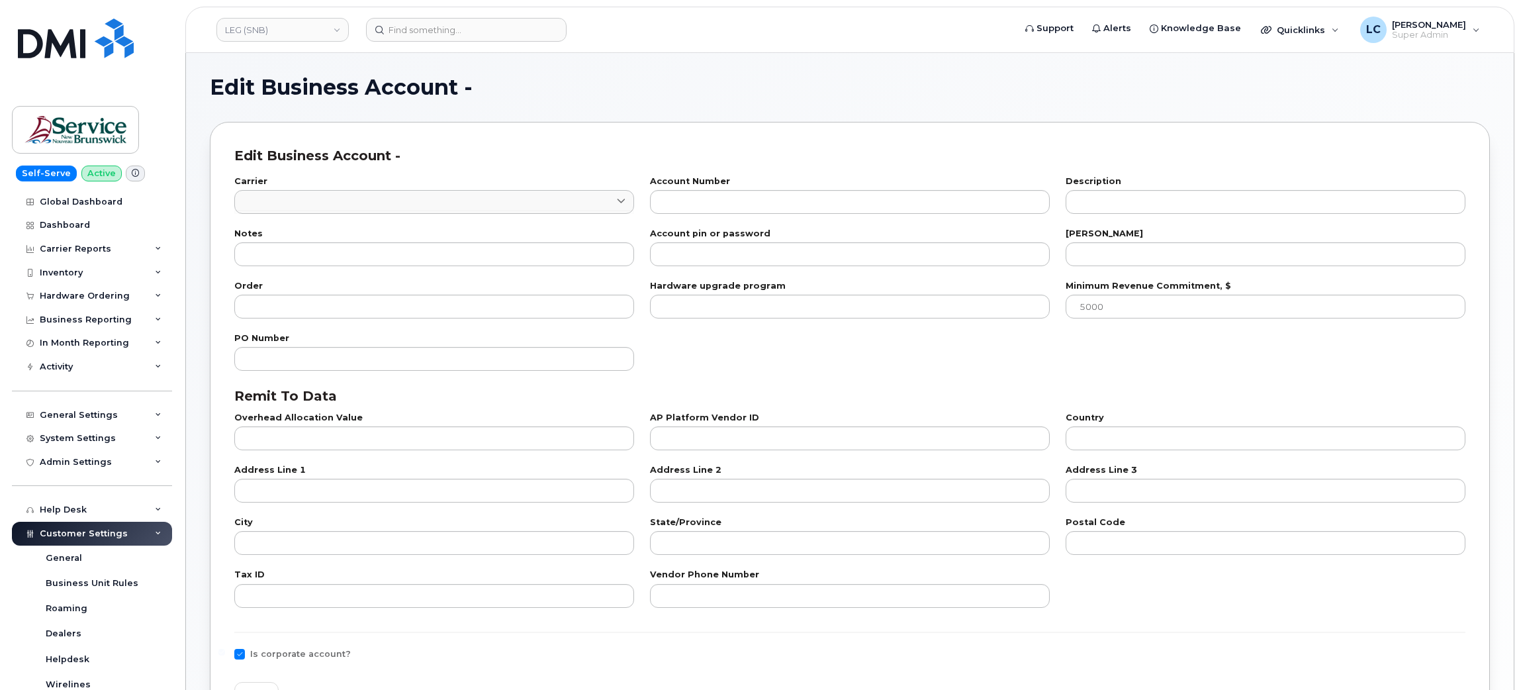
type input "1"
type input "0555149633"
type input "LEGISLATIVE ASSEMBLY OF [GEOGRAPHIC_DATA] - OMBUD"
type input "22"
type input "5"
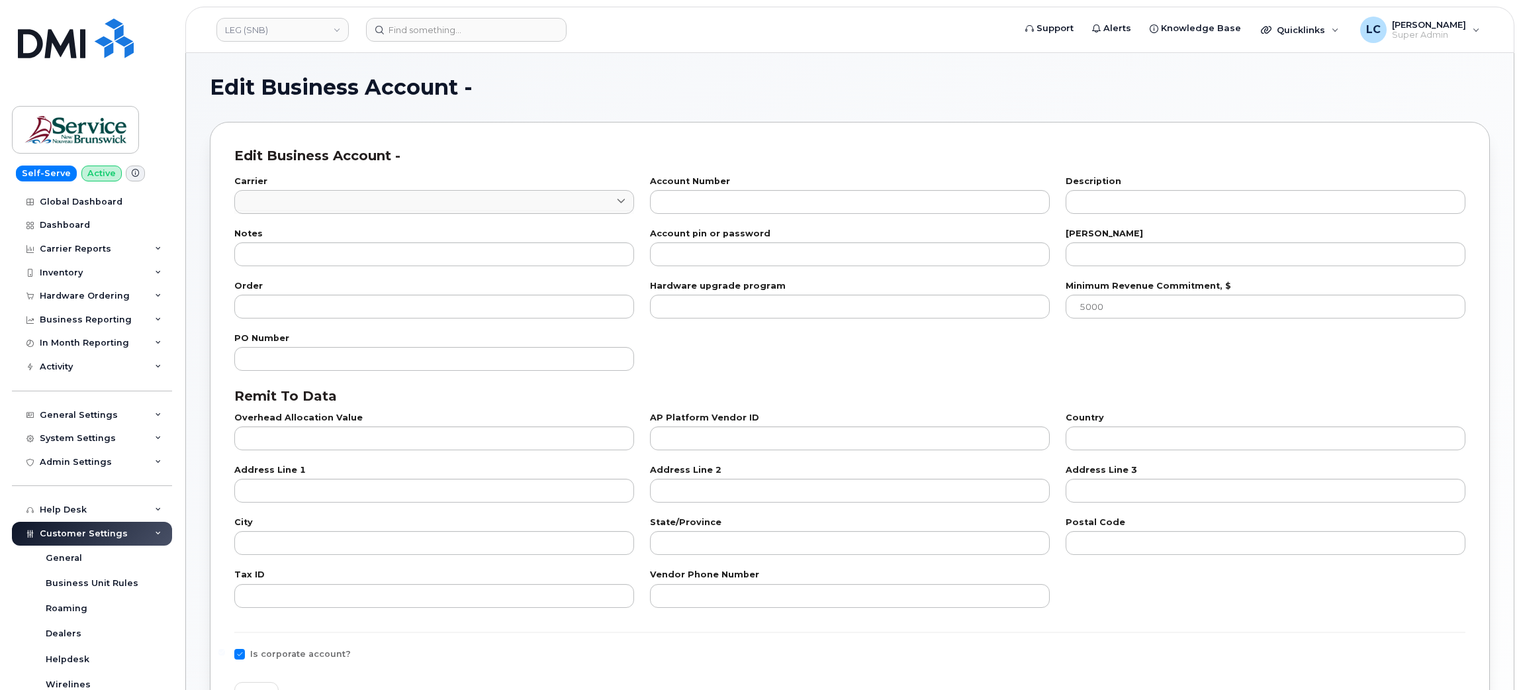
checkbox input "true"
select select "1752"
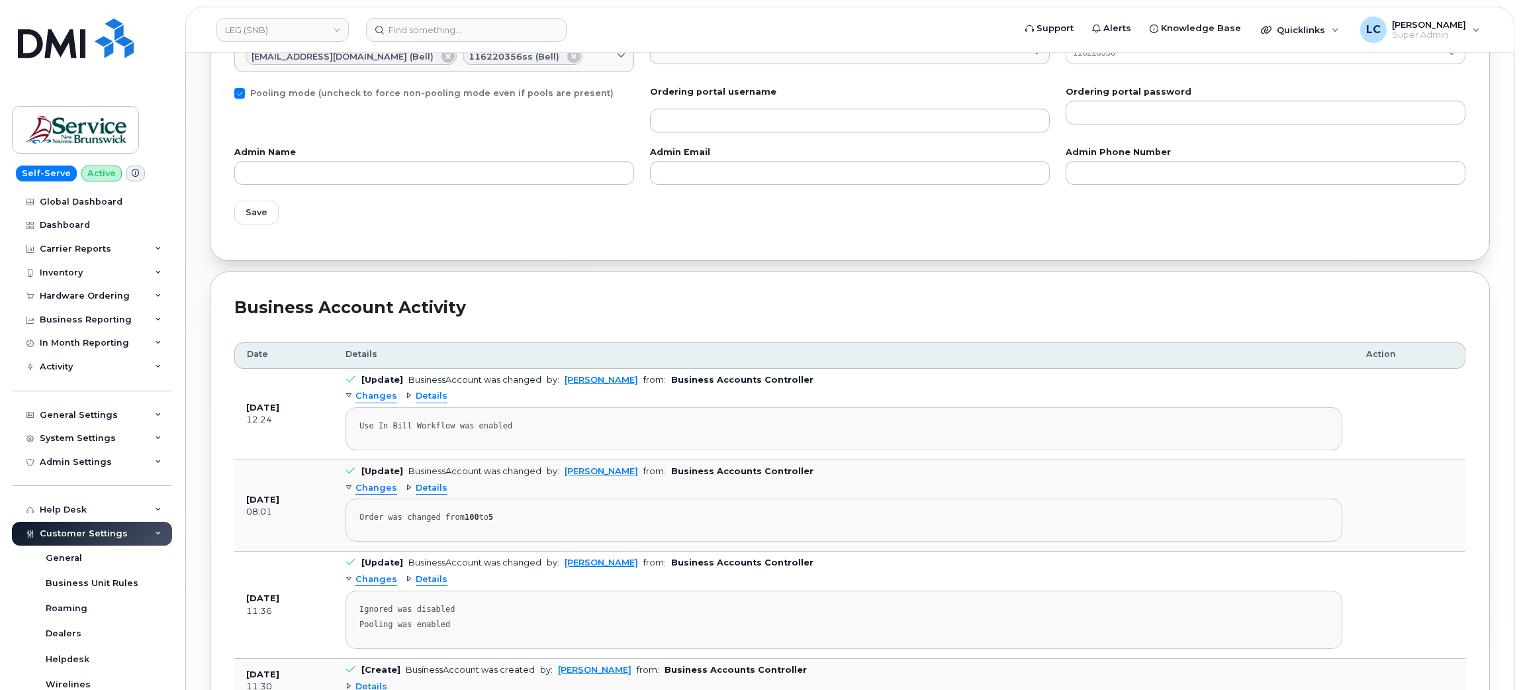
scroll to position [893, 0]
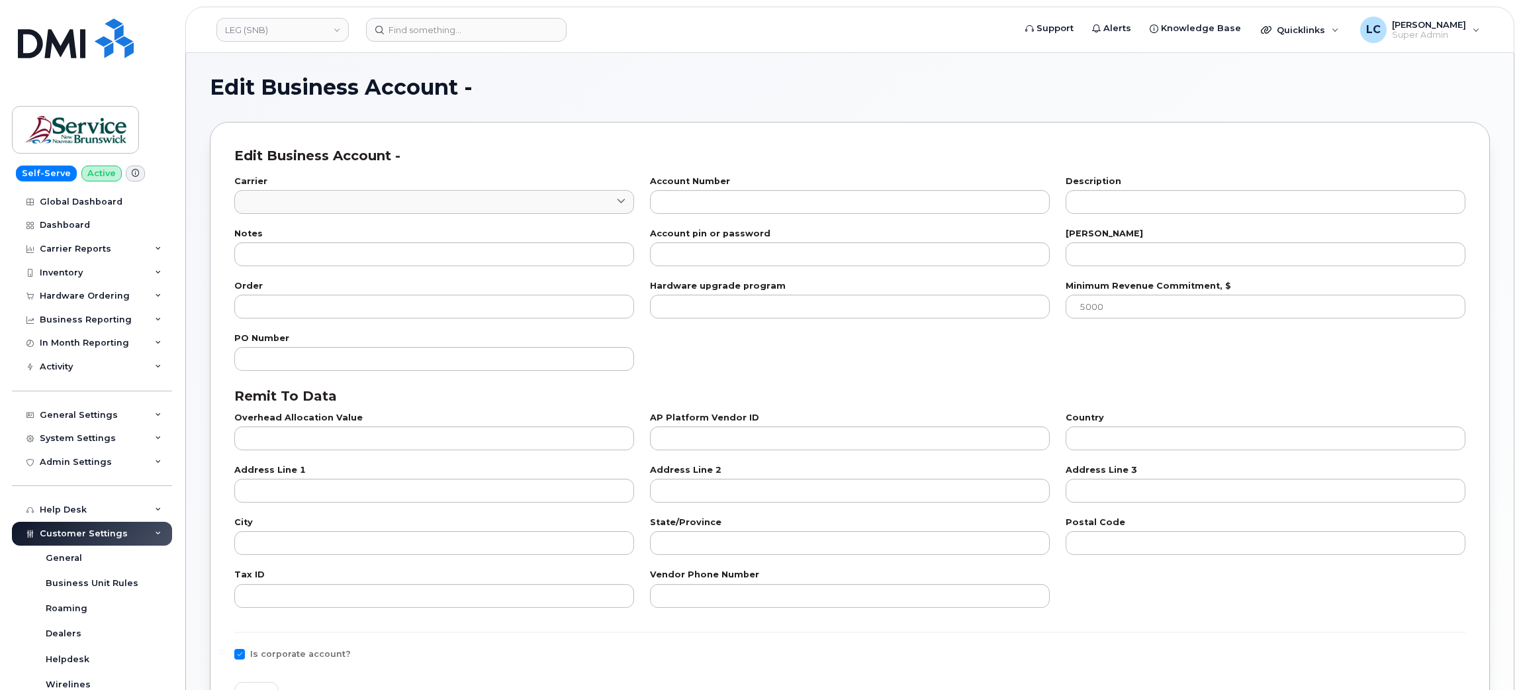
type input "1"
type input "0555149461"
type input "LEGISLATIVE ASSEMBLY OF [GEOGRAPHIC_DATA]"
type input "22"
type input "6"
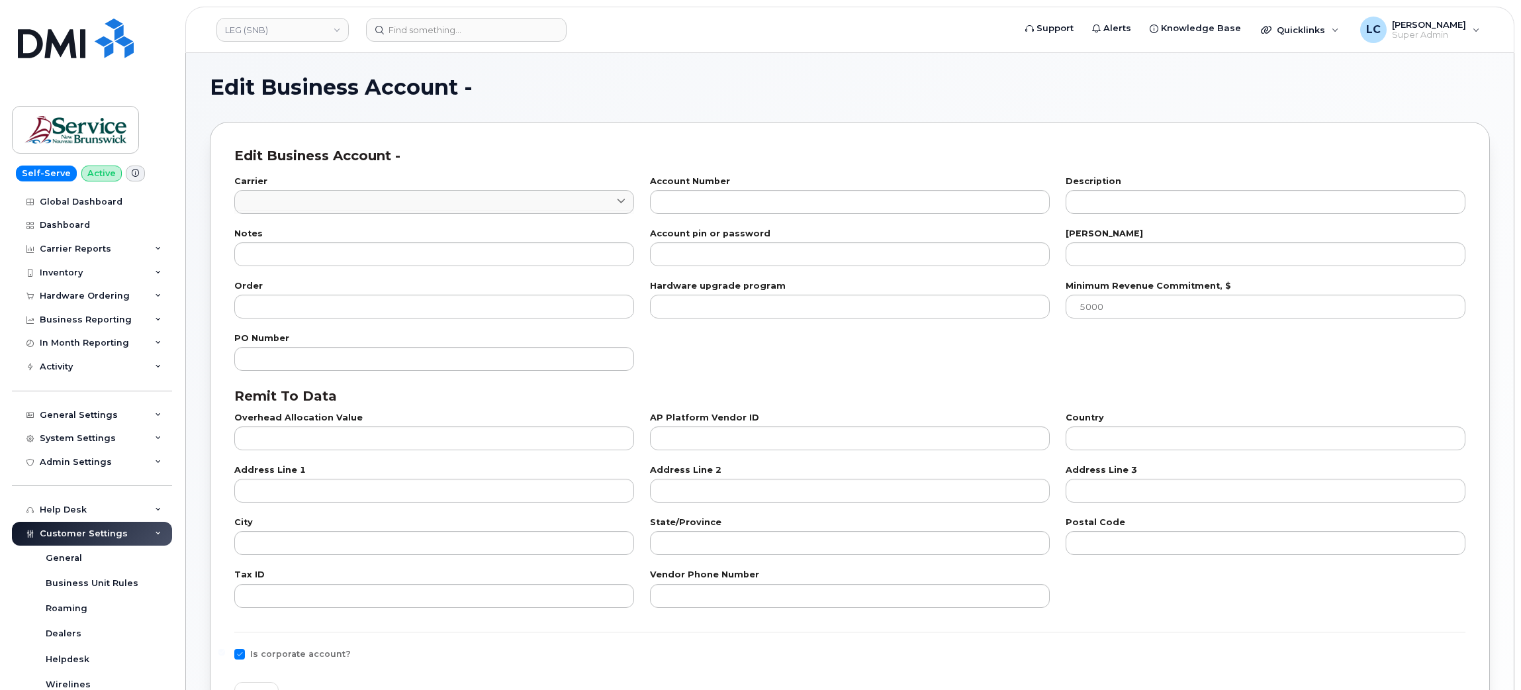
checkbox input "true"
select select "1752"
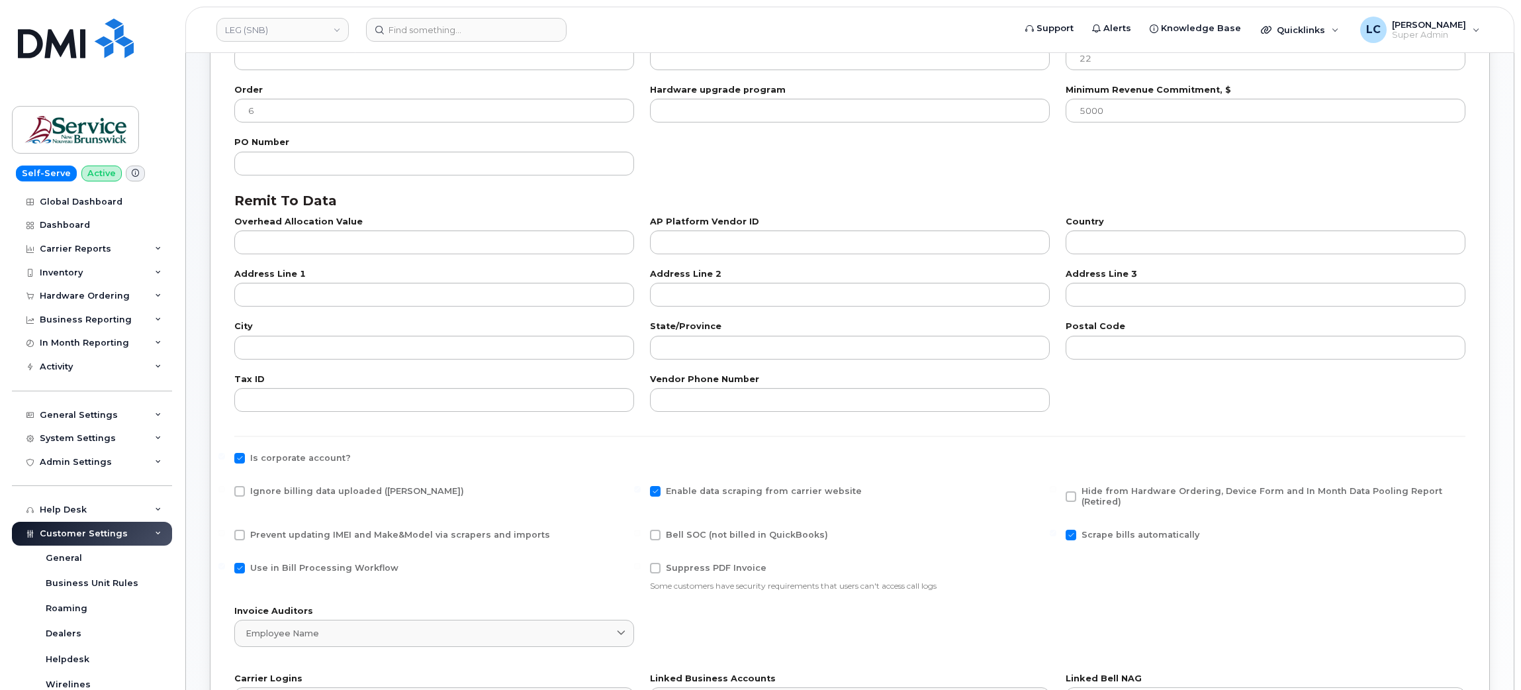
scroll to position [297, 0]
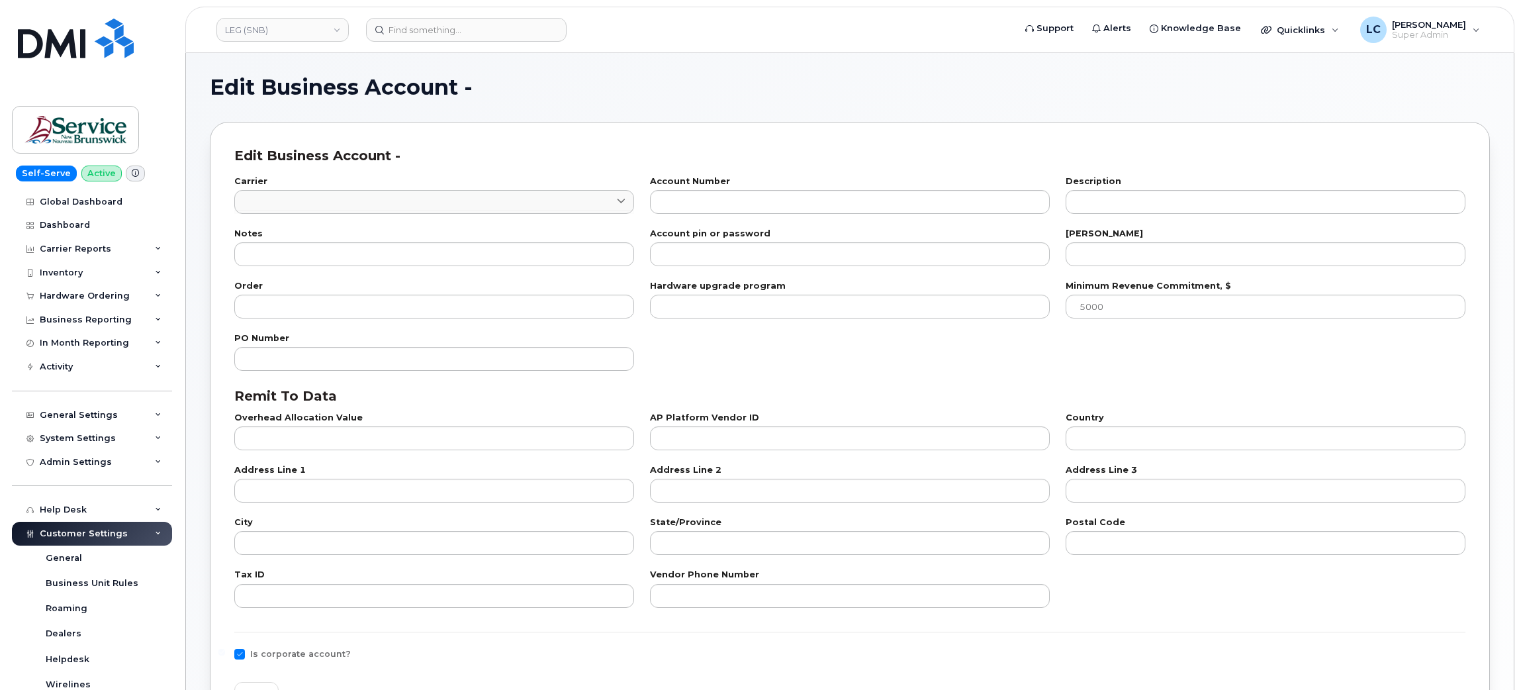
type input "1"
type input "0555148060"
type input "LEGISLATIVE ASSEMBLY OF [GEOGRAPHIC_DATA](LEG) - AUDITOR GENERAL"
type input "22"
type input "7"
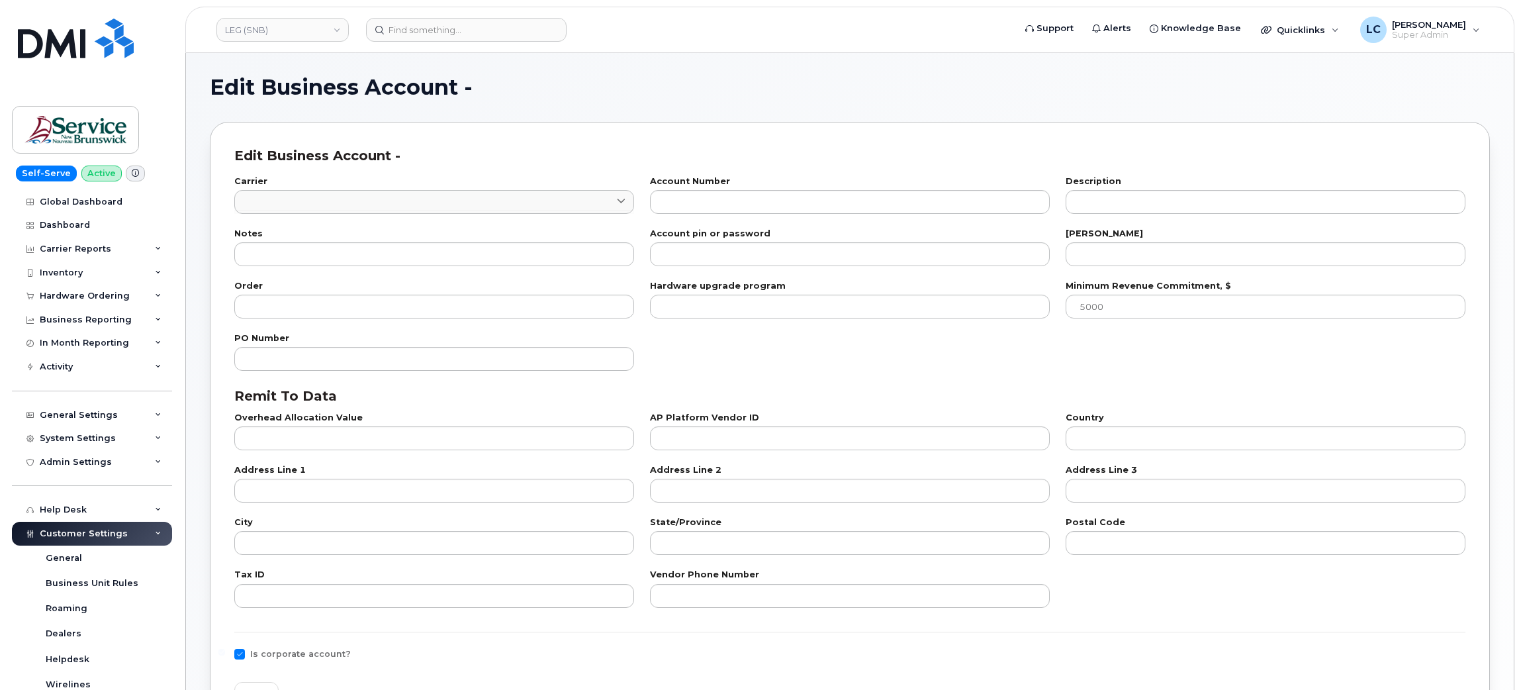
checkbox input "true"
select select "1752"
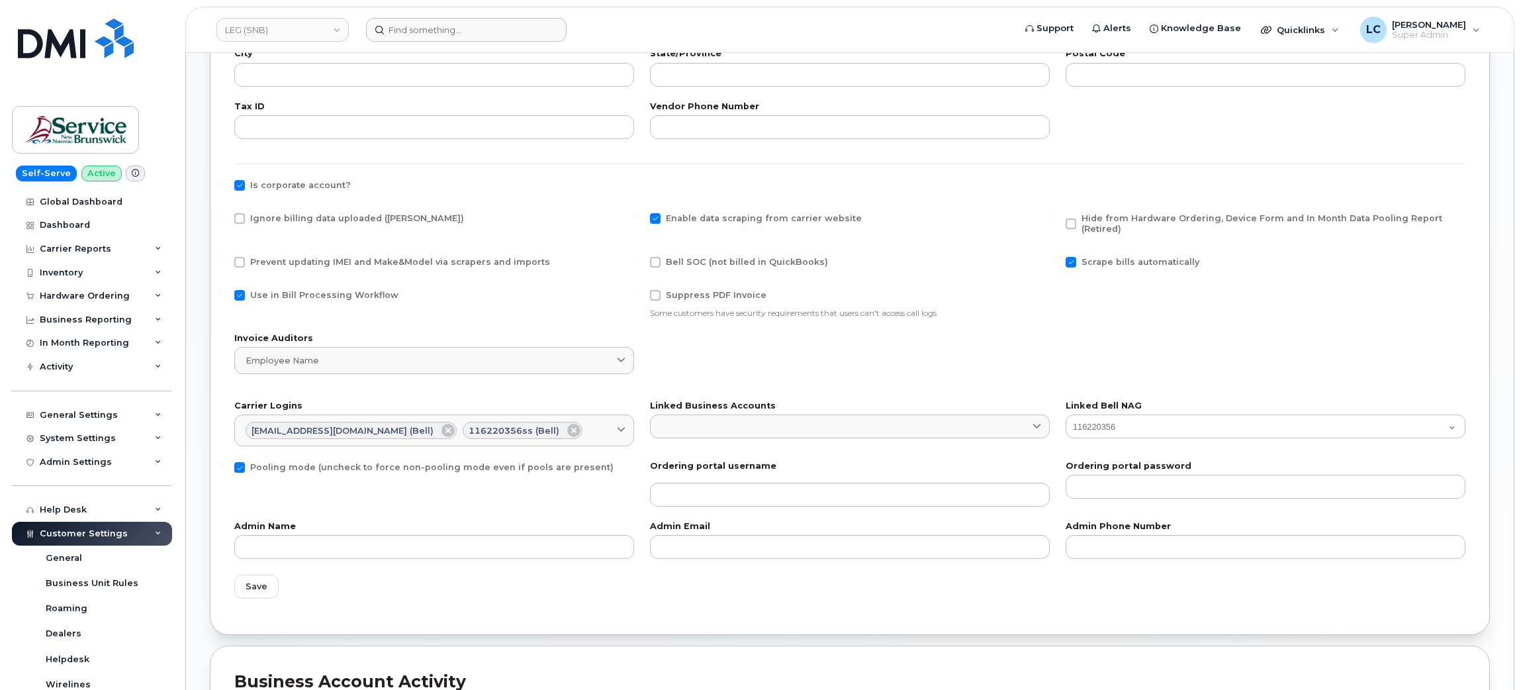
scroll to position [496, 0]
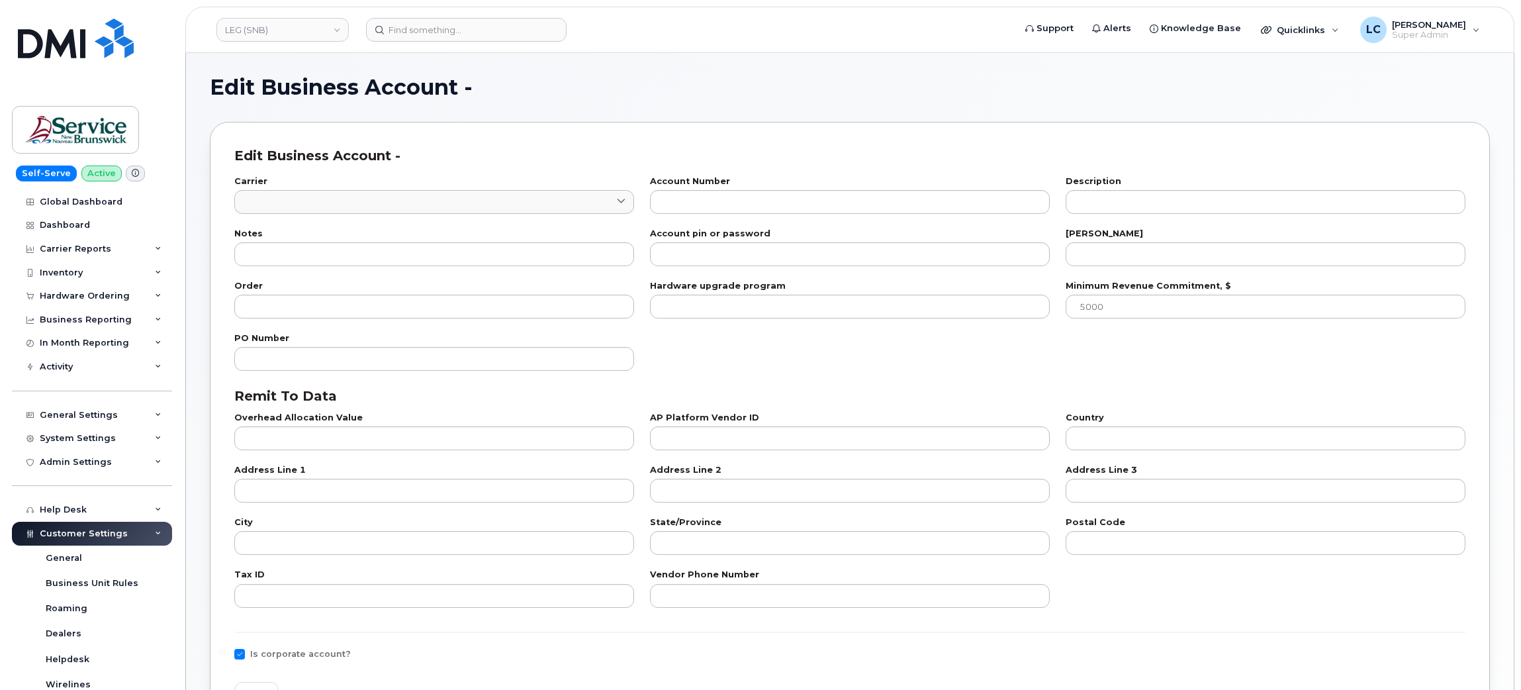
type input "1"
type input "0555148115"
type input "LEGISLATIVE ASSEMBLY OF [GEOGRAPHIC_DATA]"
type input "22"
type input "8"
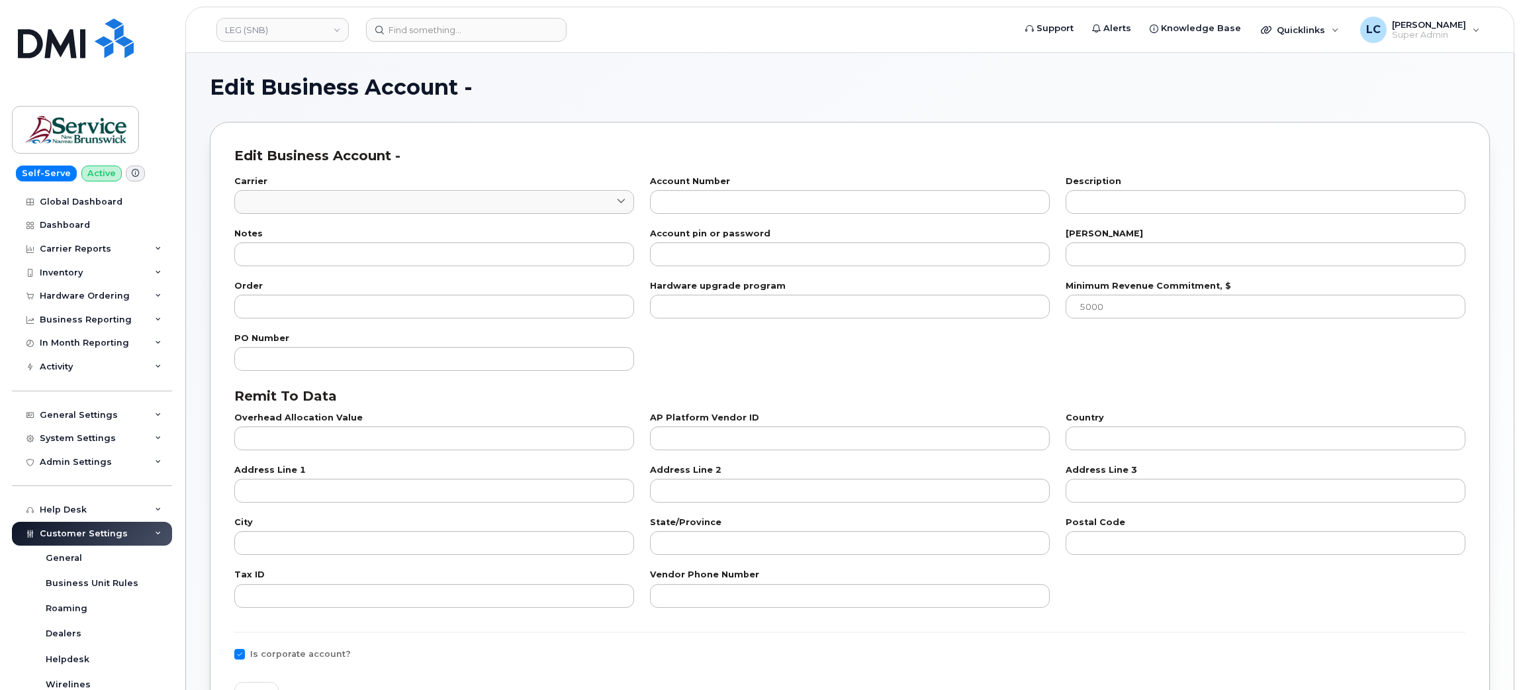
checkbox input "true"
select select "1752"
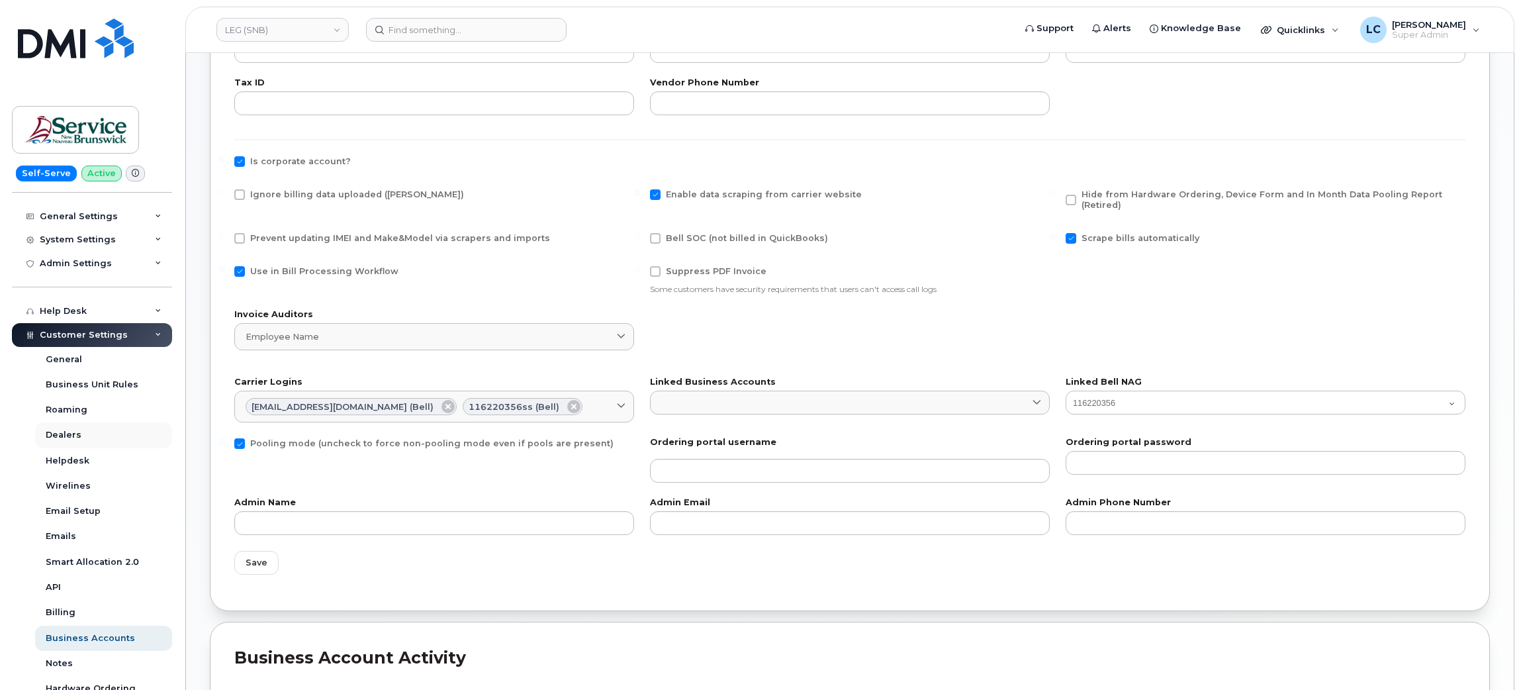
scroll to position [297, 0]
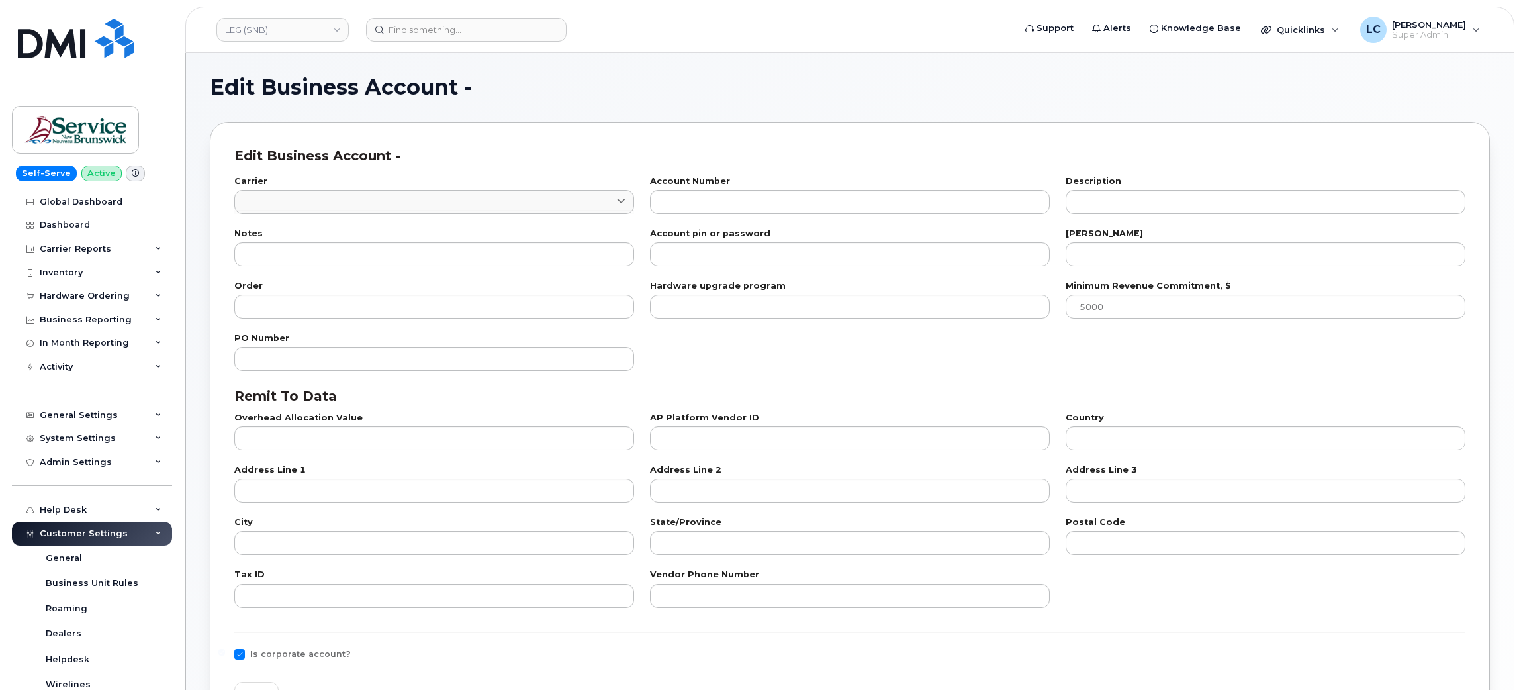
type input "1"
type input "0555149225"
type input "LEGISLATIVE ASSEMBLY OF [GEOGRAPHIC_DATA]"
type input "22"
type input "10"
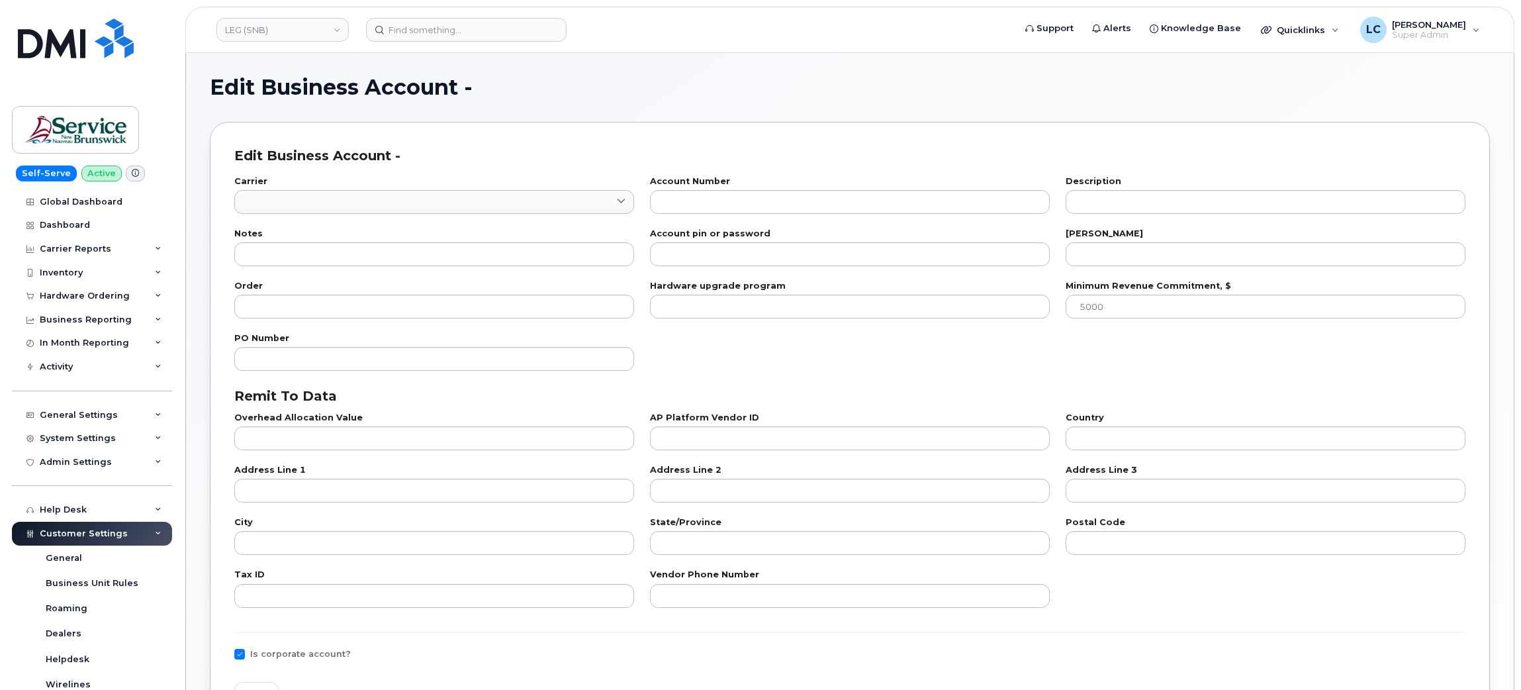
checkbox input "true"
select select "1752"
type input "1"
type input "0555148224"
type input "LEGISLATIVE ASSEMBLY OF [GEOGRAPHIC_DATA]"
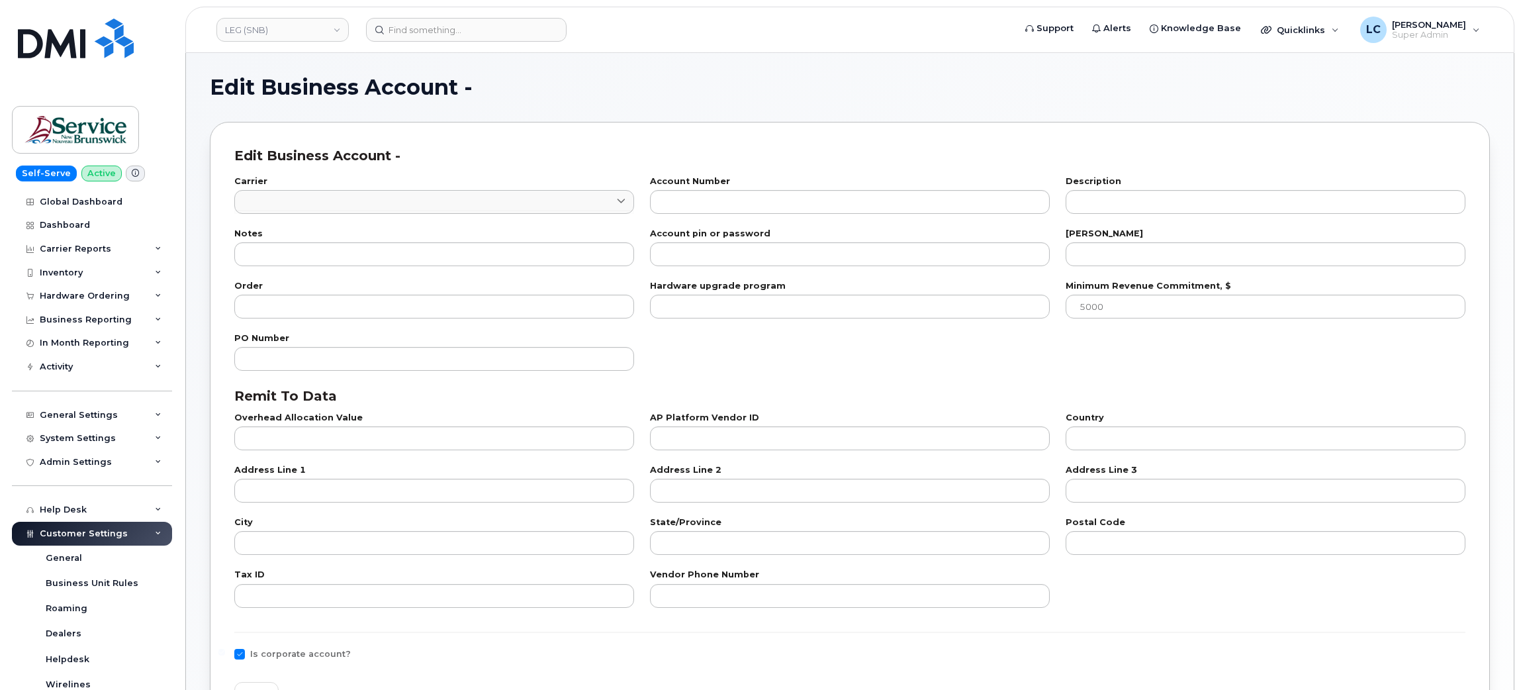
type input "22"
type input "11"
checkbox input "true"
select select "1752"
type input "1"
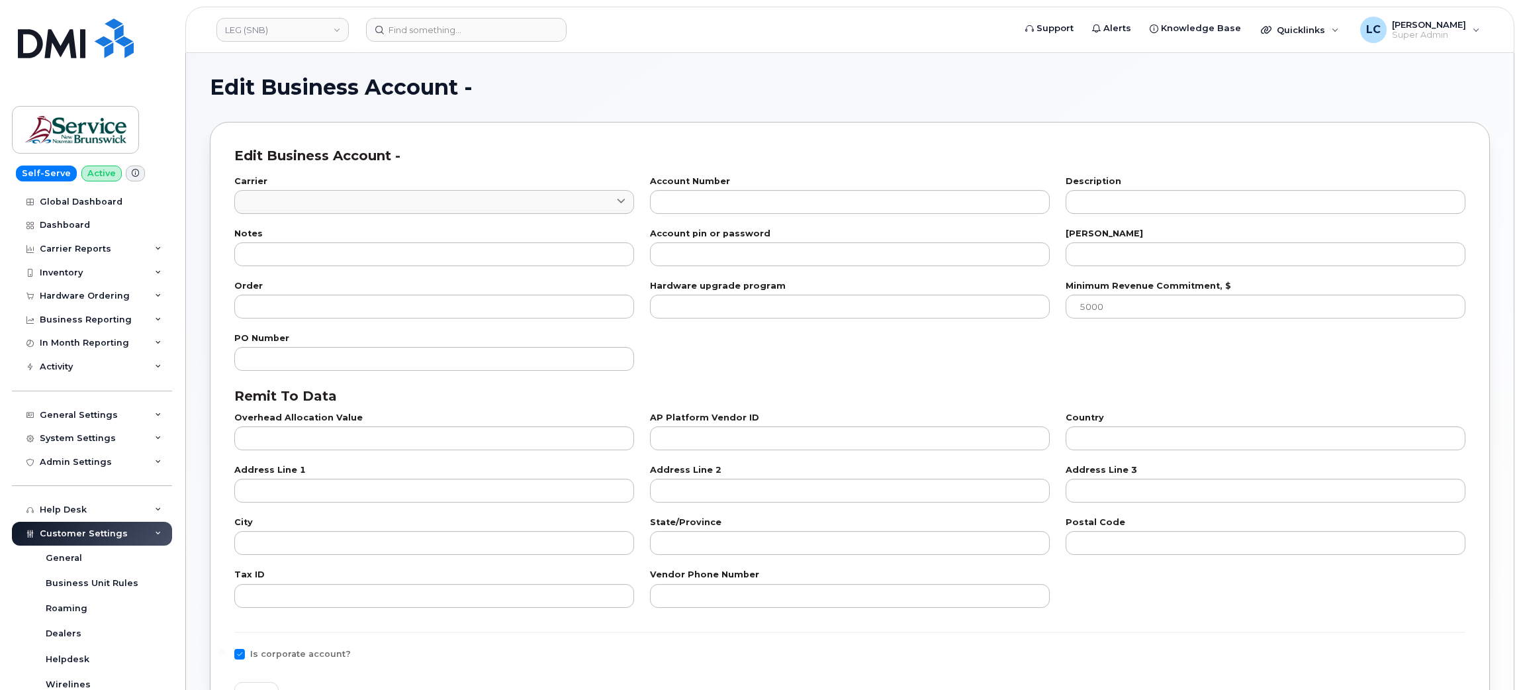
type input "0555148180"
type input "LEGISLATIVE ASSEMBLY OF [GEOGRAPHIC_DATA] - OFFICE OF THE CLERK"
type input "22"
type input "9"
checkbox input "true"
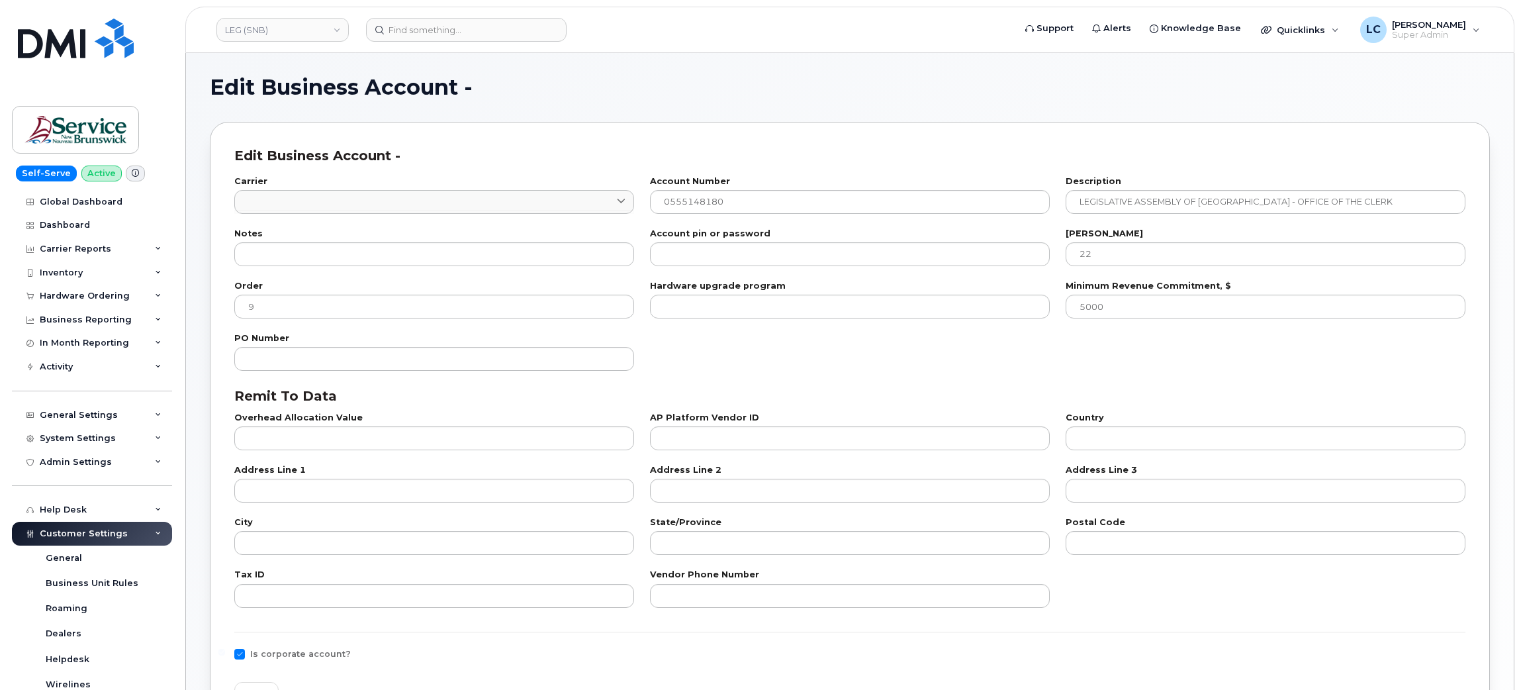
select select "1752"
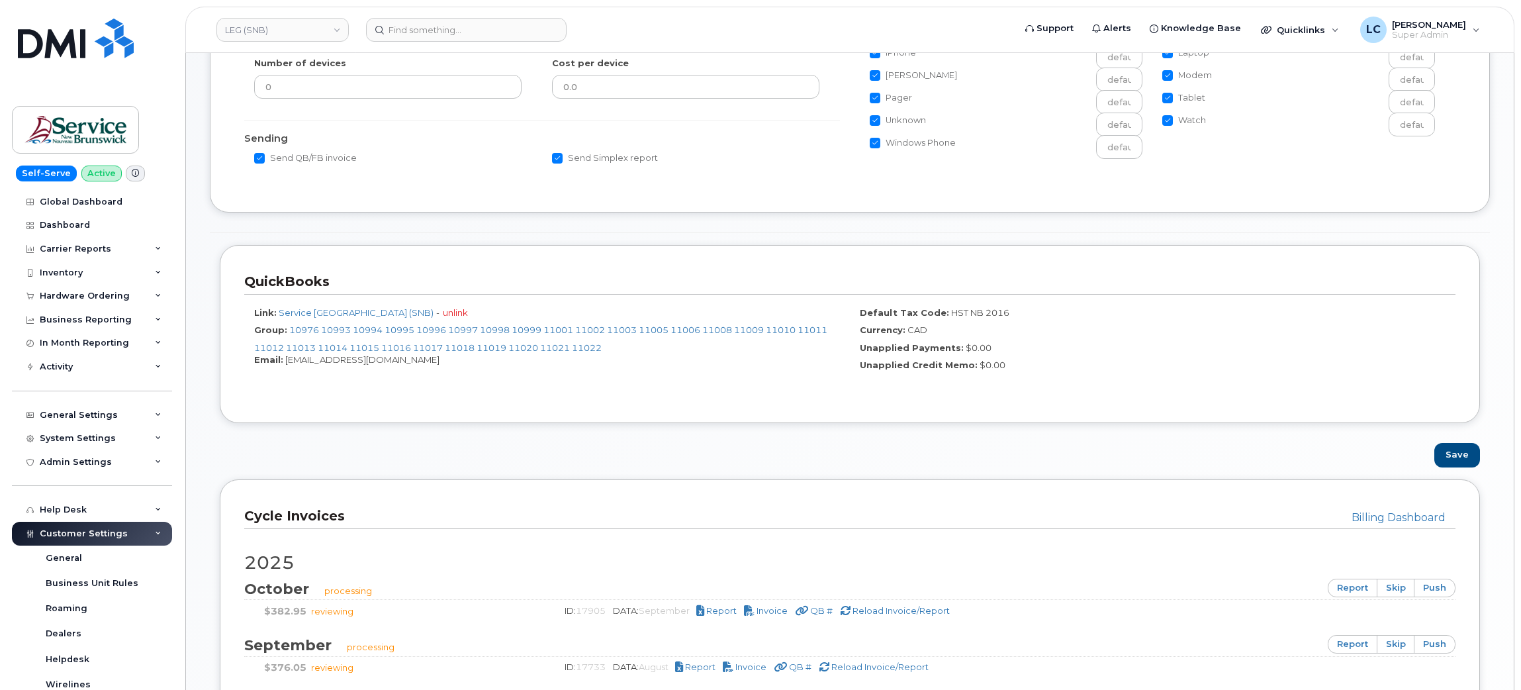
scroll to position [297, 0]
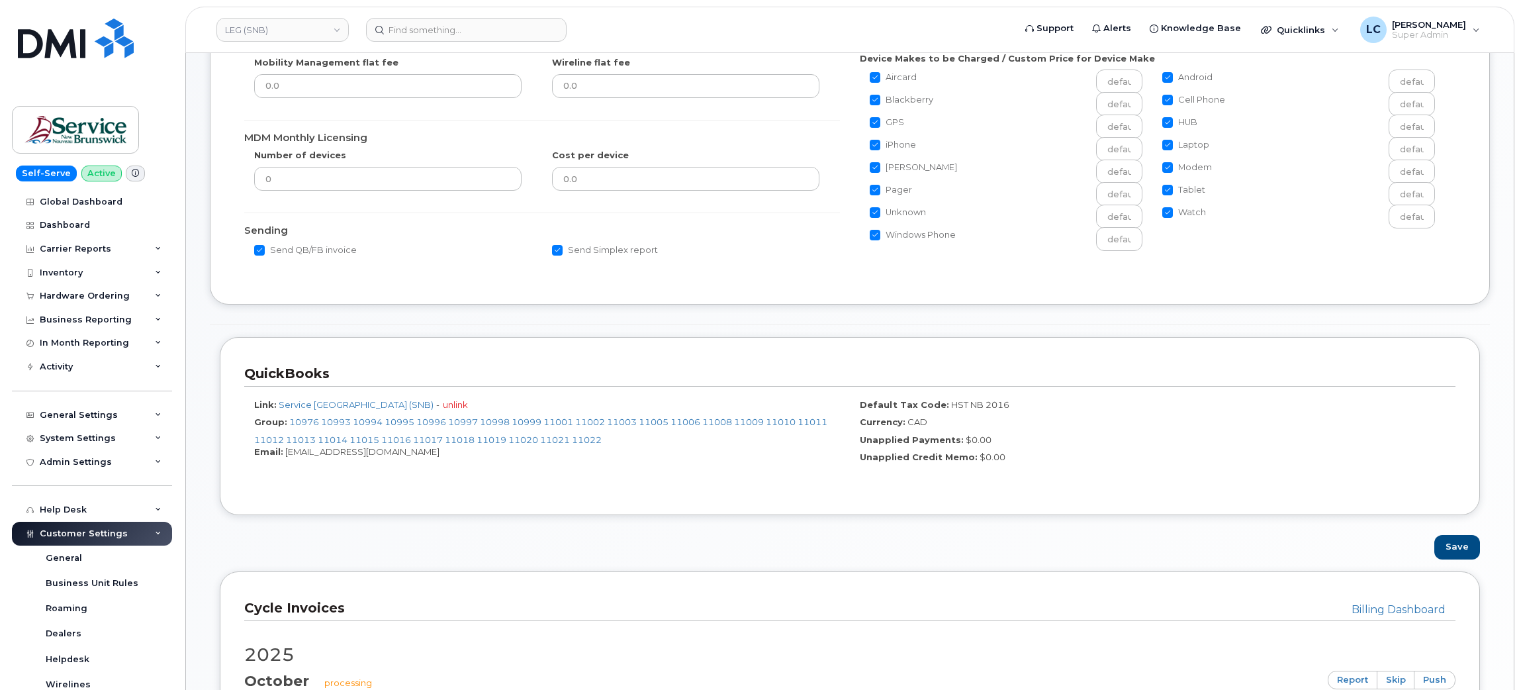
click at [781, 310] on form "General Billing View Changelog Billing Mode Manual Automatic Bill Day 7 Bill Fr…" at bounding box center [850, 191] width 1280 height 735
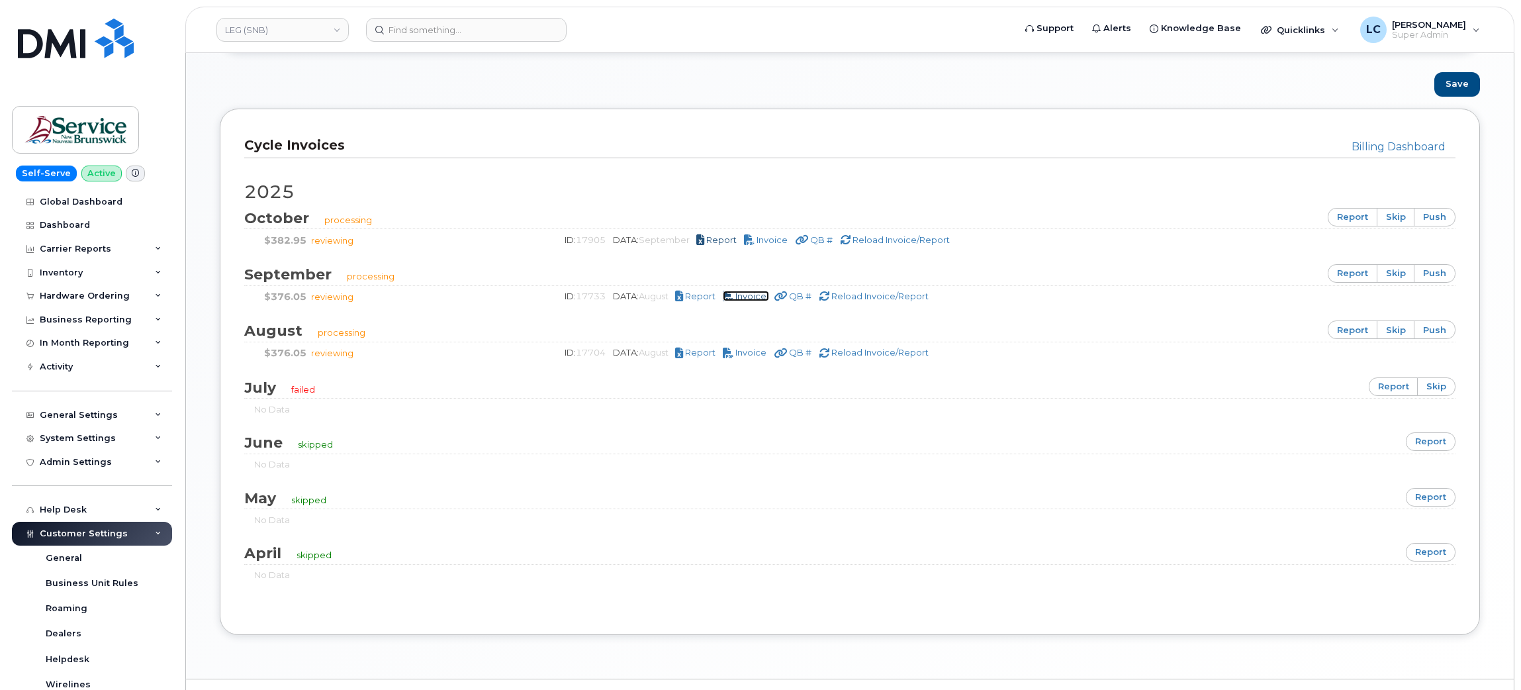
scroll to position [794, 0]
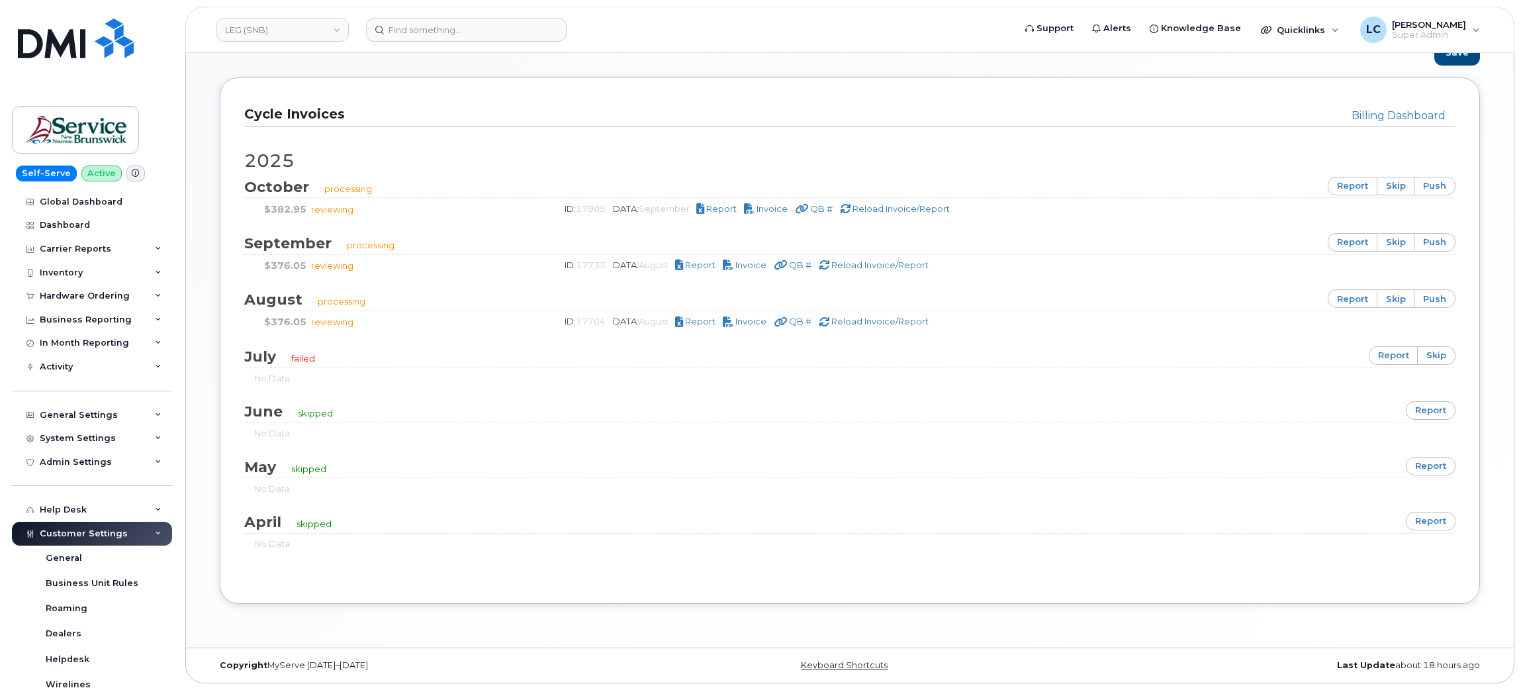
click at [340, 267] on span "reviewing" at bounding box center [332, 265] width 42 height 11
drag, startPoint x: 1433, startPoint y: 301, endPoint x: 884, endPoint y: 78, distance: 592.7
click at [1433, 301] on link "push" at bounding box center [1435, 298] width 42 height 19
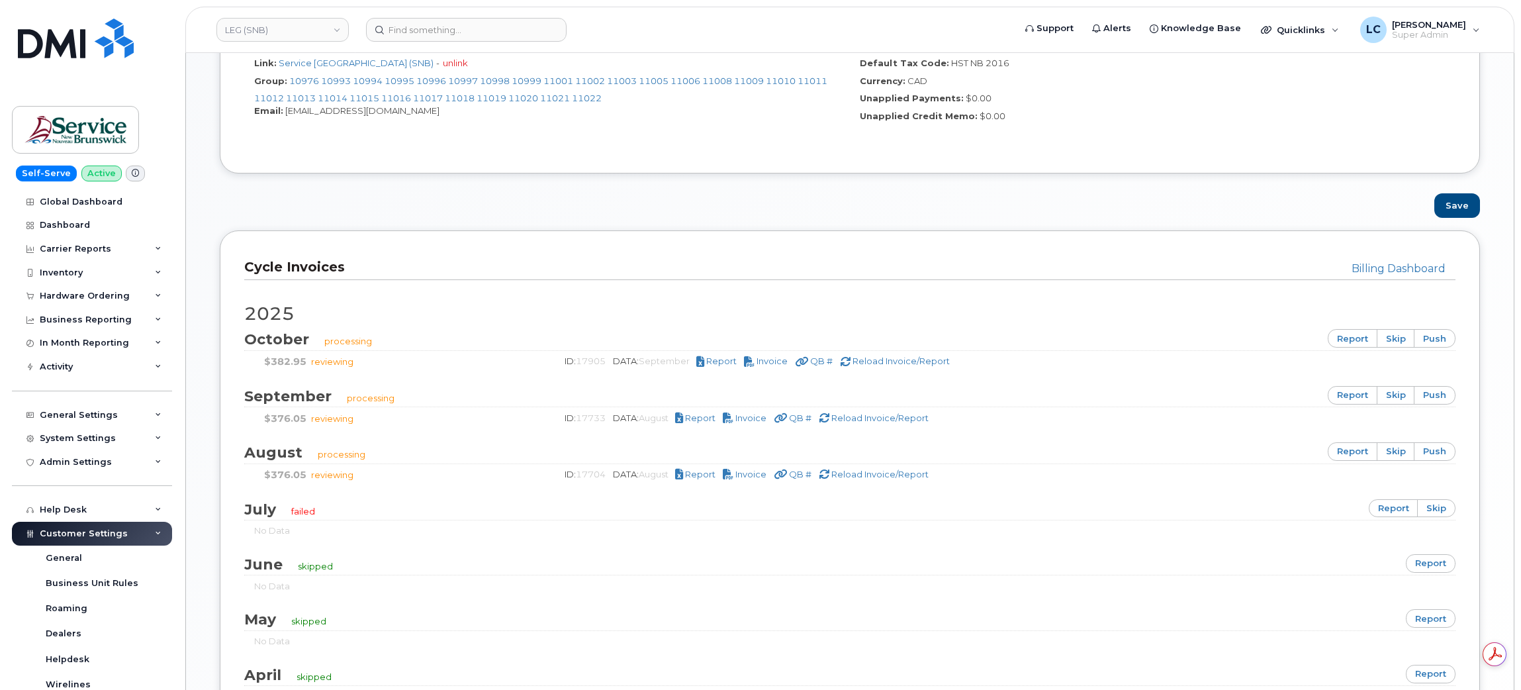
click at [658, 473] on span "August" at bounding box center [654, 474] width 30 height 11
drag, startPoint x: 579, startPoint y: 423, endPoint x: 614, endPoint y: 422, distance: 35.1
click at [614, 422] on div "ID: 17733 DATA: August Report Invoice QB # Reload Invoice/Report" at bounding box center [999, 418] width 894 height 13
copy span "17733"
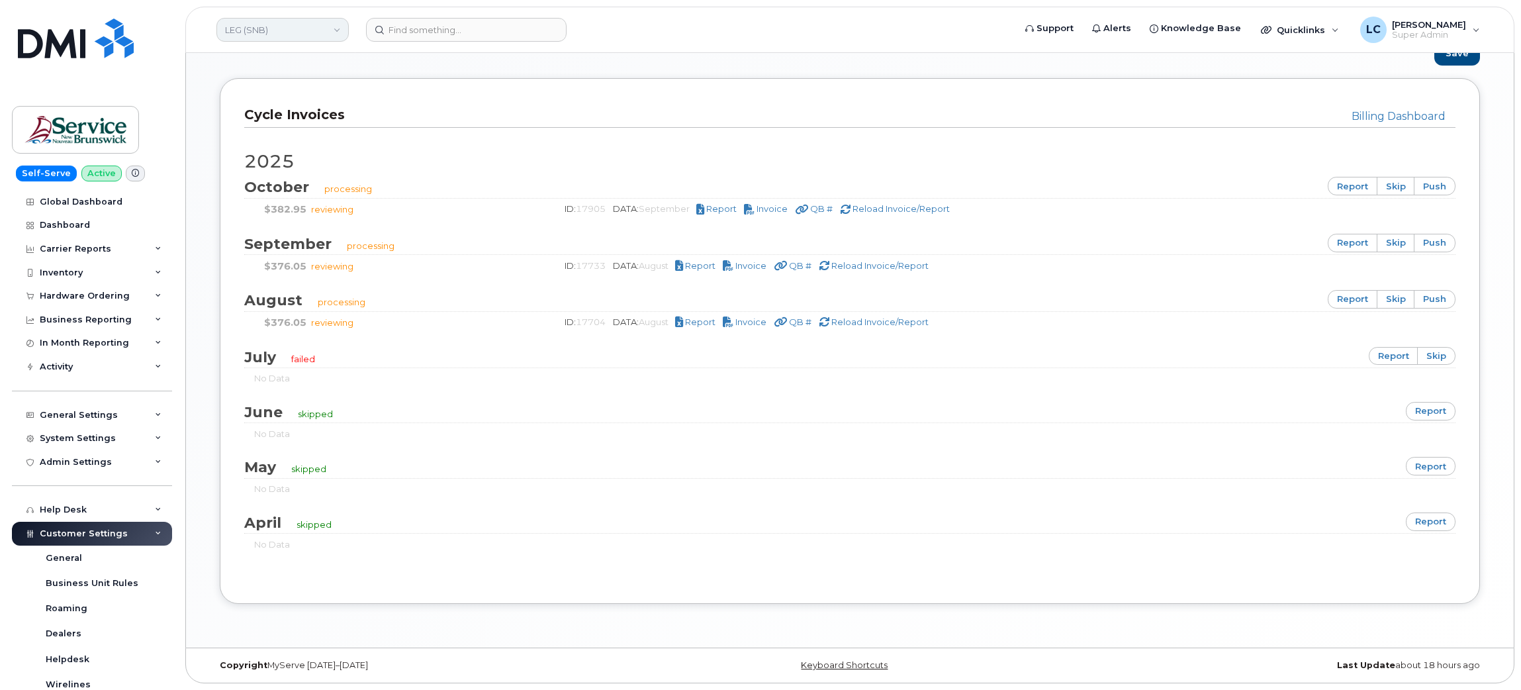
drag, startPoint x: 328, startPoint y: 42, endPoint x: 331, endPoint y: 35, distance: 7.7
click at [328, 42] on header "LEG (SNB) Support Alerts Knowledge Base Quicklinks Suspend / Cancel Device Chan…" at bounding box center [849, 30] width 1329 height 46
click at [332, 30] on link "LEG (SNB)" at bounding box center [282, 30] width 132 height 24
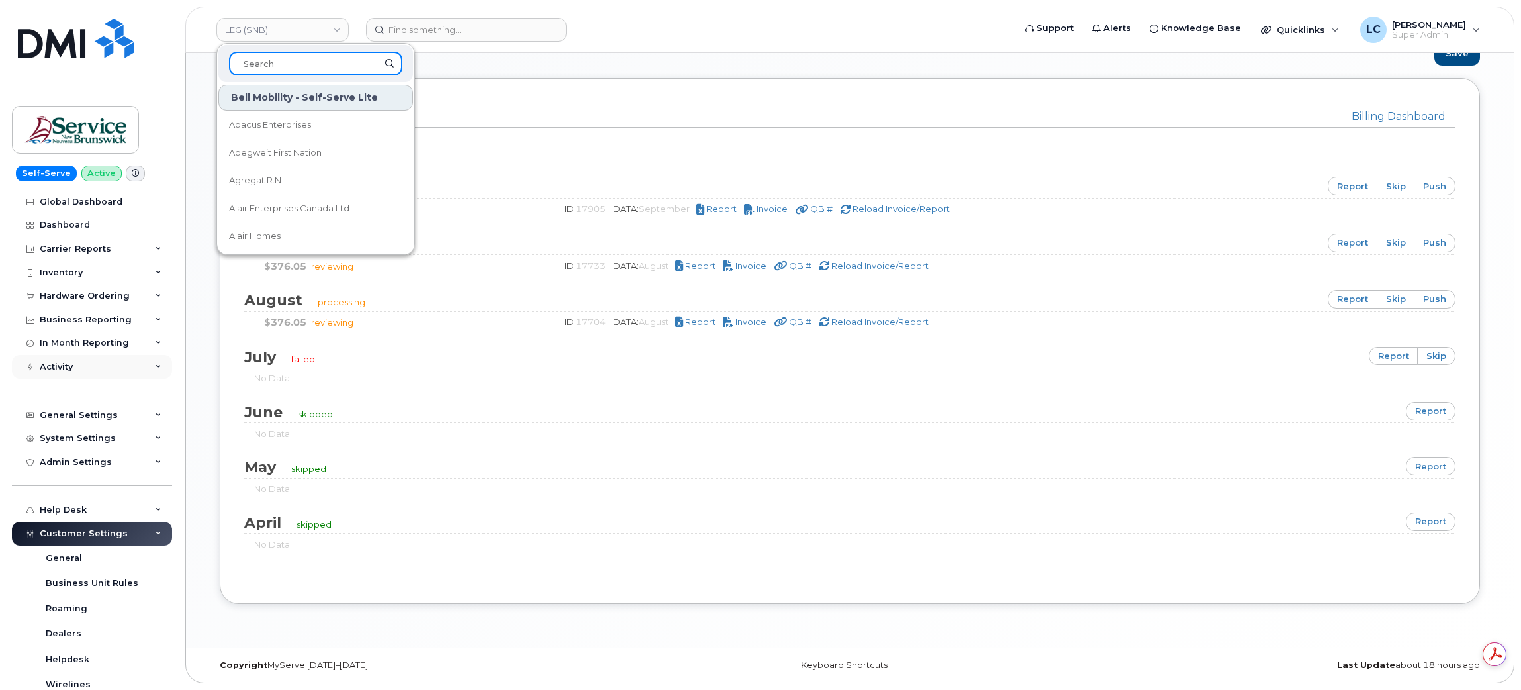
scroll to position [0, 0]
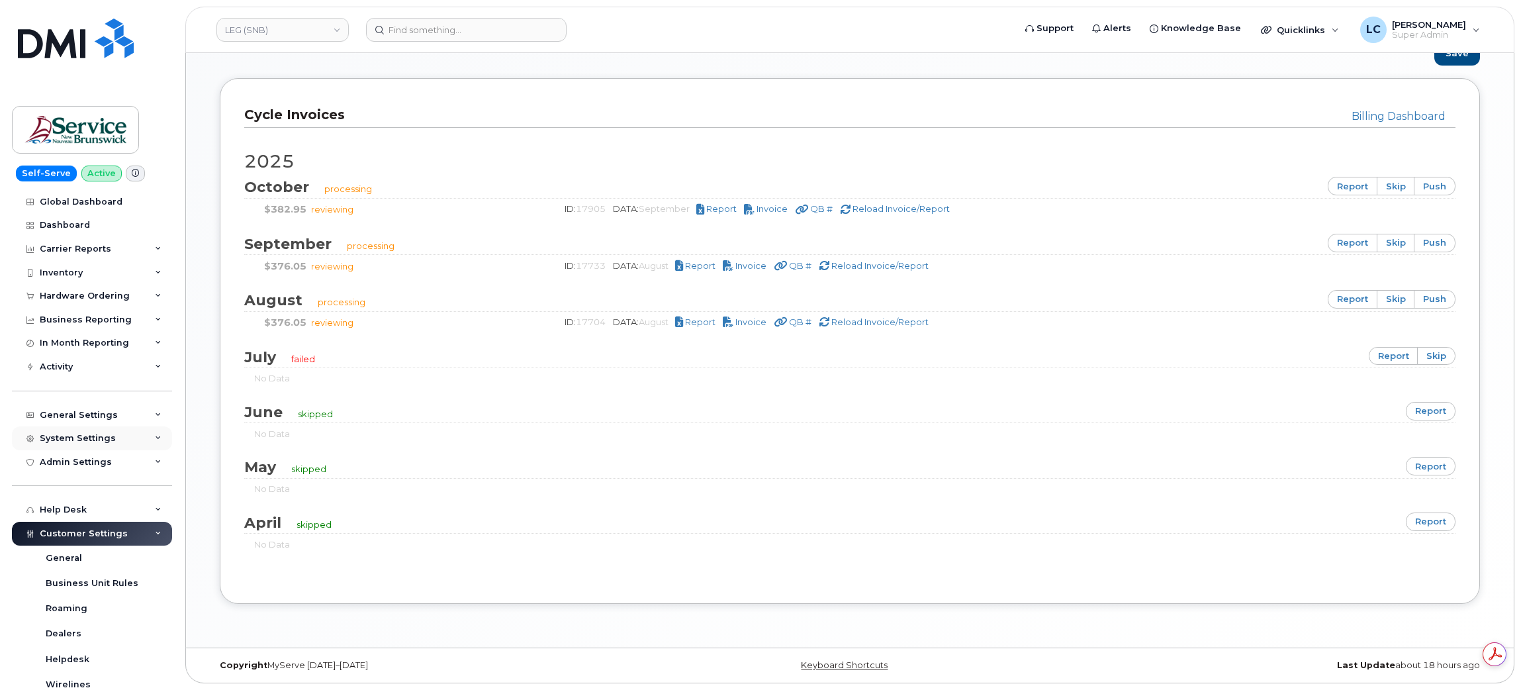
click at [124, 443] on div "System Settings" at bounding box center [92, 438] width 160 height 24
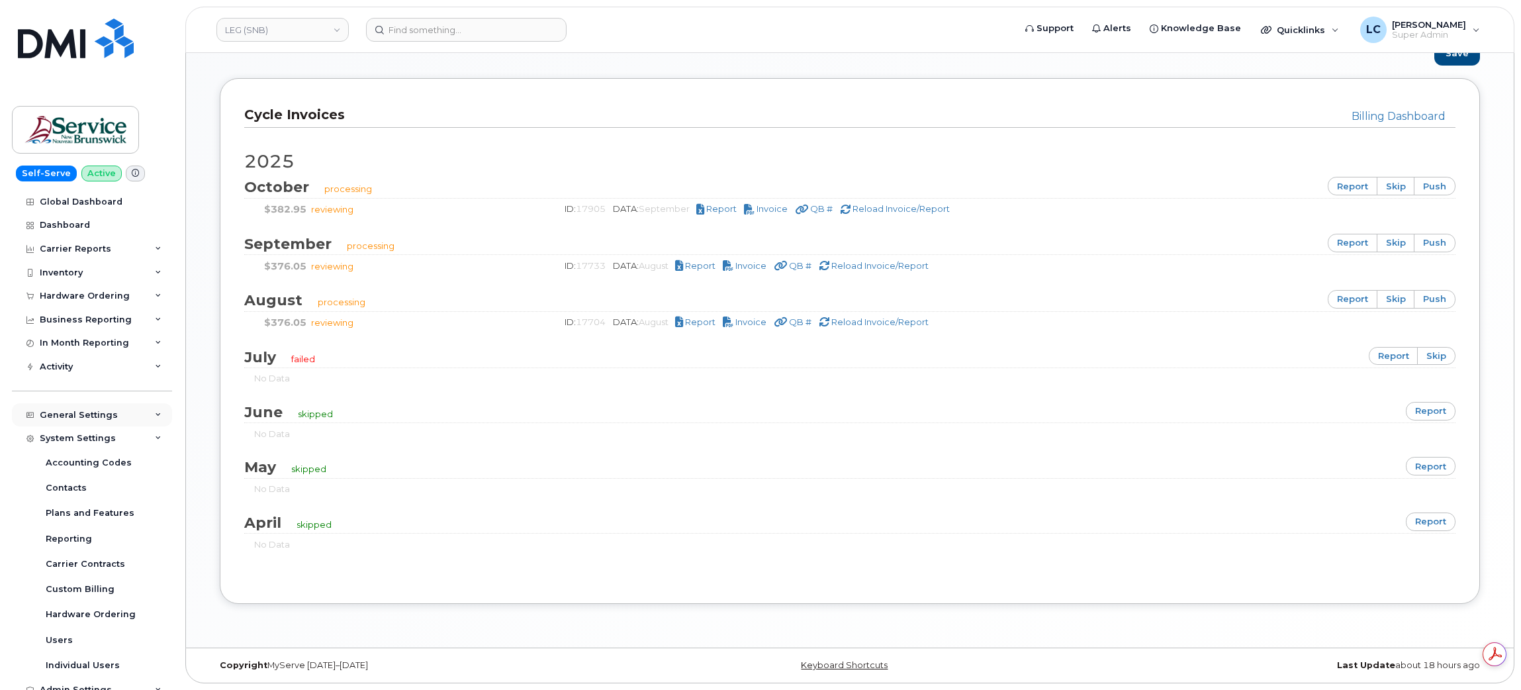
click at [125, 426] on div "General Settings" at bounding box center [92, 415] width 160 height 24
click at [129, 425] on div "General Settings" at bounding box center [92, 415] width 160 height 24
click at [125, 439] on div "System Settings" at bounding box center [92, 438] width 160 height 24
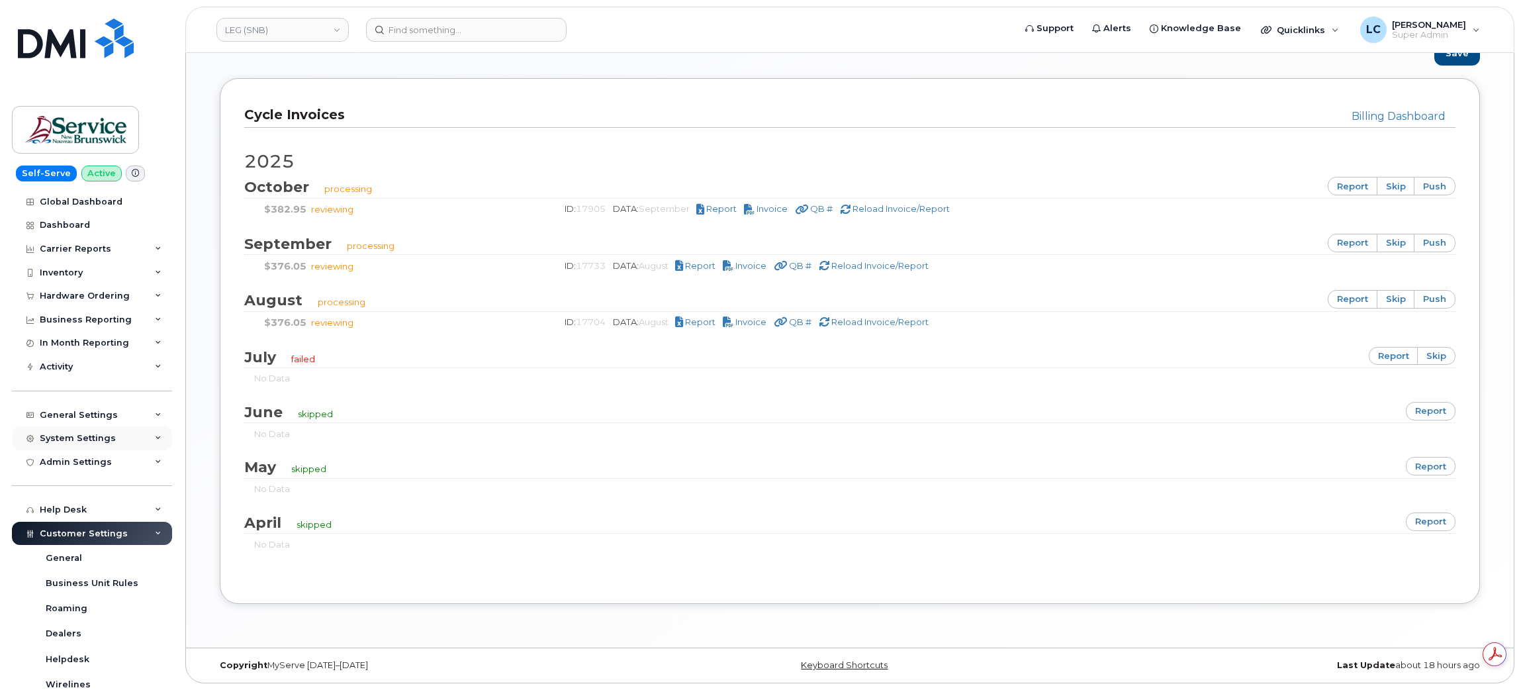
click at [125, 439] on div "System Settings" at bounding box center [92, 438] width 160 height 24
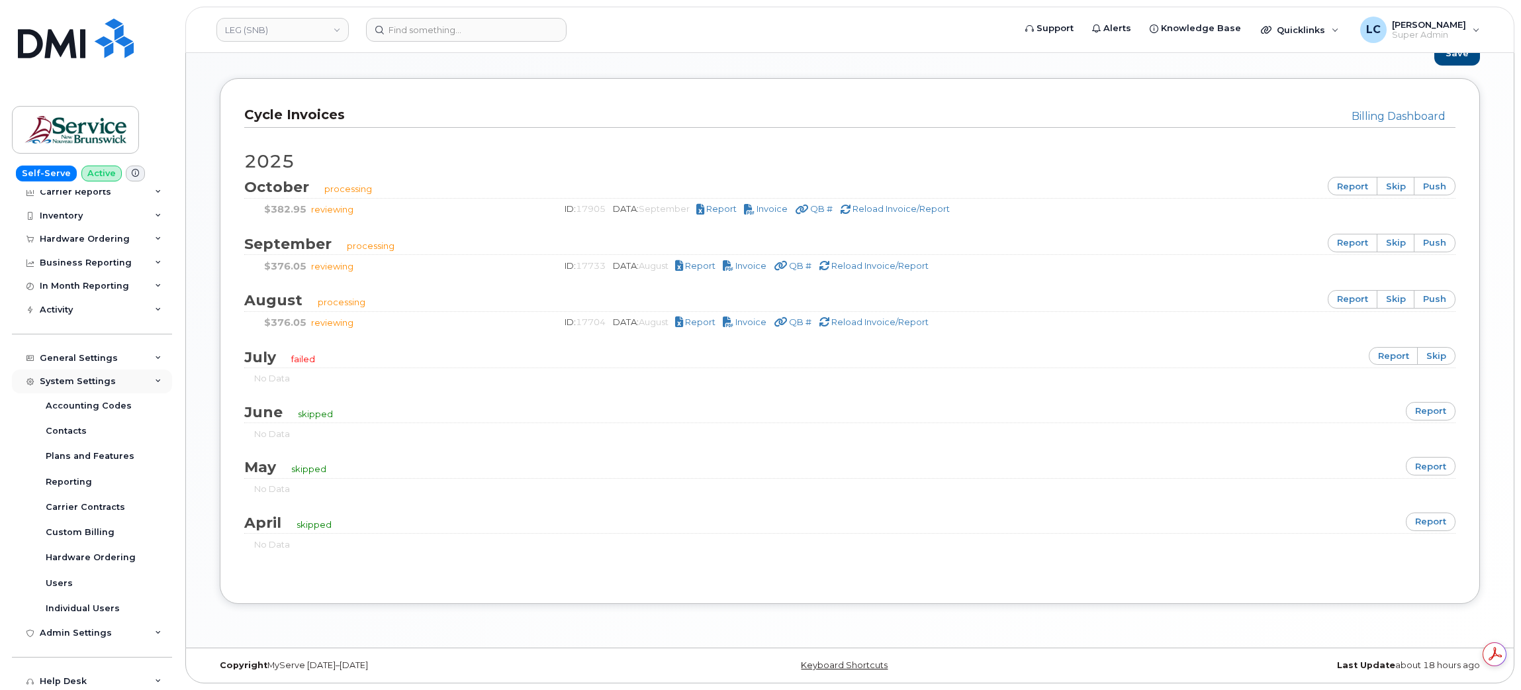
scroll to position [99, 0]
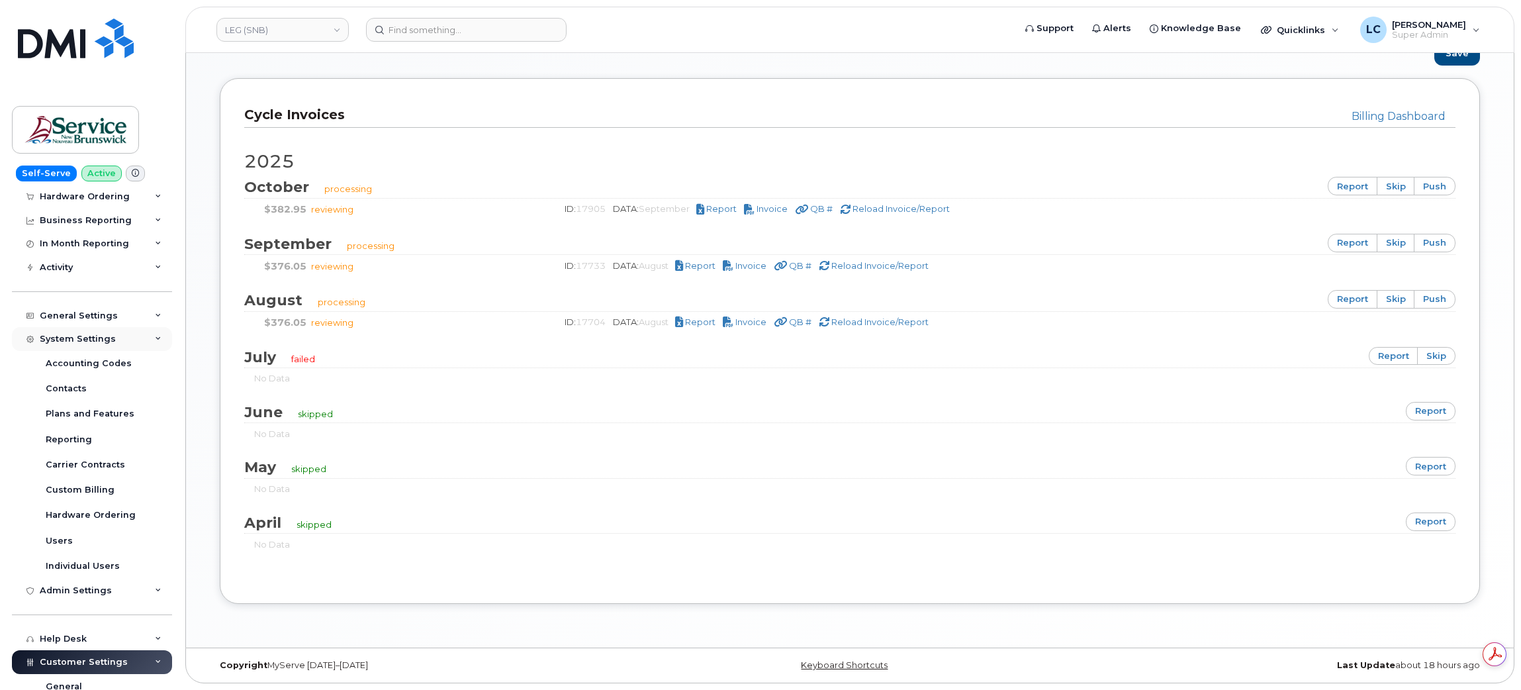
click at [122, 346] on div "System Settings" at bounding box center [92, 339] width 160 height 24
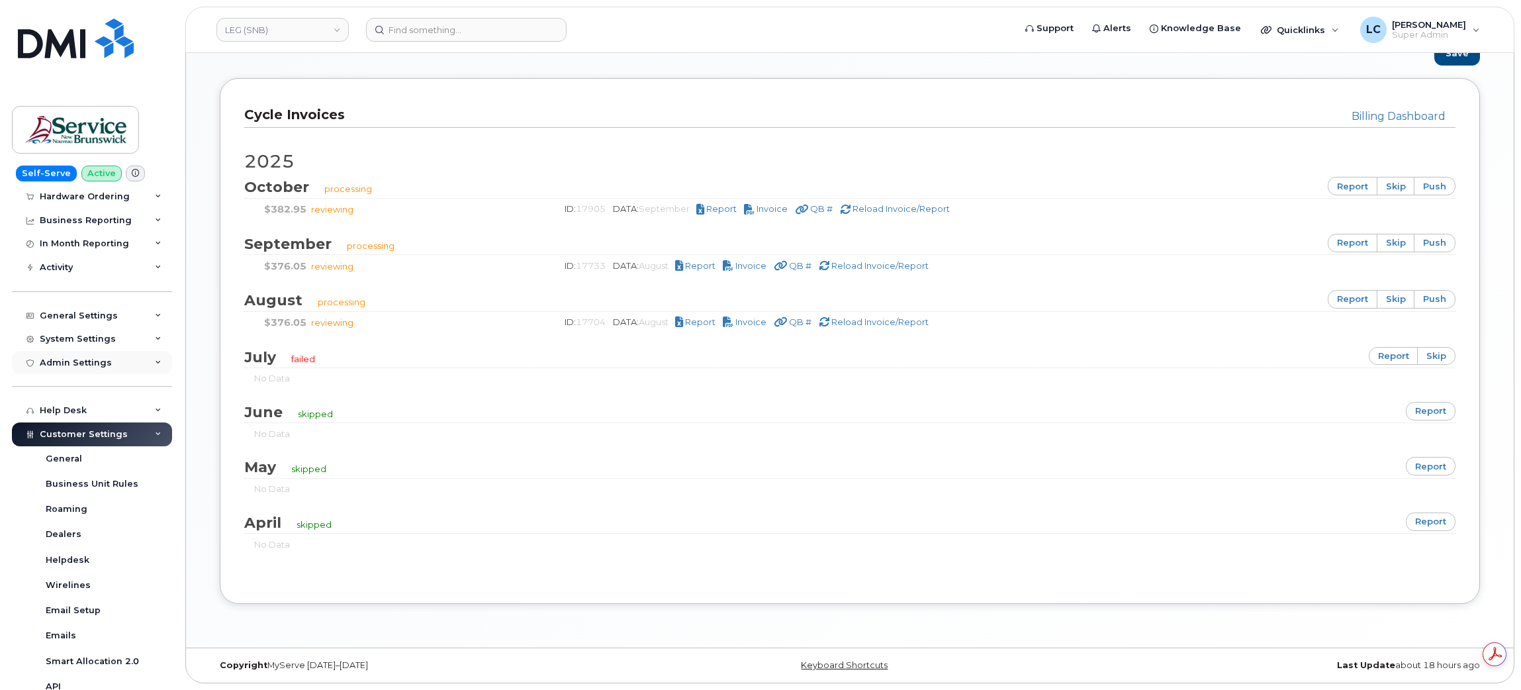
click at [110, 375] on div "Admin Settings" at bounding box center [92, 363] width 160 height 24
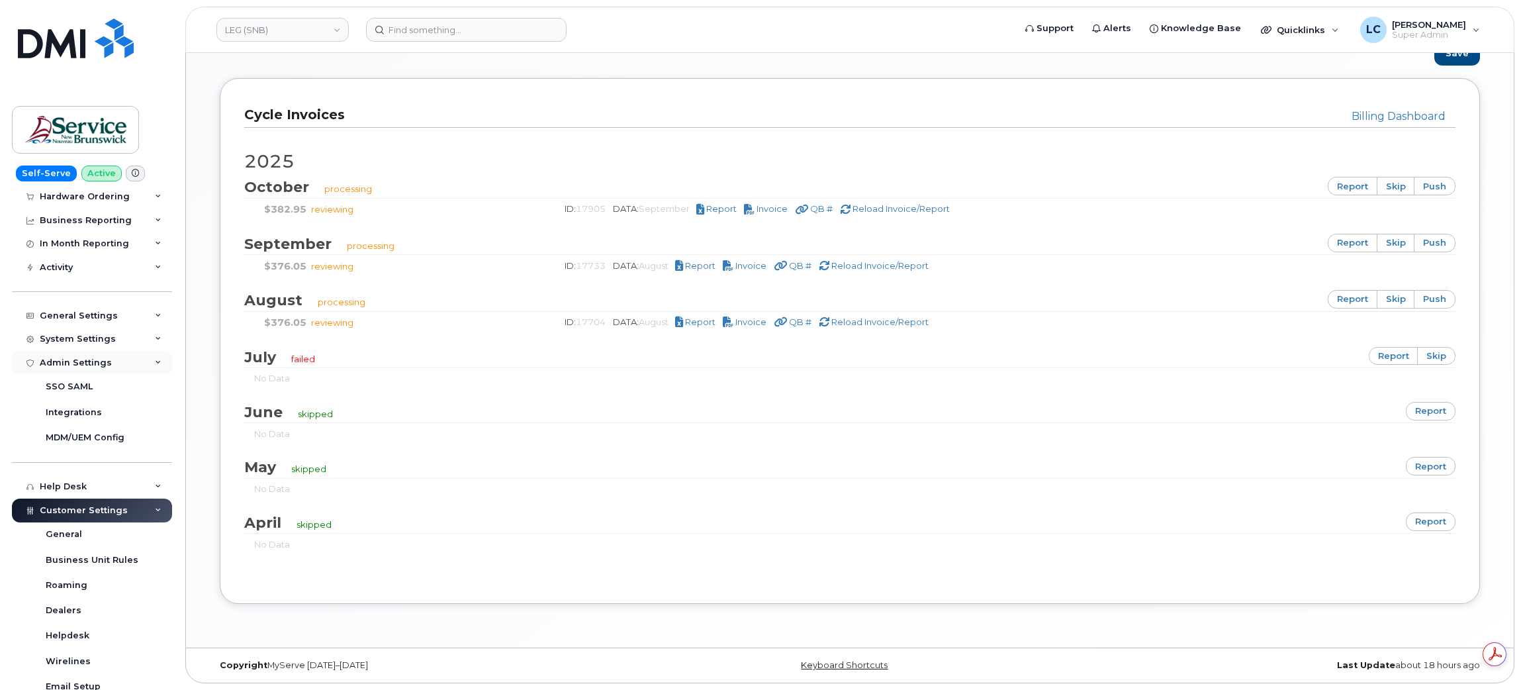
click at [112, 373] on div "Admin Settings" at bounding box center [92, 363] width 160 height 24
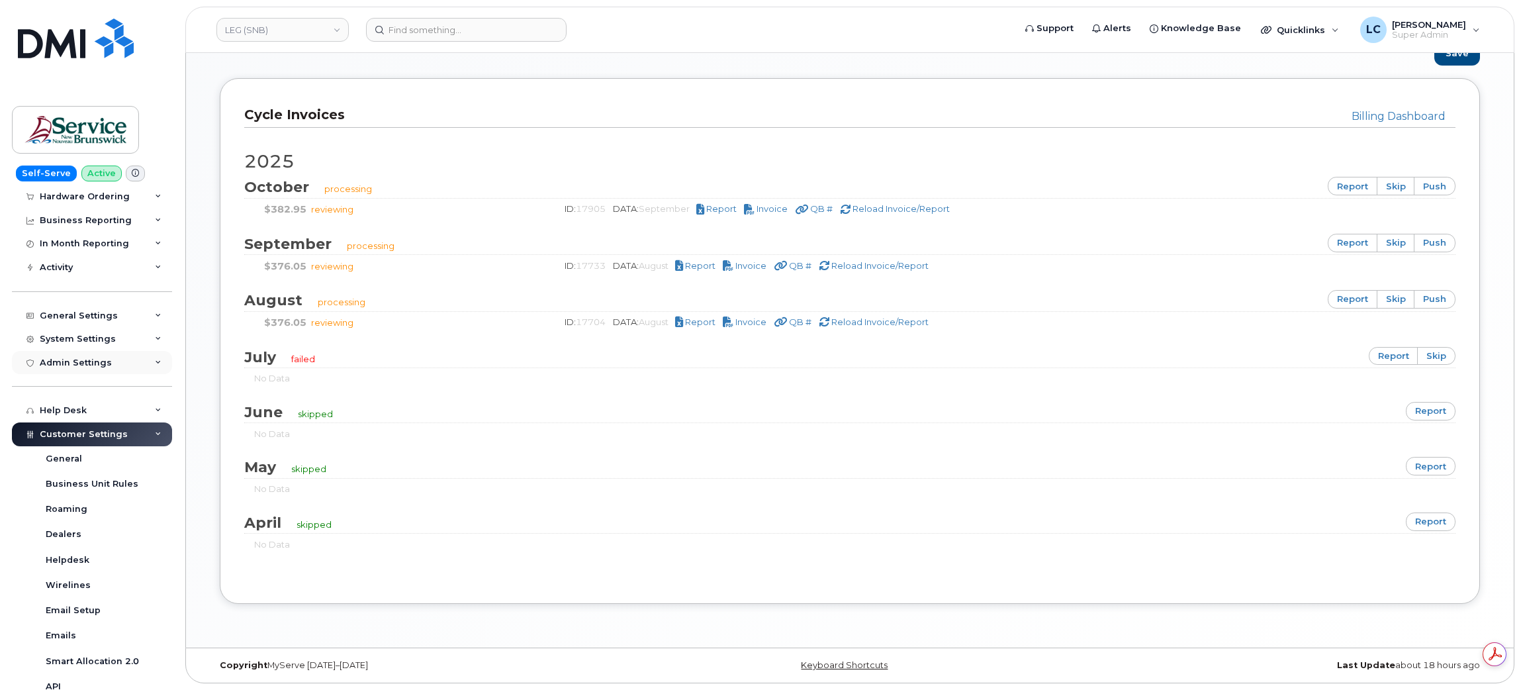
scroll to position [199, 0]
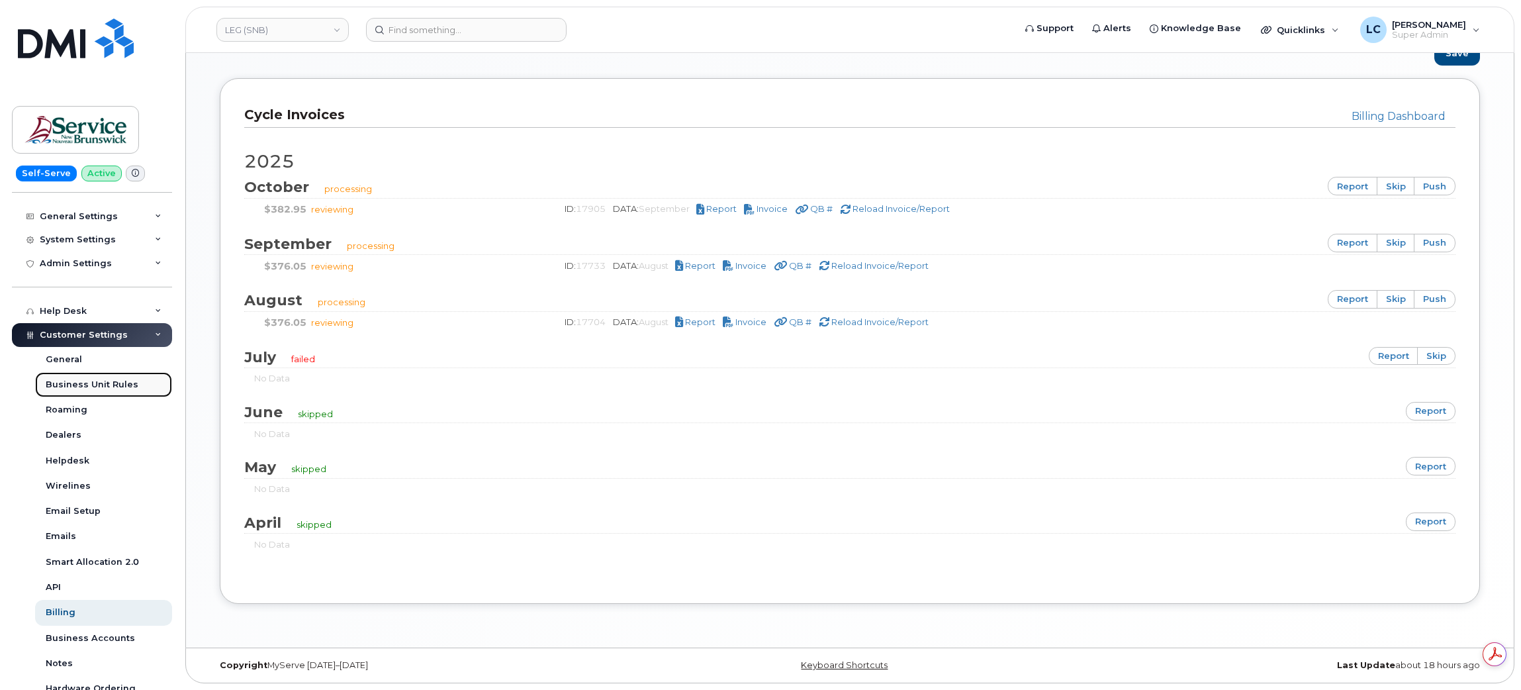
click at [112, 391] on div "Business Unit Rules" at bounding box center [92, 385] width 93 height 12
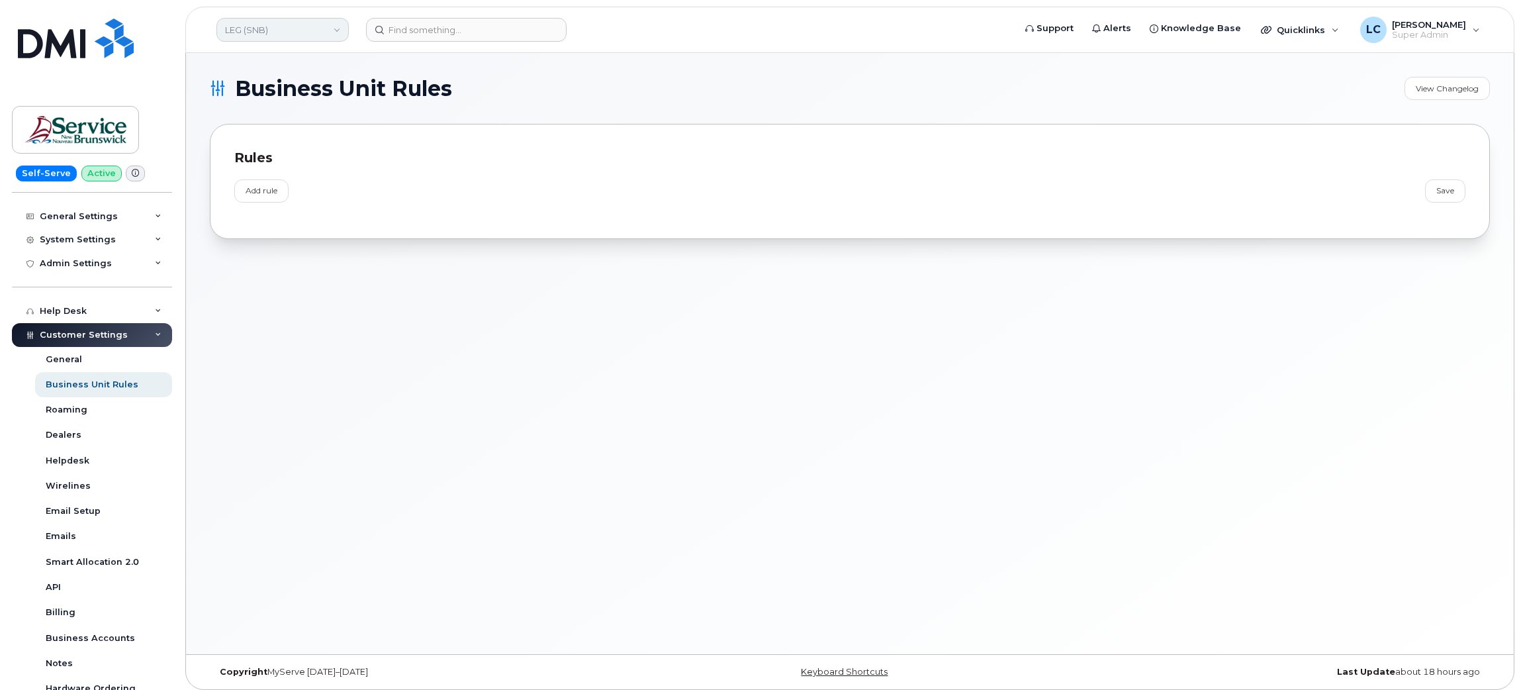
click at [304, 33] on link "LEG (SNB)" at bounding box center [282, 30] width 132 height 24
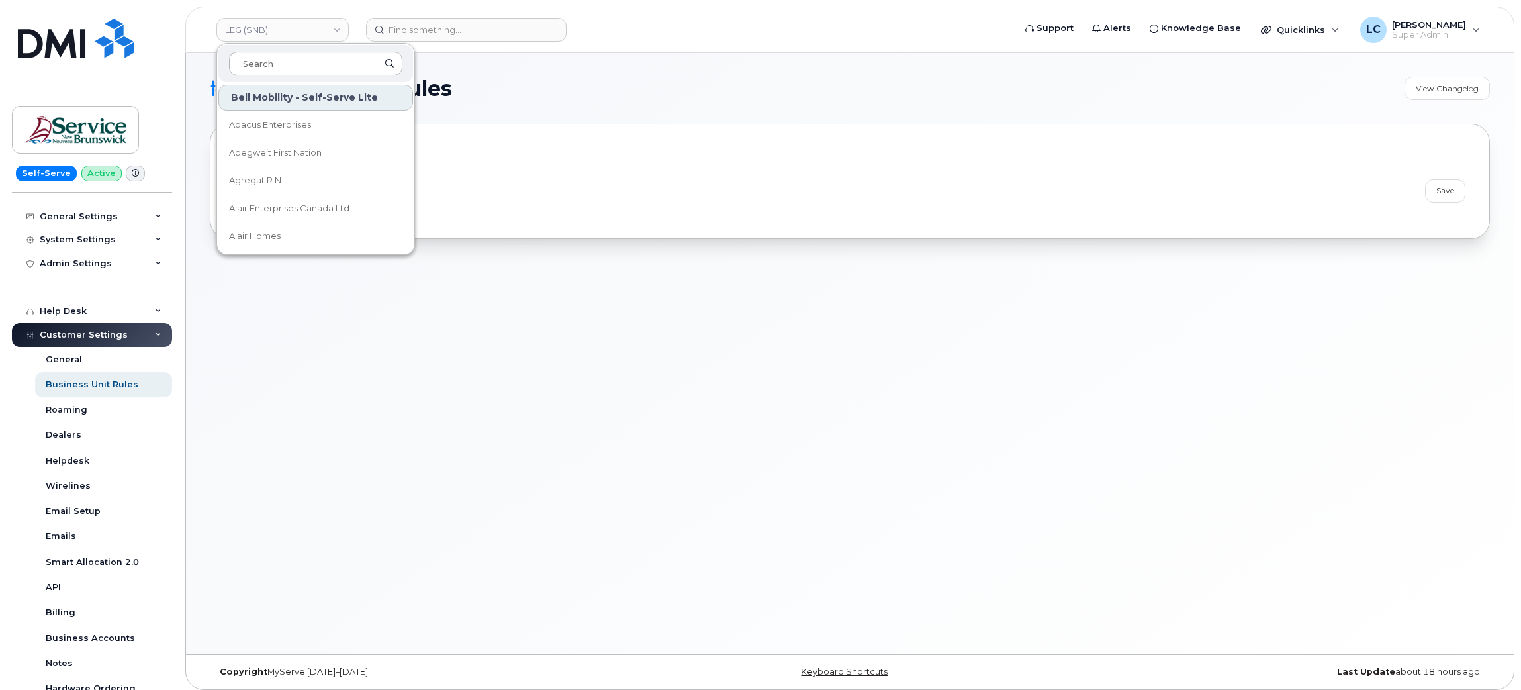
click at [292, 64] on input at bounding box center [315, 64] width 173 height 24
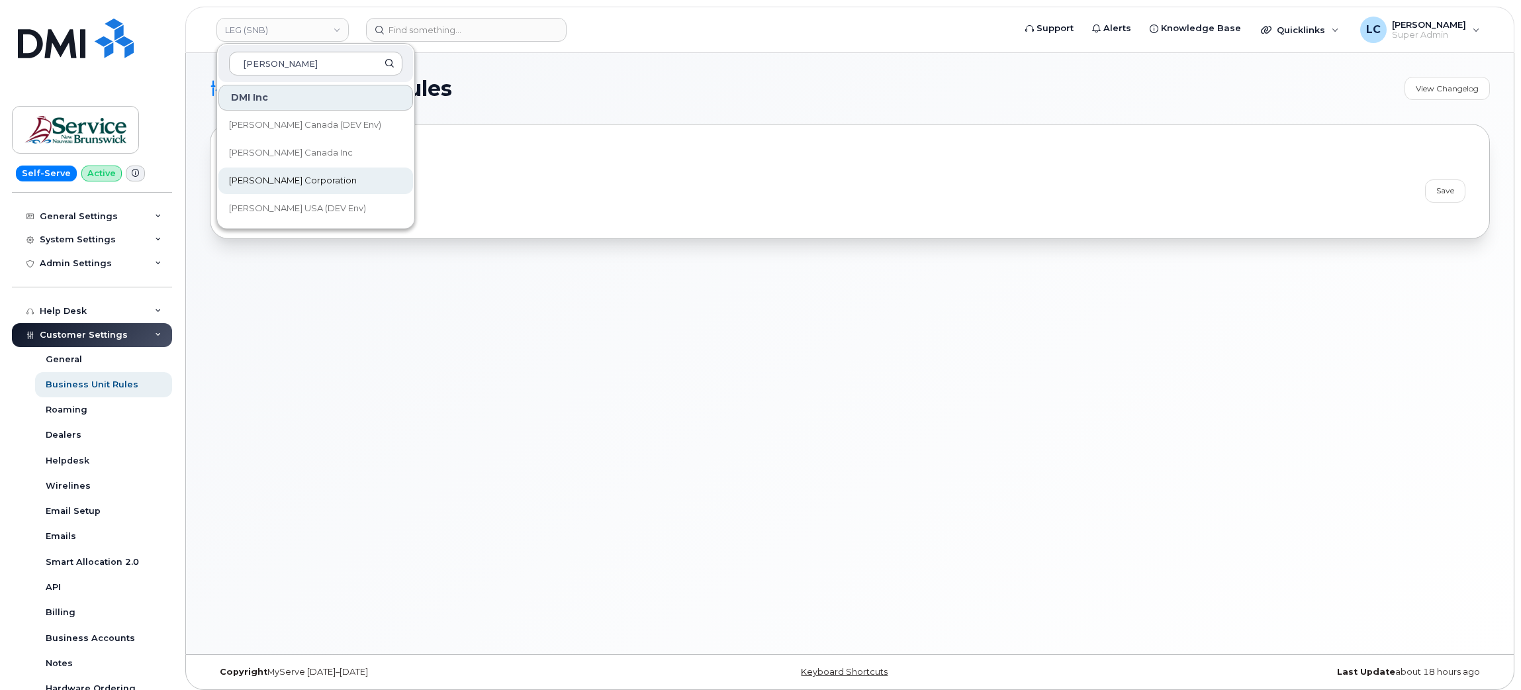
type input "Kiewit"
click at [297, 182] on span "Kiewit Corporation" at bounding box center [293, 180] width 128 height 13
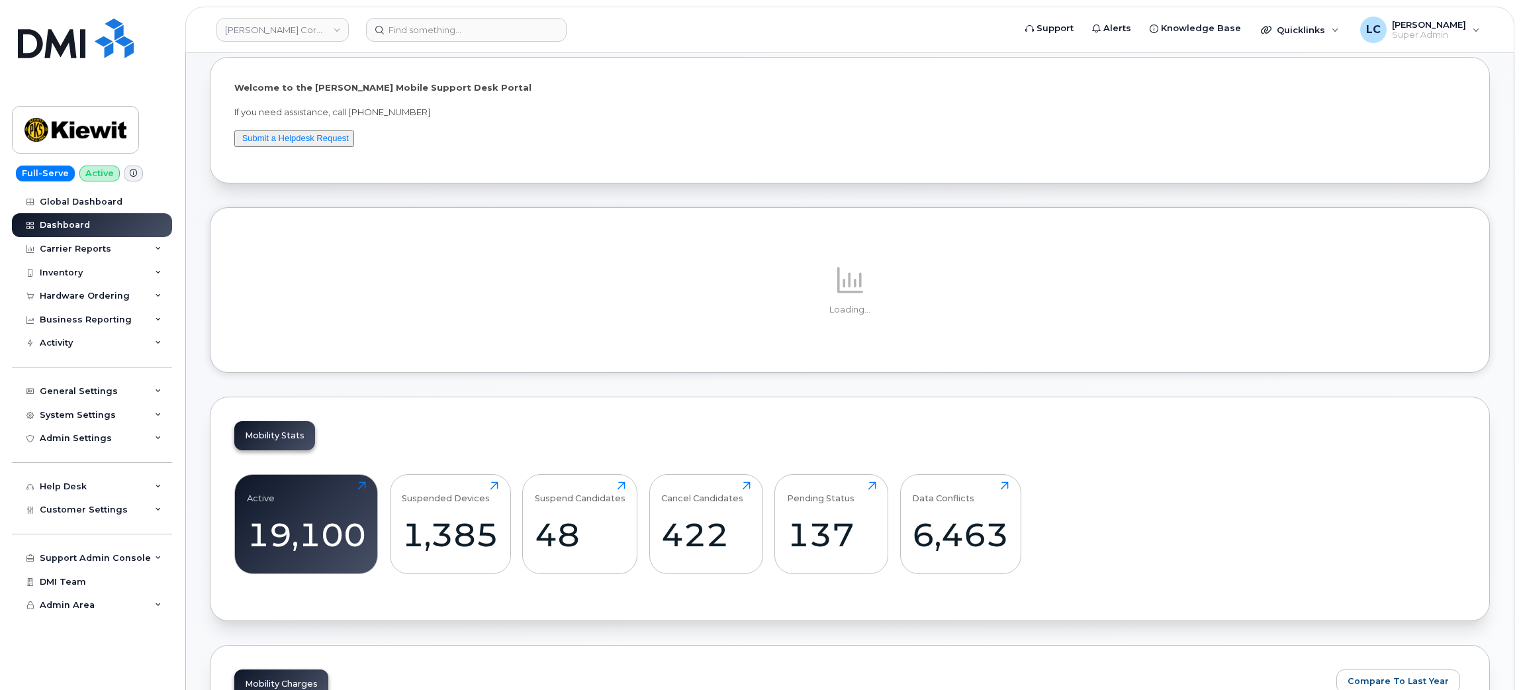
scroll to position [99, 0]
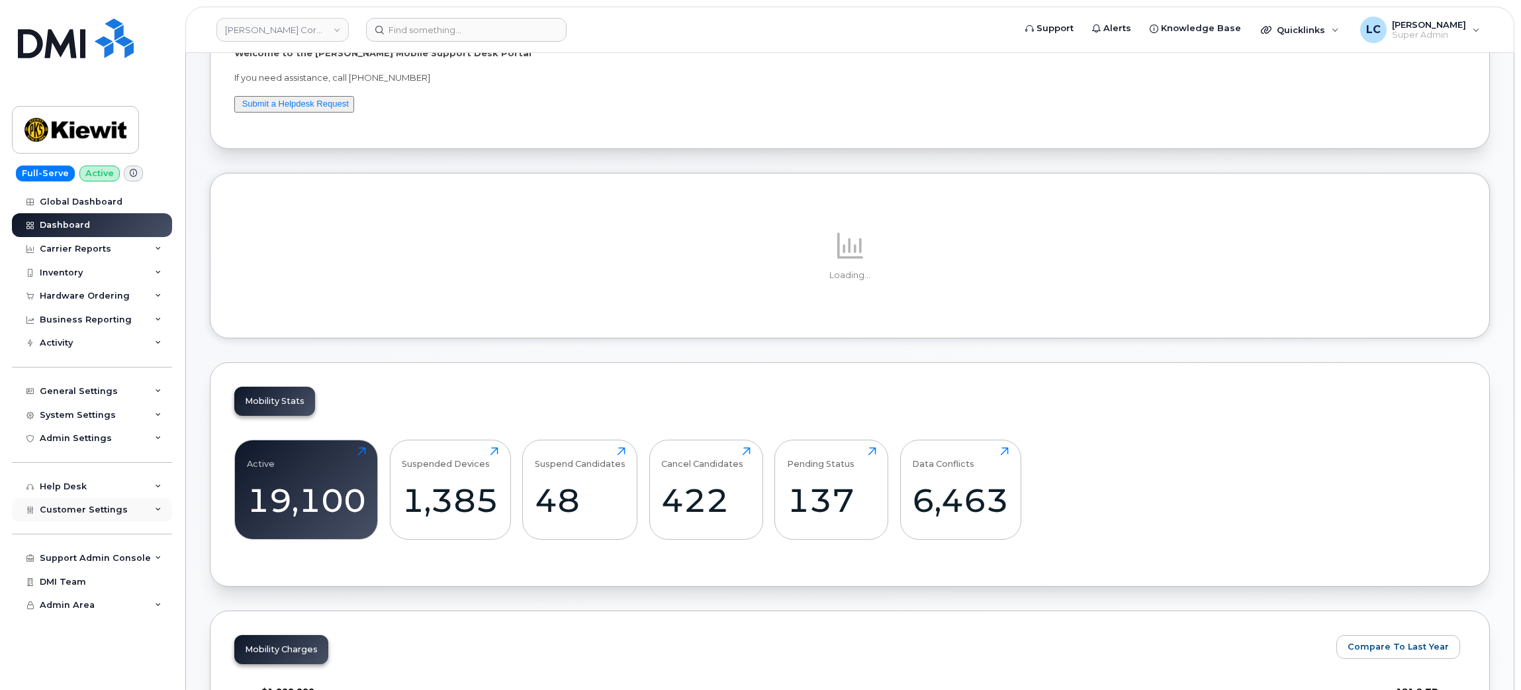
click at [132, 516] on div "Customer Settings" at bounding box center [92, 510] width 160 height 24
click at [98, 565] on div "Business Unit Rules" at bounding box center [92, 559] width 93 height 12
